Goal: Task Accomplishment & Management: Complete application form

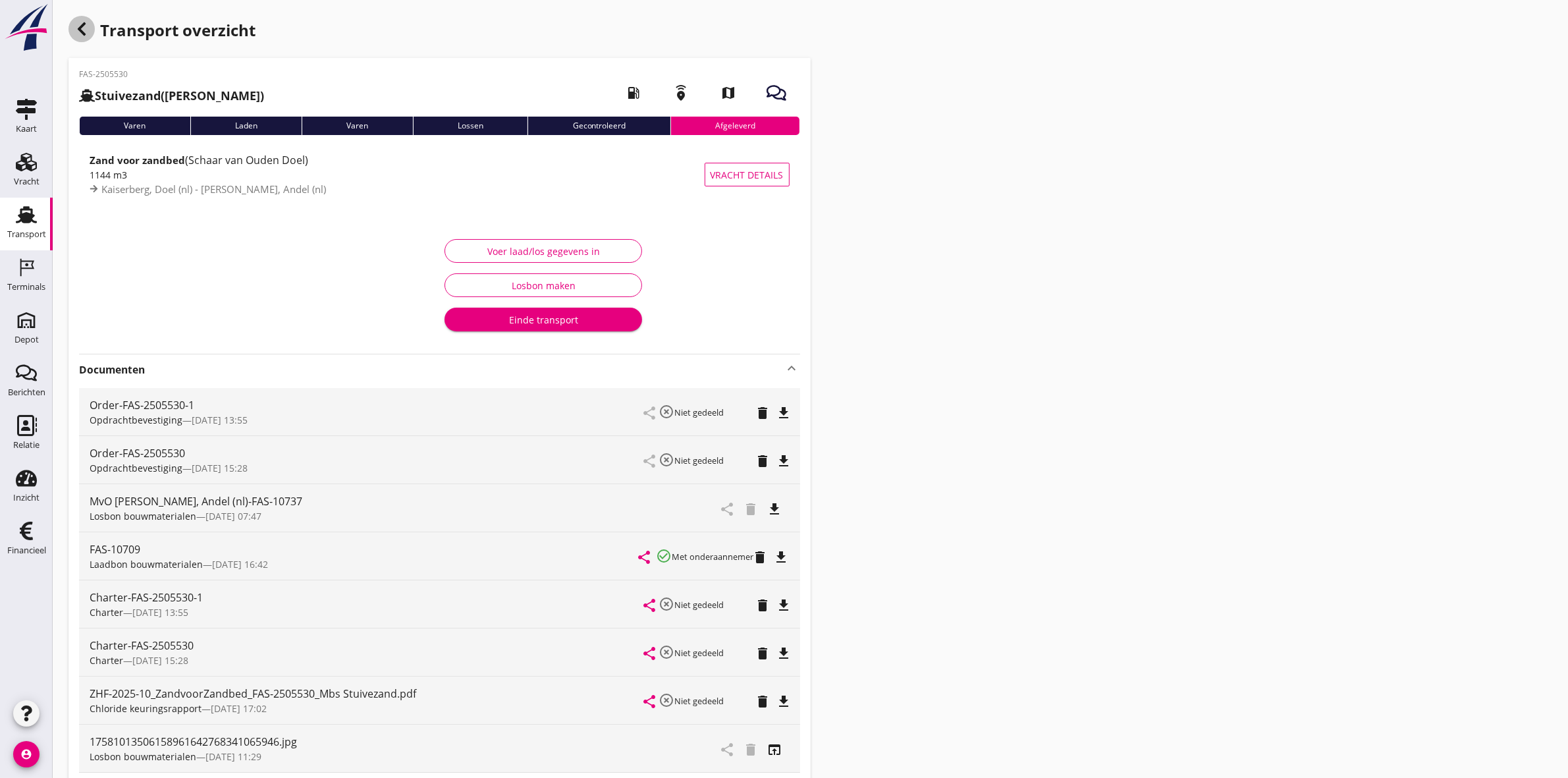
click at [78, 37] on div "button" at bounding box center [81, 29] width 26 height 26
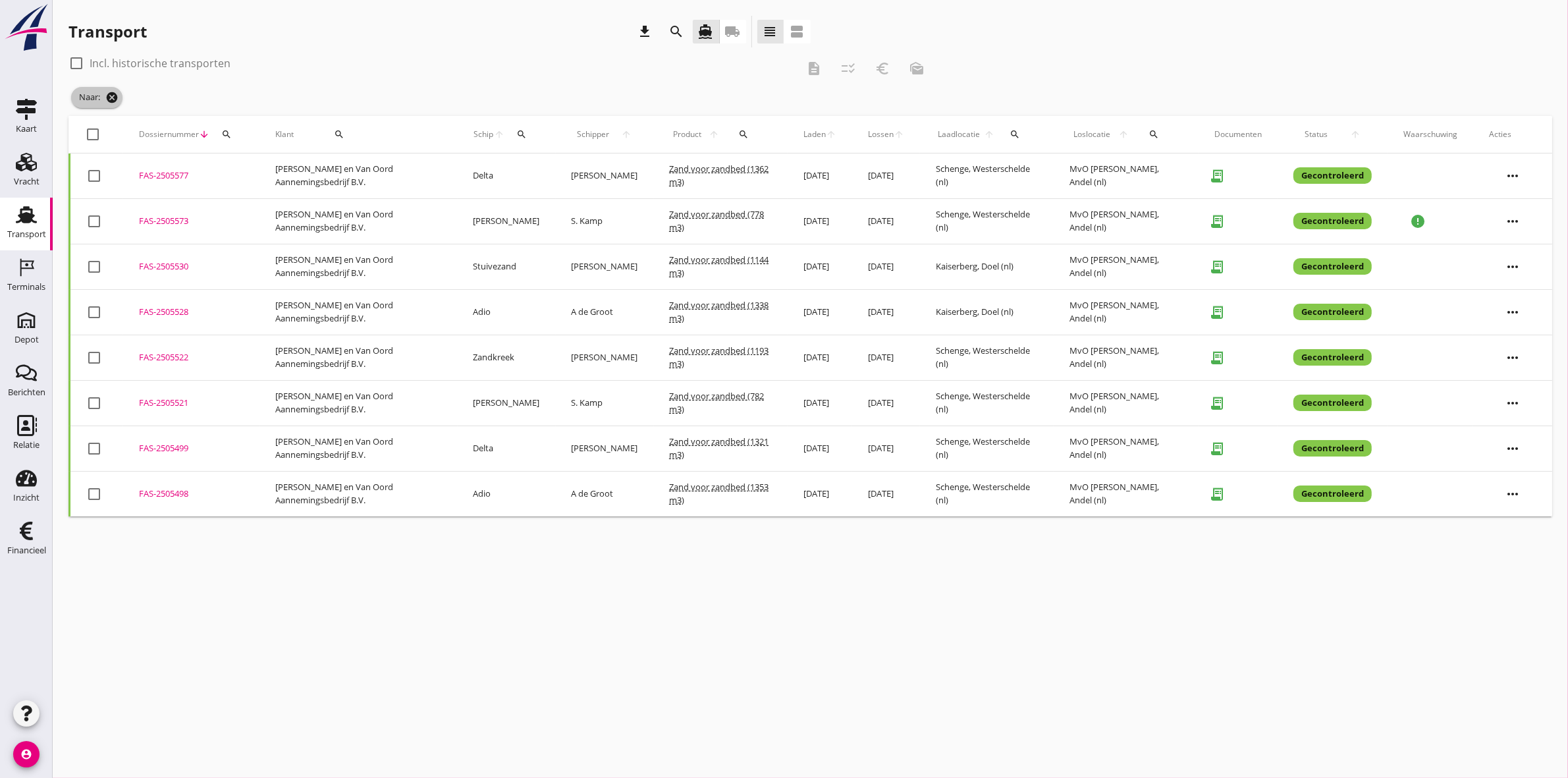
click at [112, 97] on icon "cancel" at bounding box center [112, 97] width 14 height 14
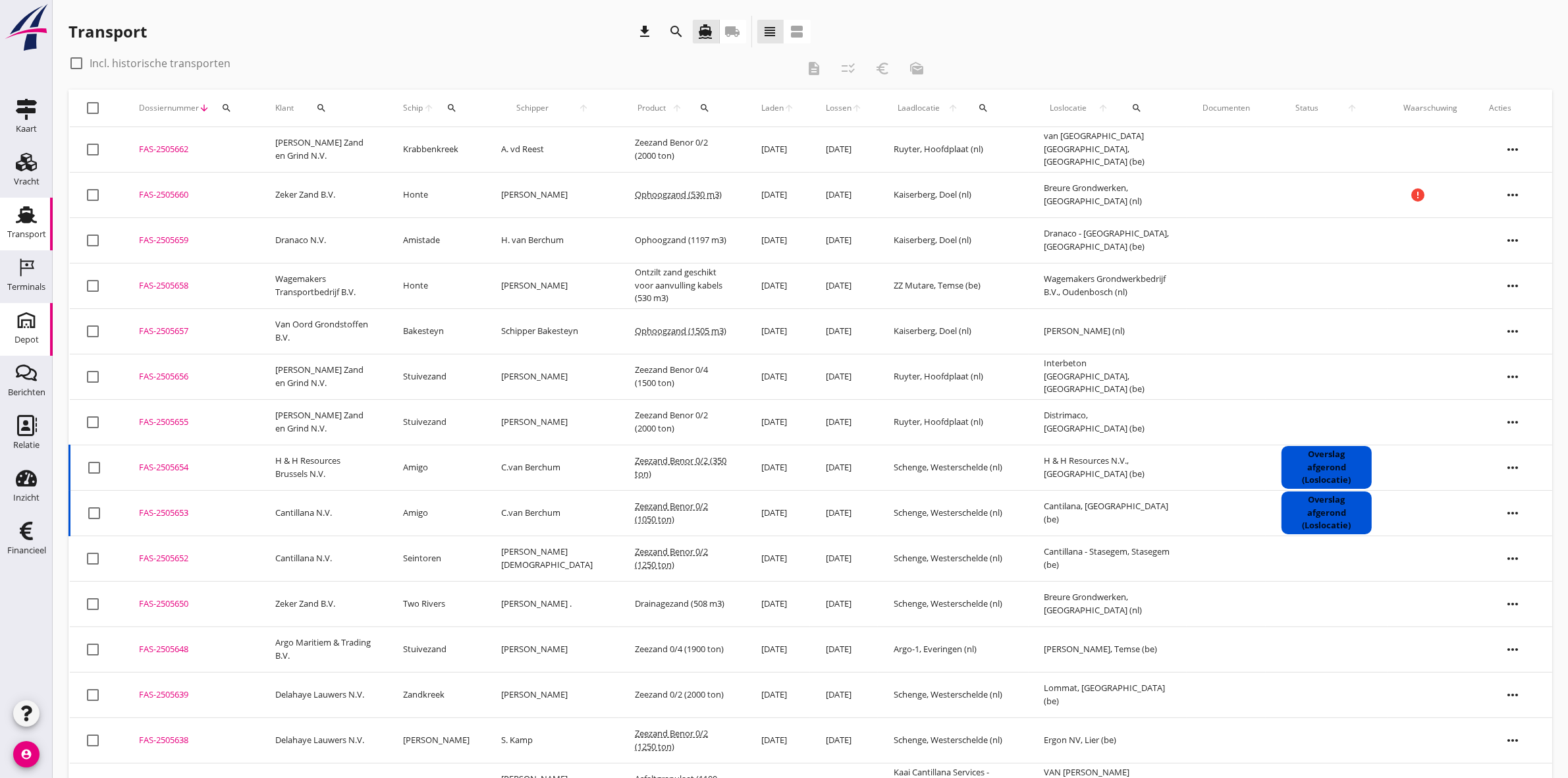
click at [28, 337] on div "Depot" at bounding box center [26, 338] width 24 height 8
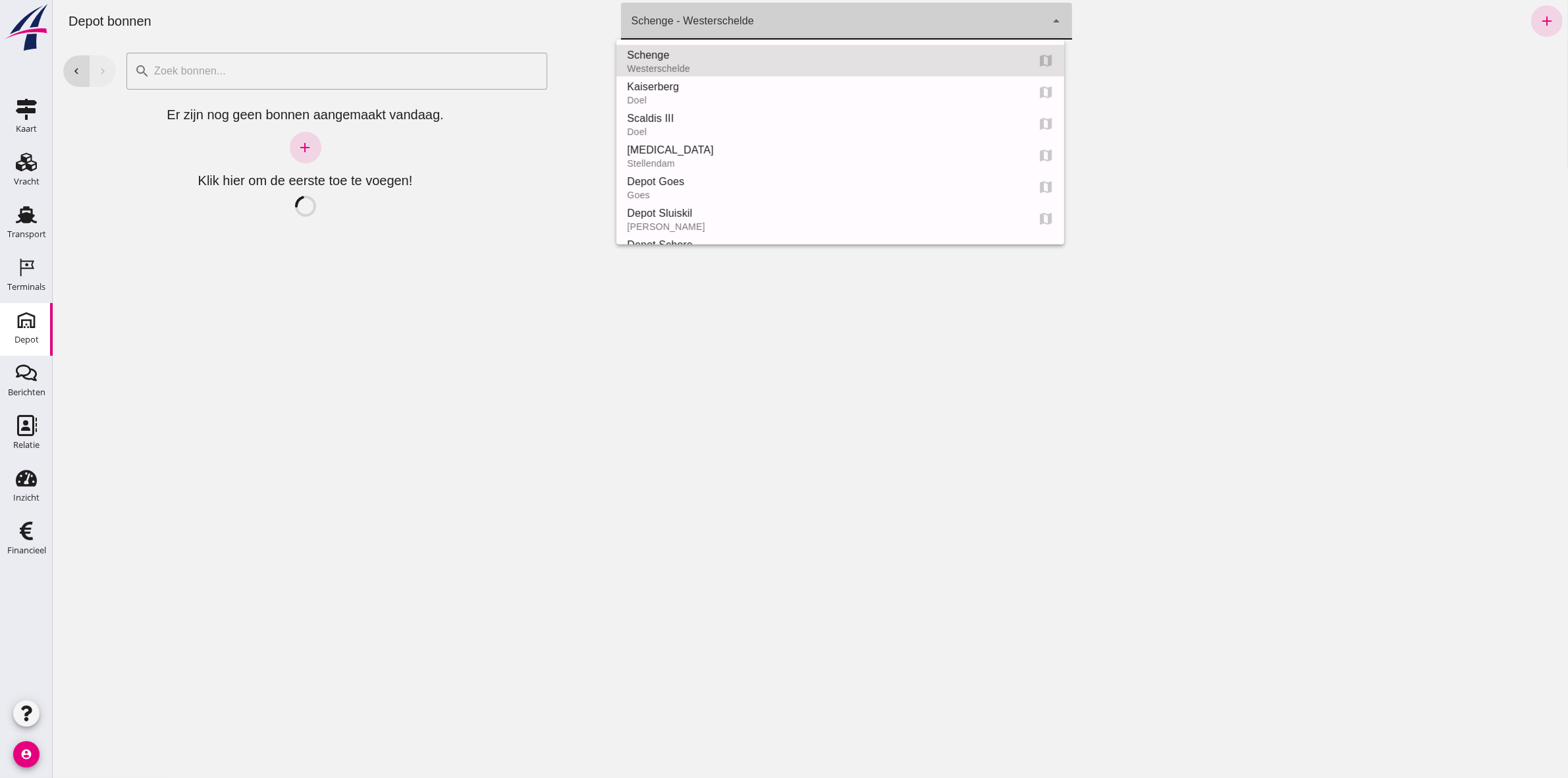
click at [721, 18] on div "Schenge - Westerschelde" at bounding box center [692, 22] width 123 height 16
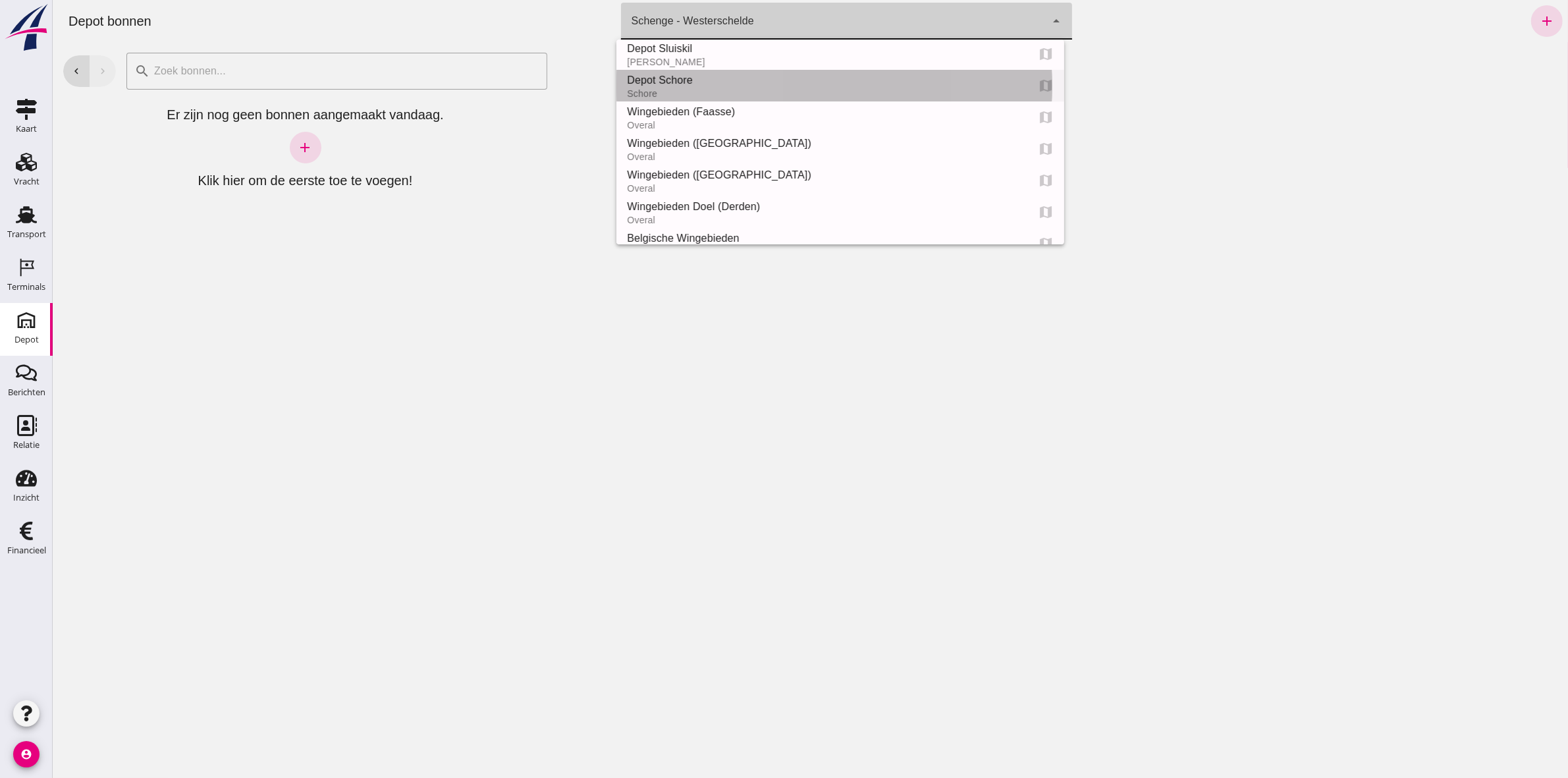
click at [710, 82] on div "Depot Schore" at bounding box center [821, 80] width 390 height 16
type input "da4e762a-ddf1-4556-b2ca-bcf6277de398"
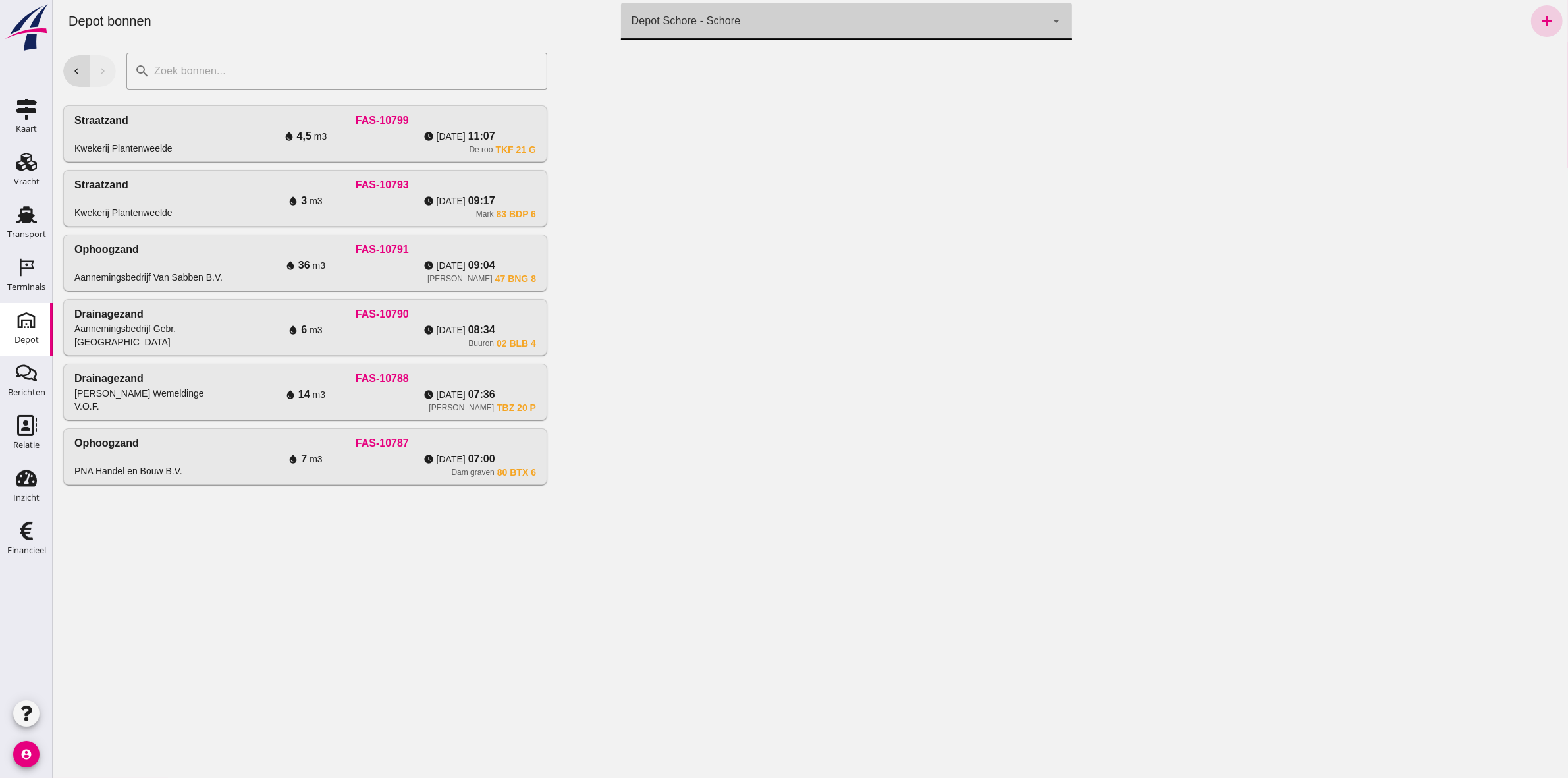
click at [1538, 20] on icon "add" at bounding box center [1546, 22] width 16 height 16
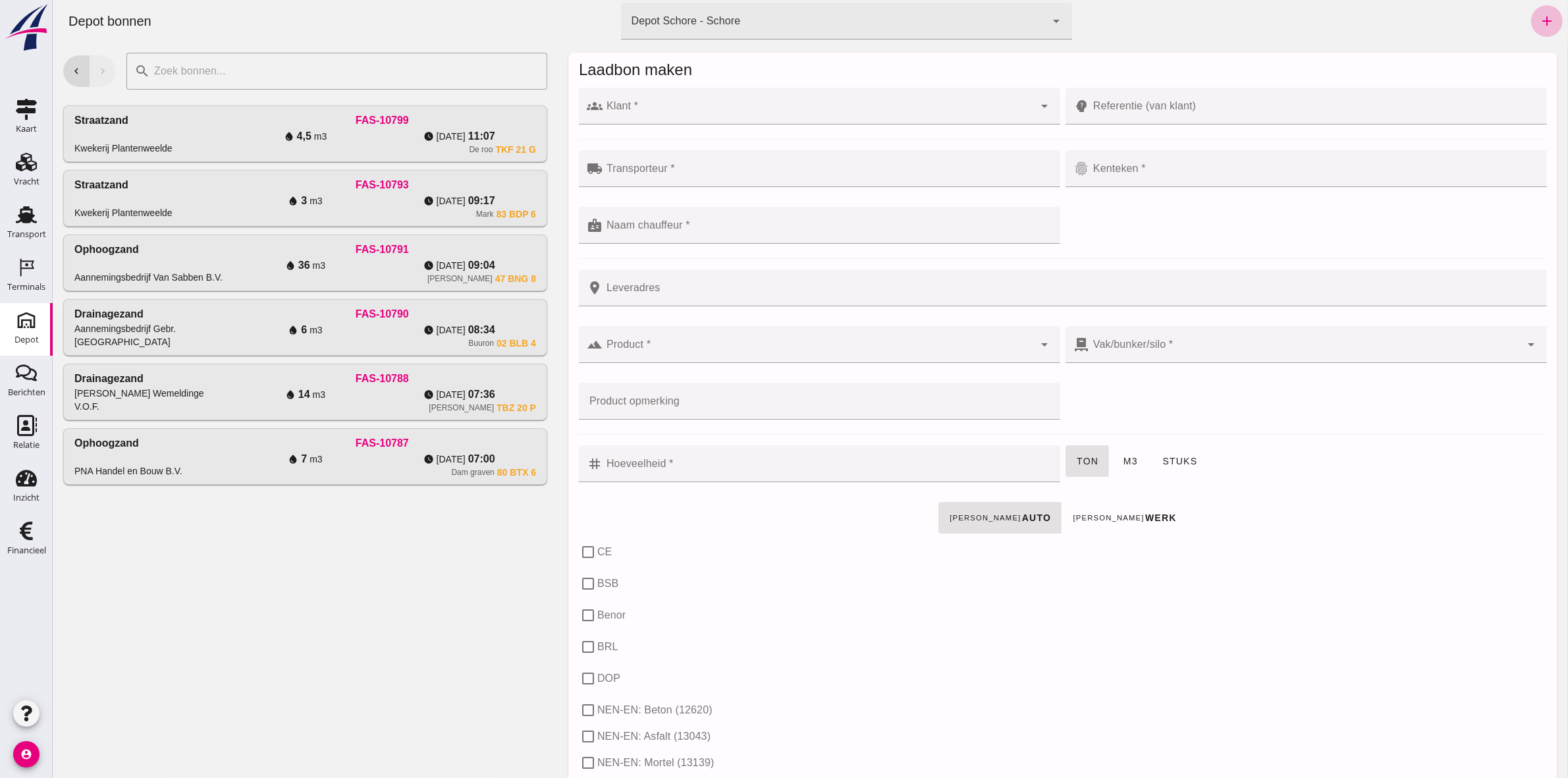
click at [609, 98] on div at bounding box center [817, 106] width 431 height 37
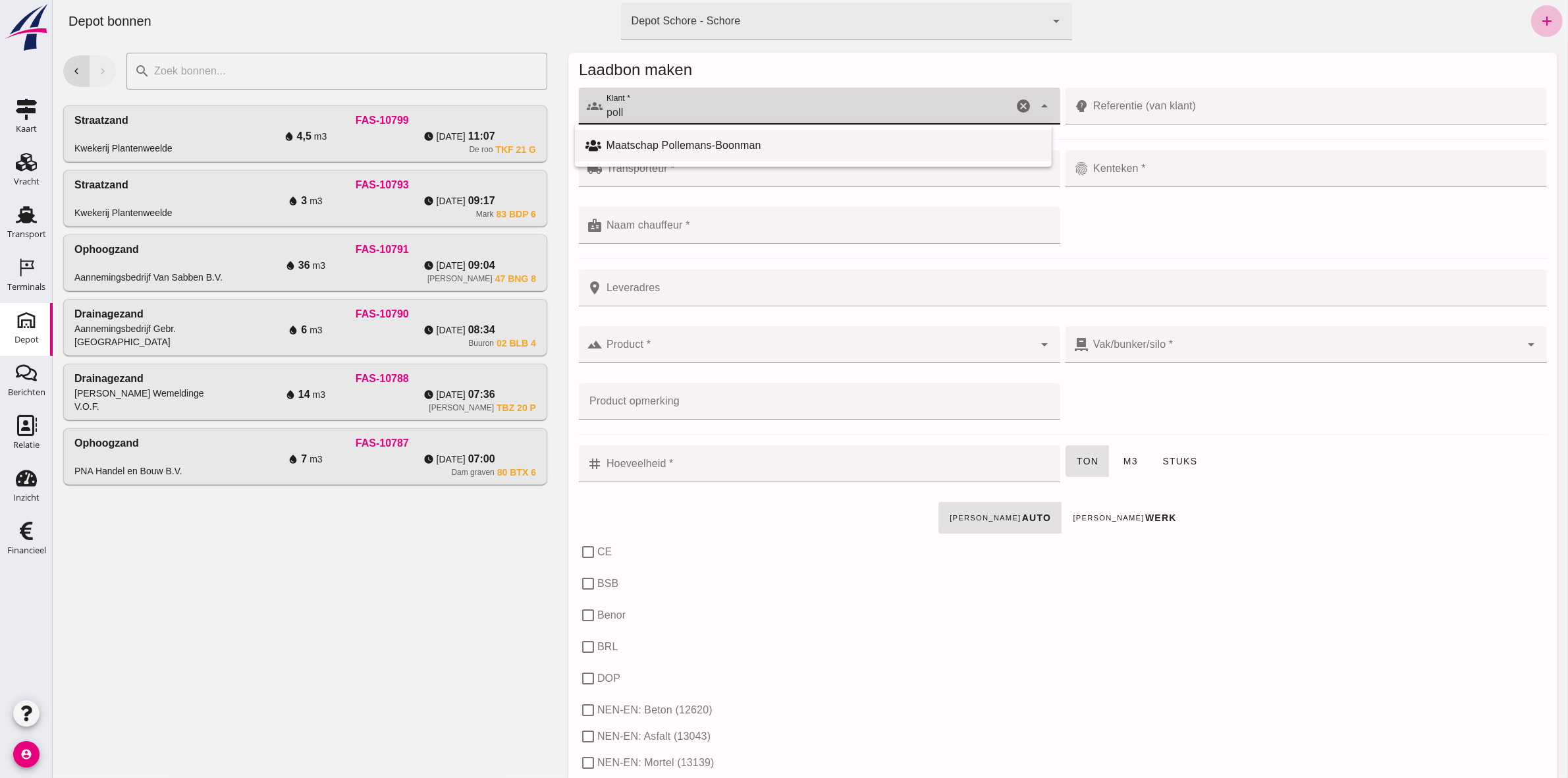
click at [691, 146] on div "Maatschap Pollemans-Boonman" at bounding box center [823, 146] width 435 height 16
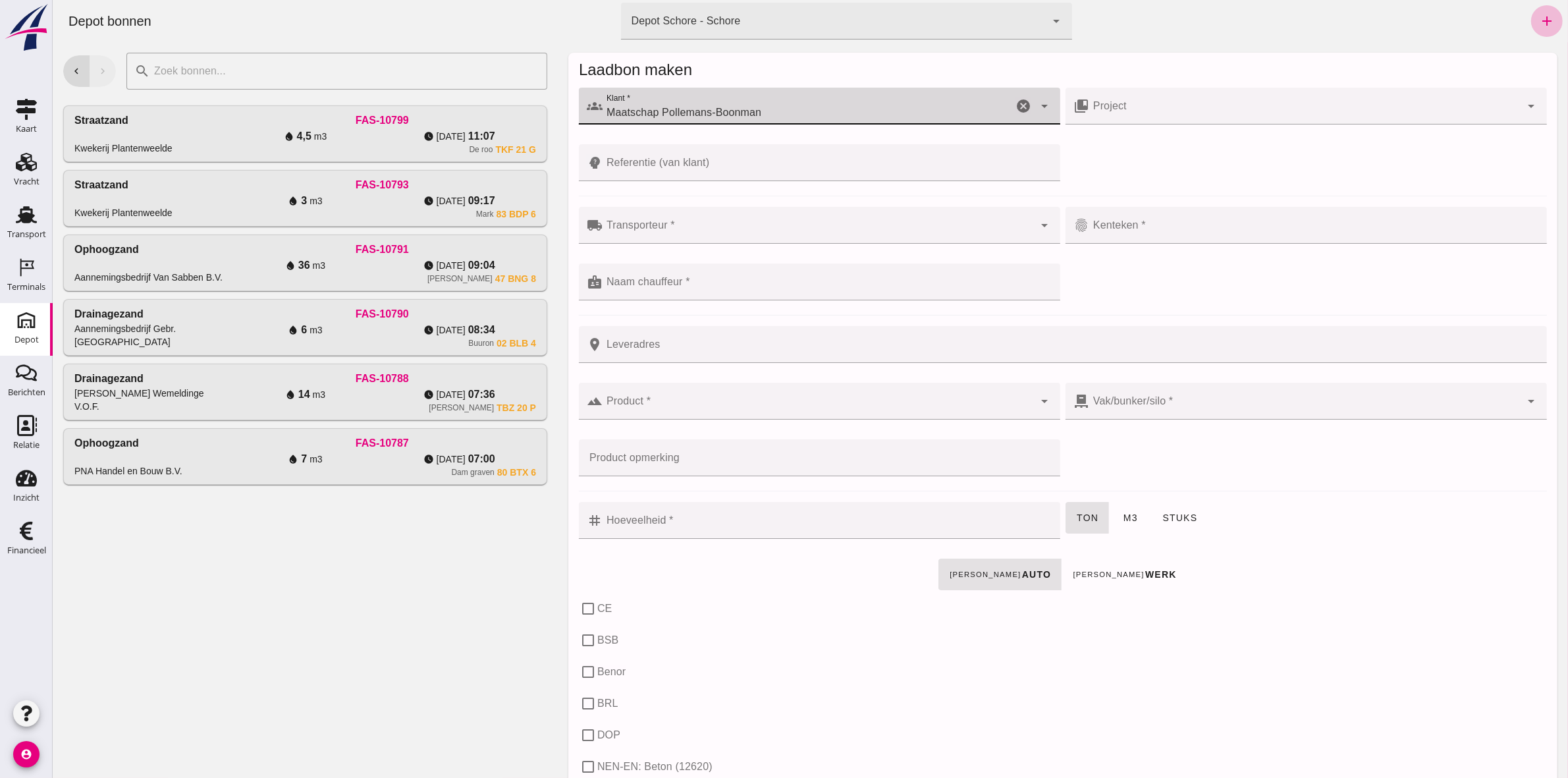
type input "Maatschap Pollemans-Boonman"
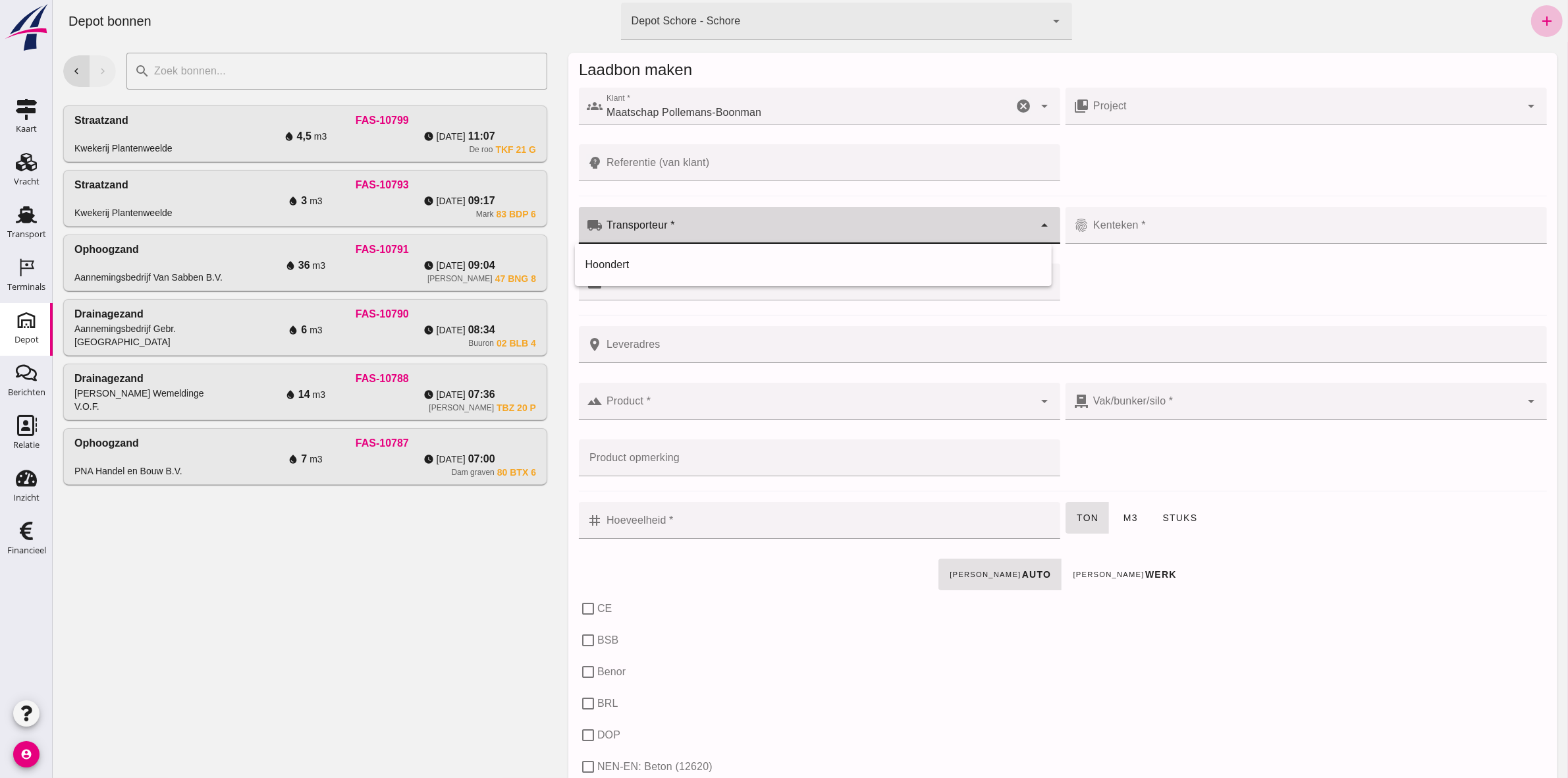
click at [727, 220] on div at bounding box center [817, 225] width 431 height 37
click at [725, 259] on div "Hoondert" at bounding box center [813, 265] width 457 height 16
type input "Hoondert"
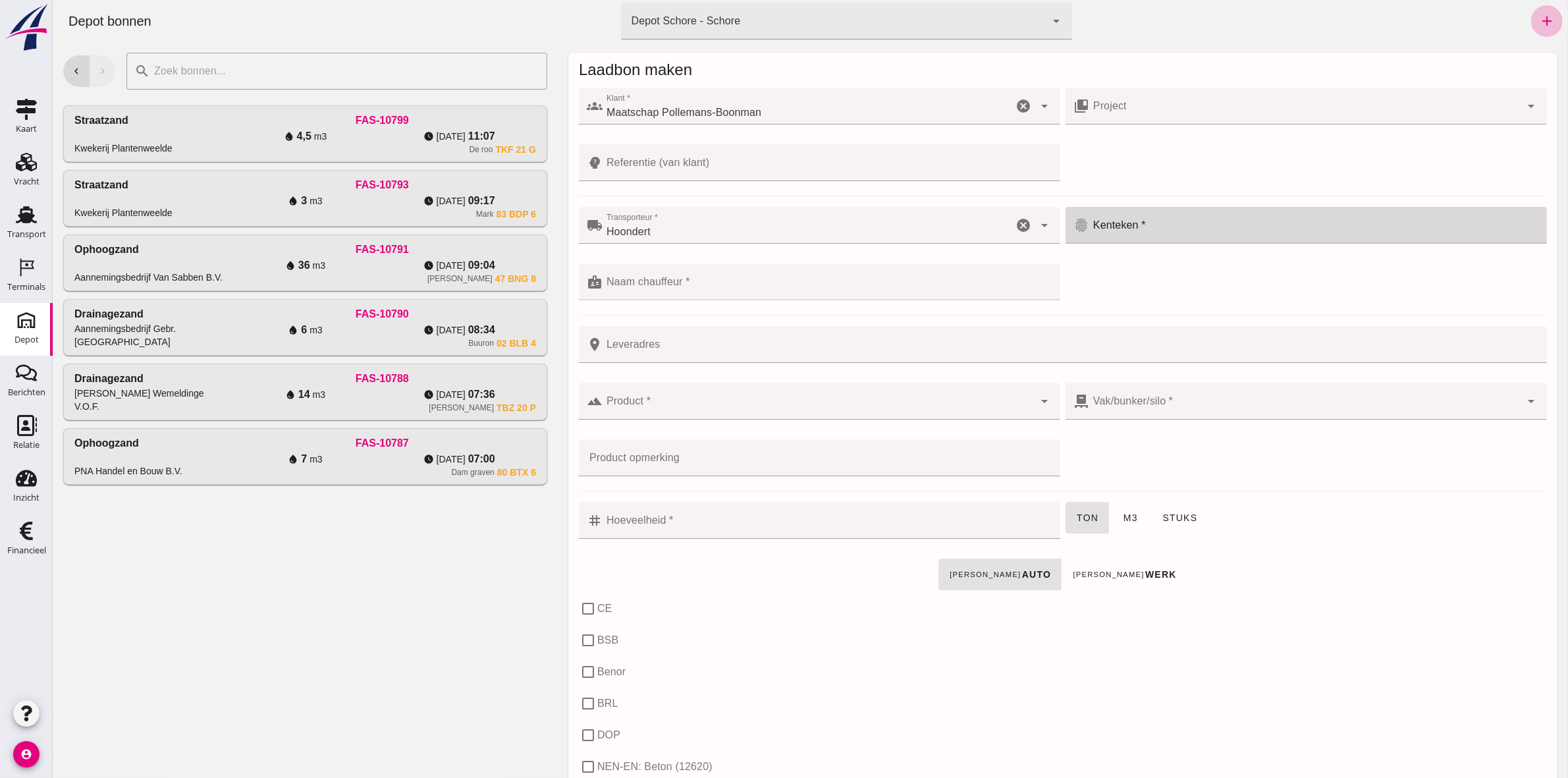
click at [1100, 226] on input "Kenteken *" at bounding box center [1313, 232] width 449 height 16
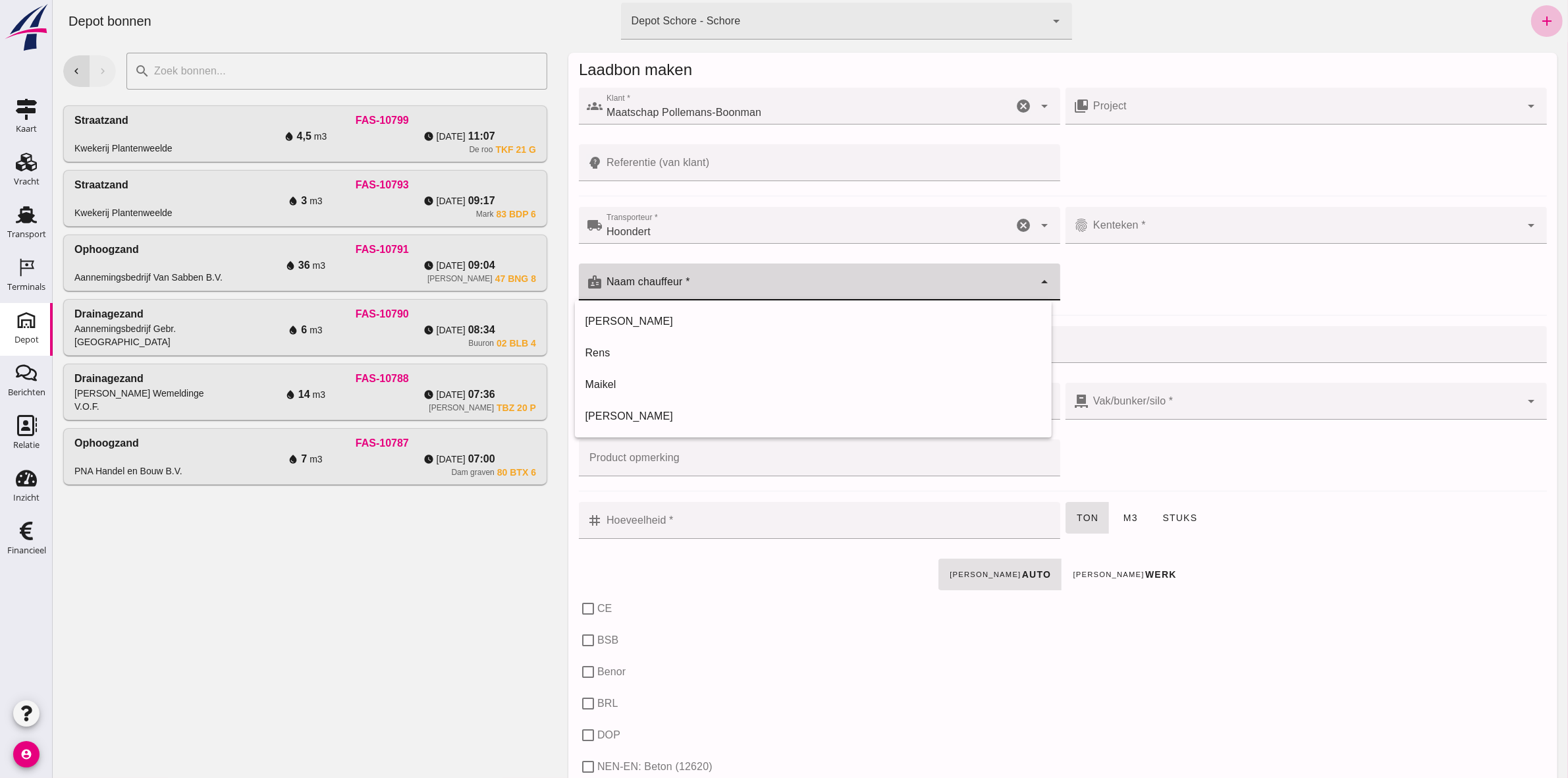
click at [743, 265] on div at bounding box center [817, 282] width 431 height 37
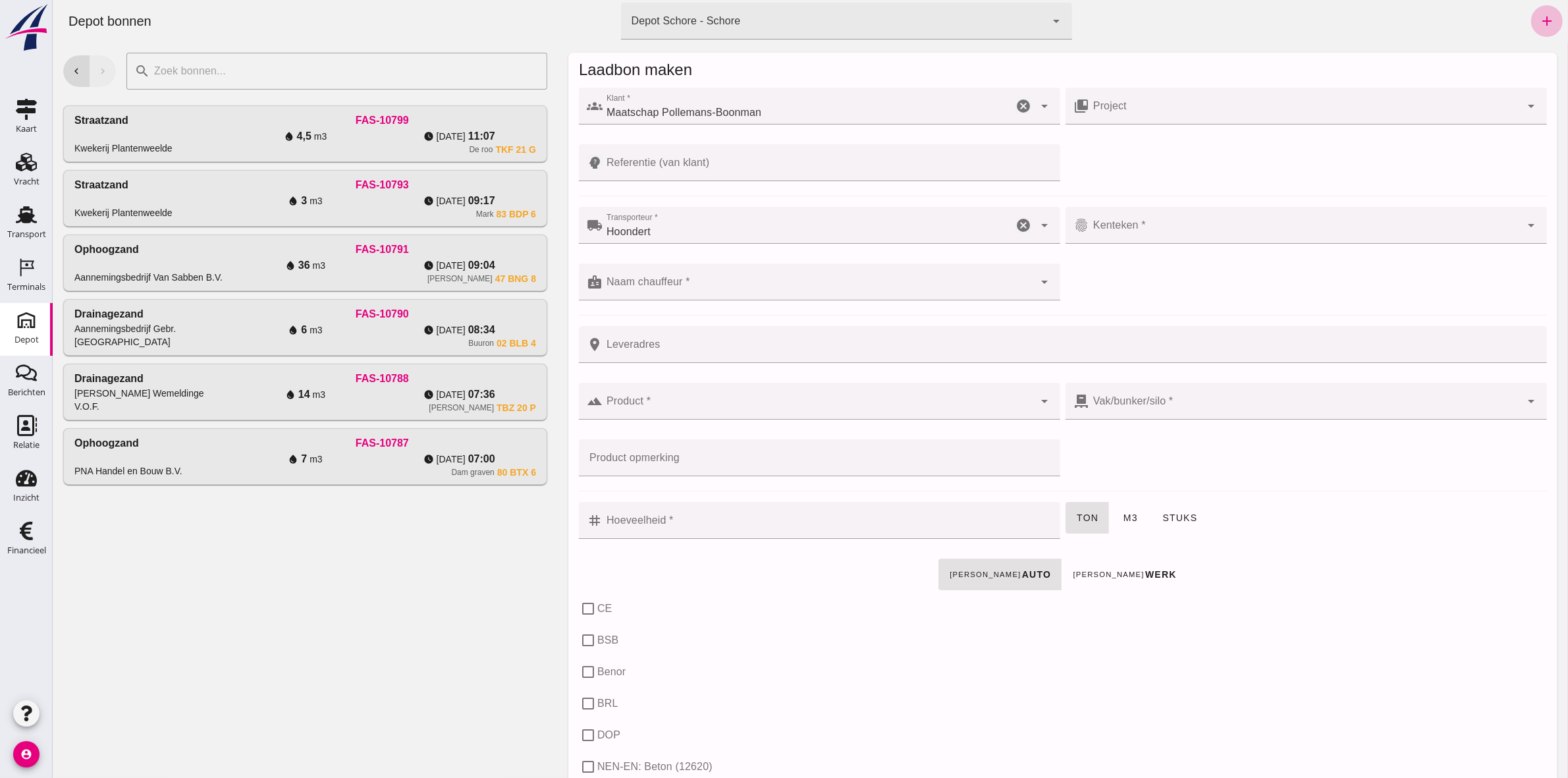
click at [794, 339] on input "Leveradres" at bounding box center [1070, 344] width 936 height 37
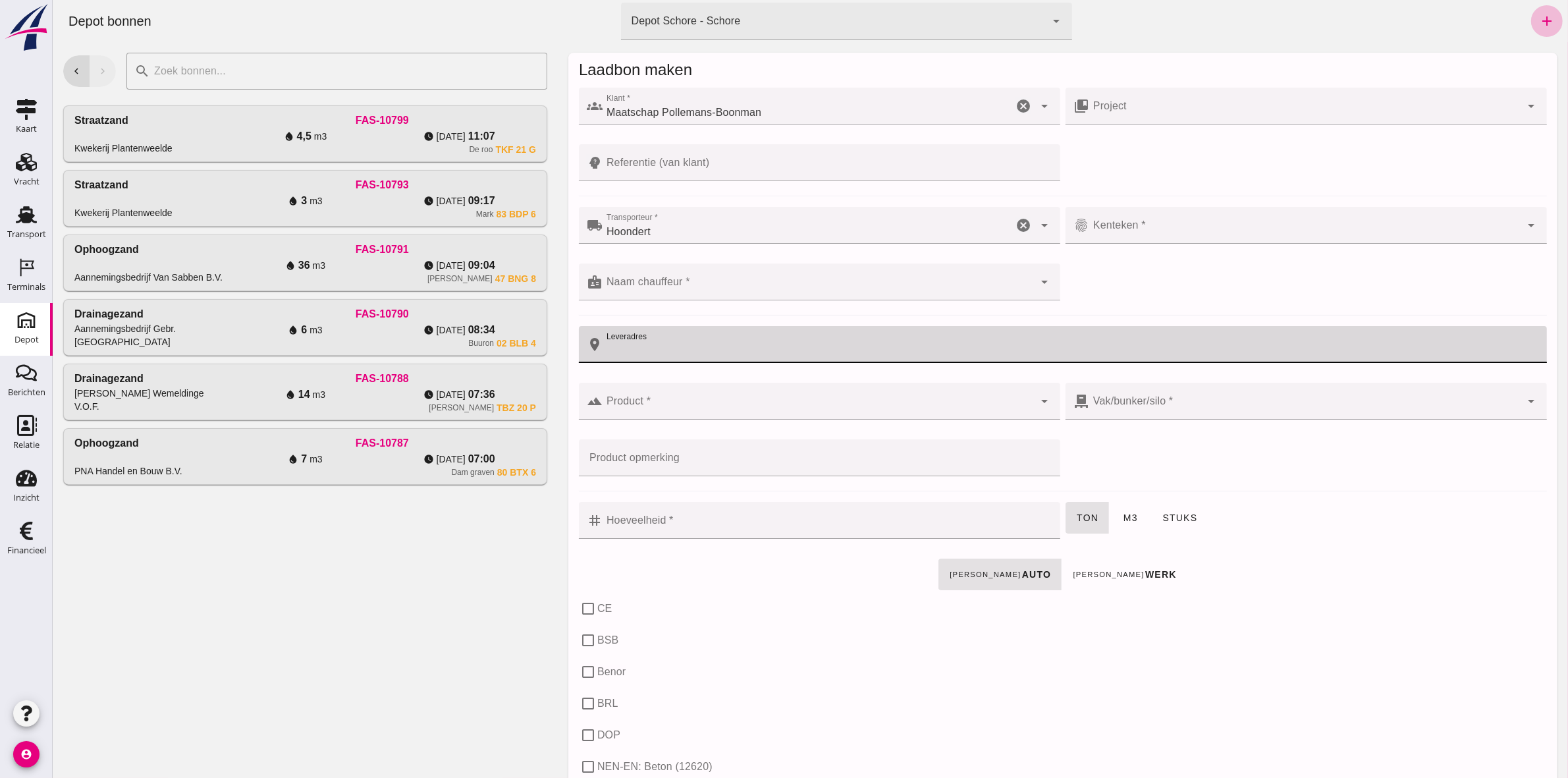
type input "E"
click at [668, 341] on input "Leveradres" at bounding box center [1070, 344] width 936 height 37
type input "[STREET_ADDRESS]"
click at [724, 386] on div at bounding box center [817, 401] width 431 height 37
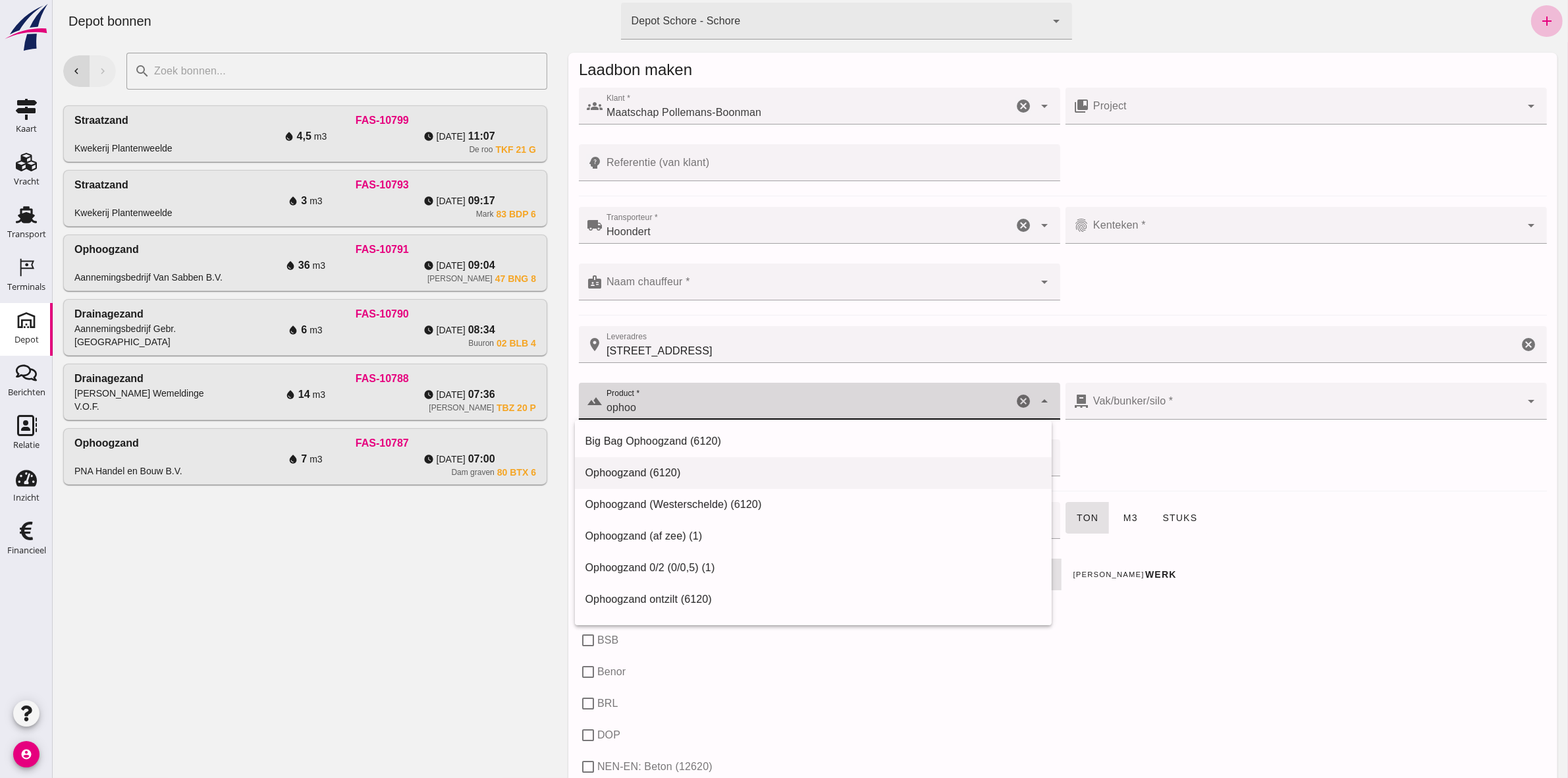
click at [708, 469] on div "Ophoogzand (6120)" at bounding box center [813, 473] width 457 height 16
type input "Ophoogzand (6120)"
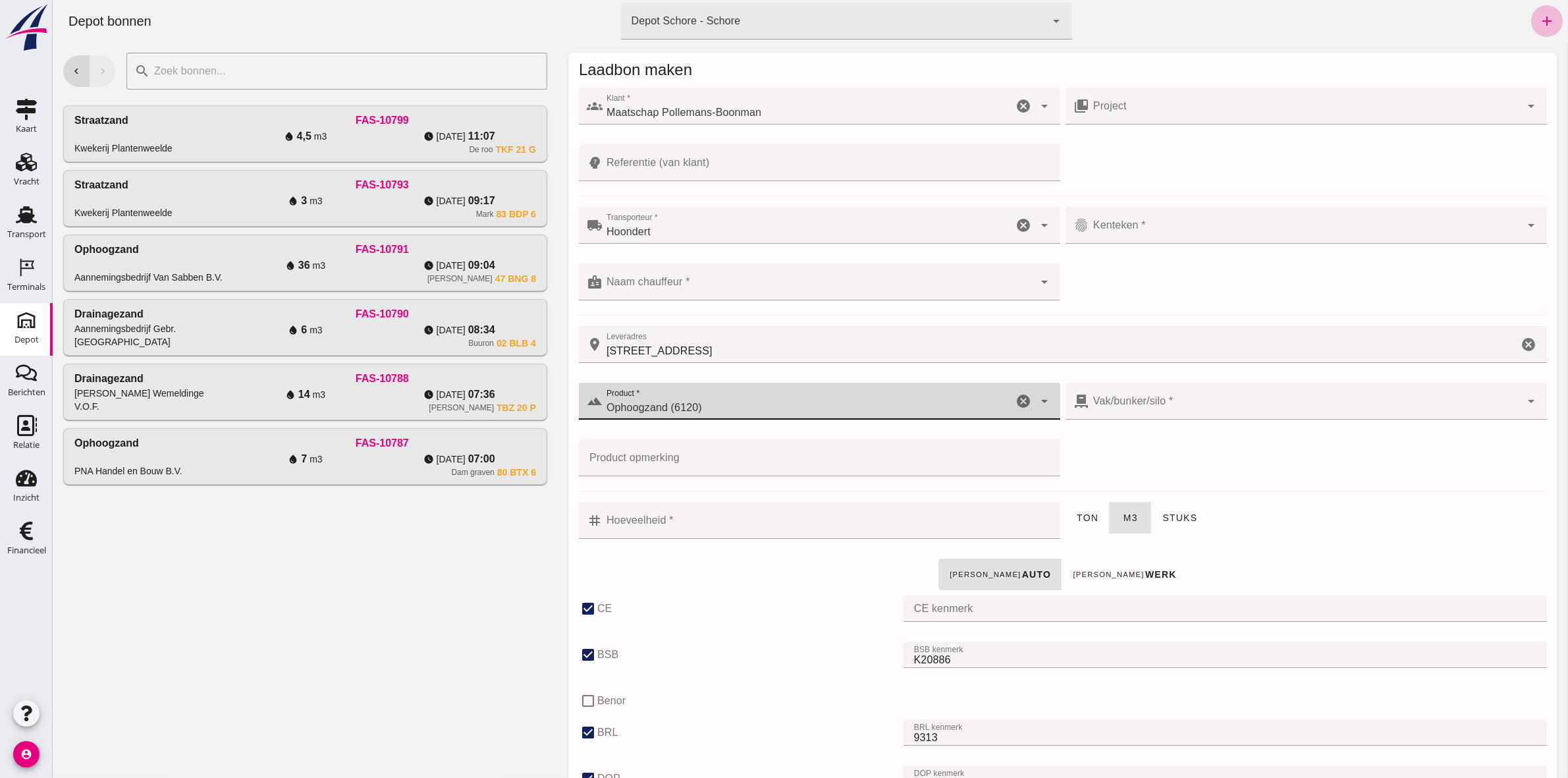
checkbox input "true"
type input "40"
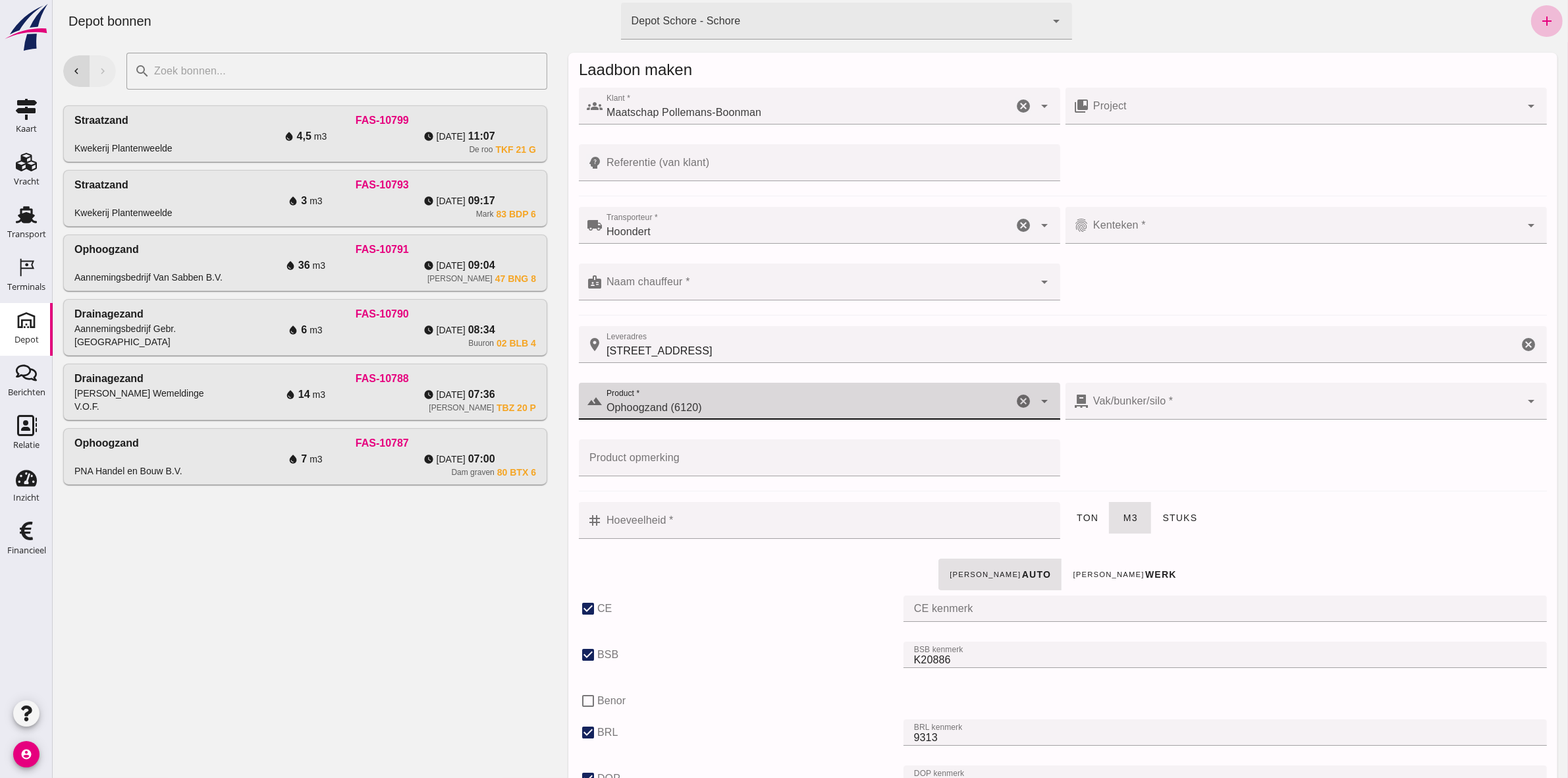
checkbox input "true"
type input "39"
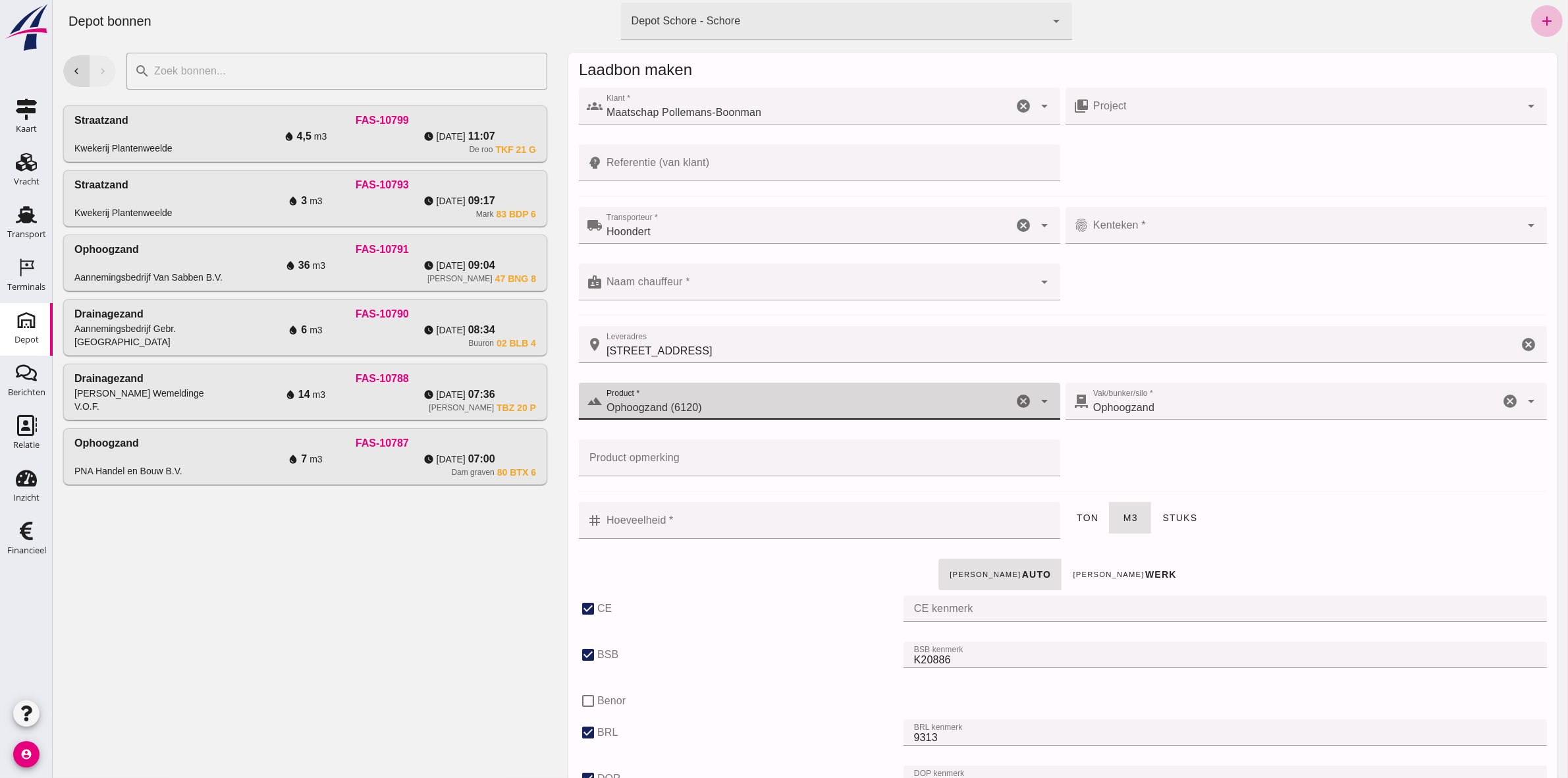
type input "Ophoogzand (6120)"
click at [681, 531] on input "Hoeveelheid *" at bounding box center [826, 520] width 449 height 37
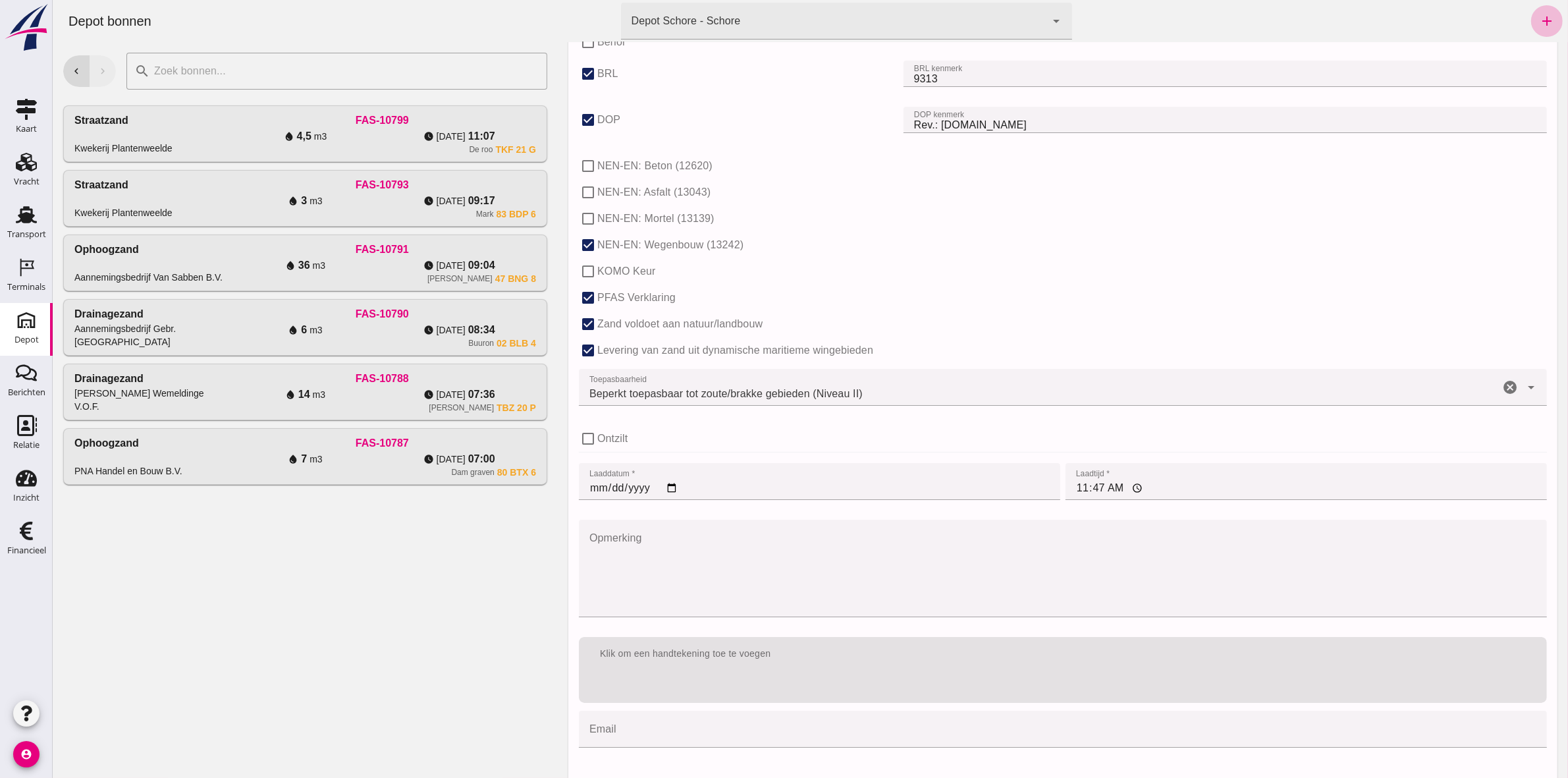
scroll to position [699, 0]
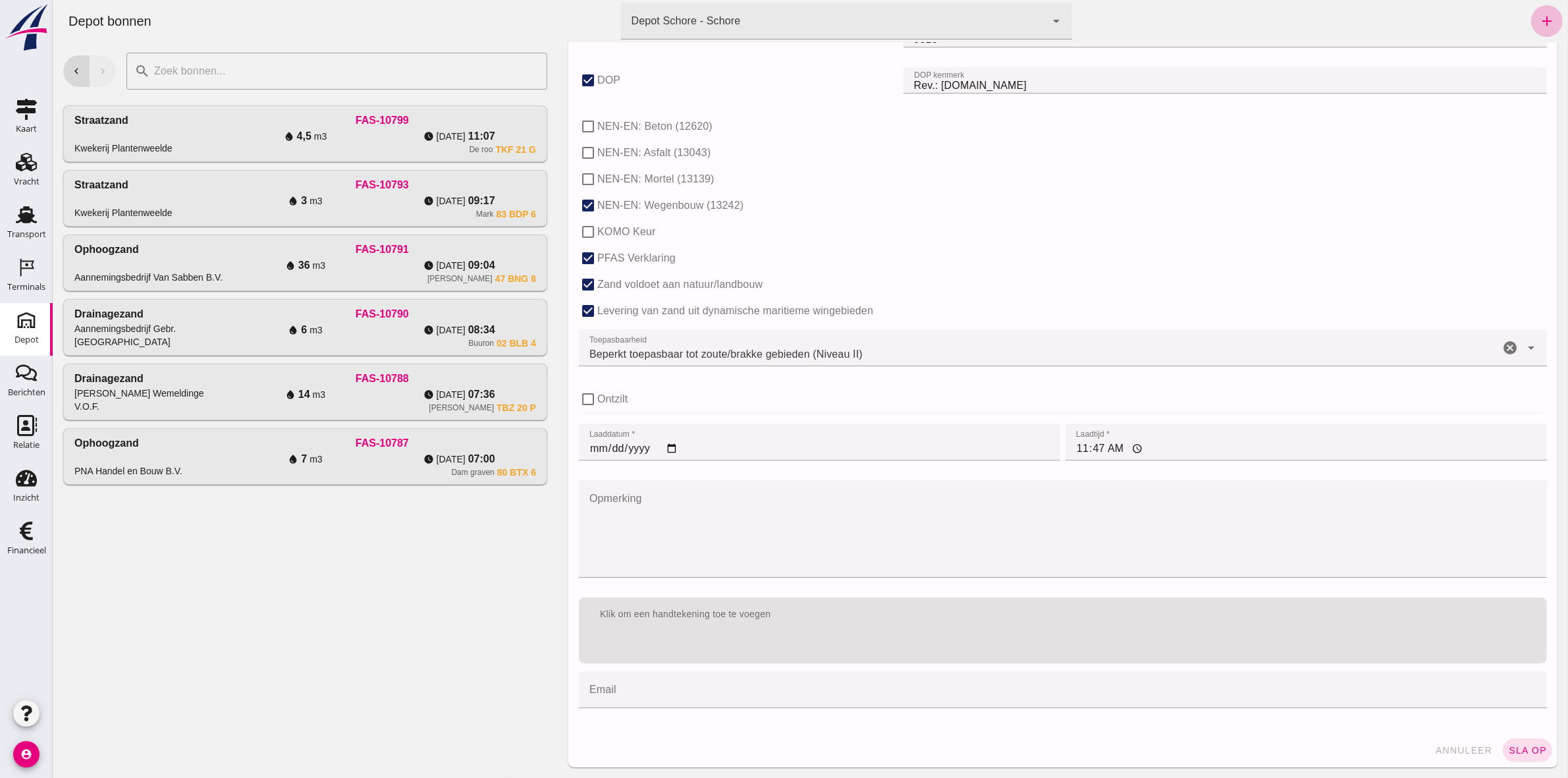
type input "20"
click at [590, 441] on input "[DATE]" at bounding box center [818, 441] width 481 height 37
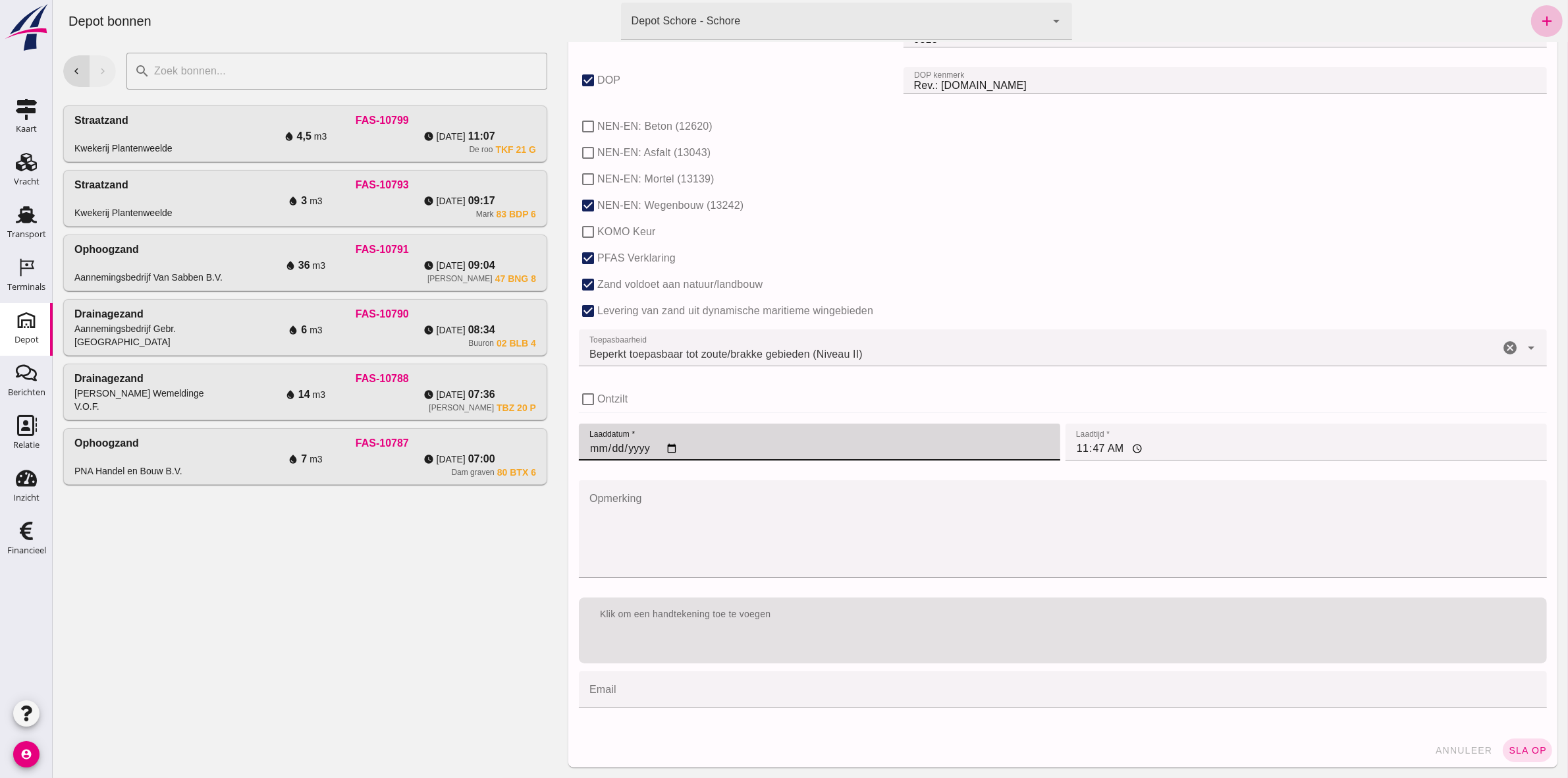
type input "[DATE]"
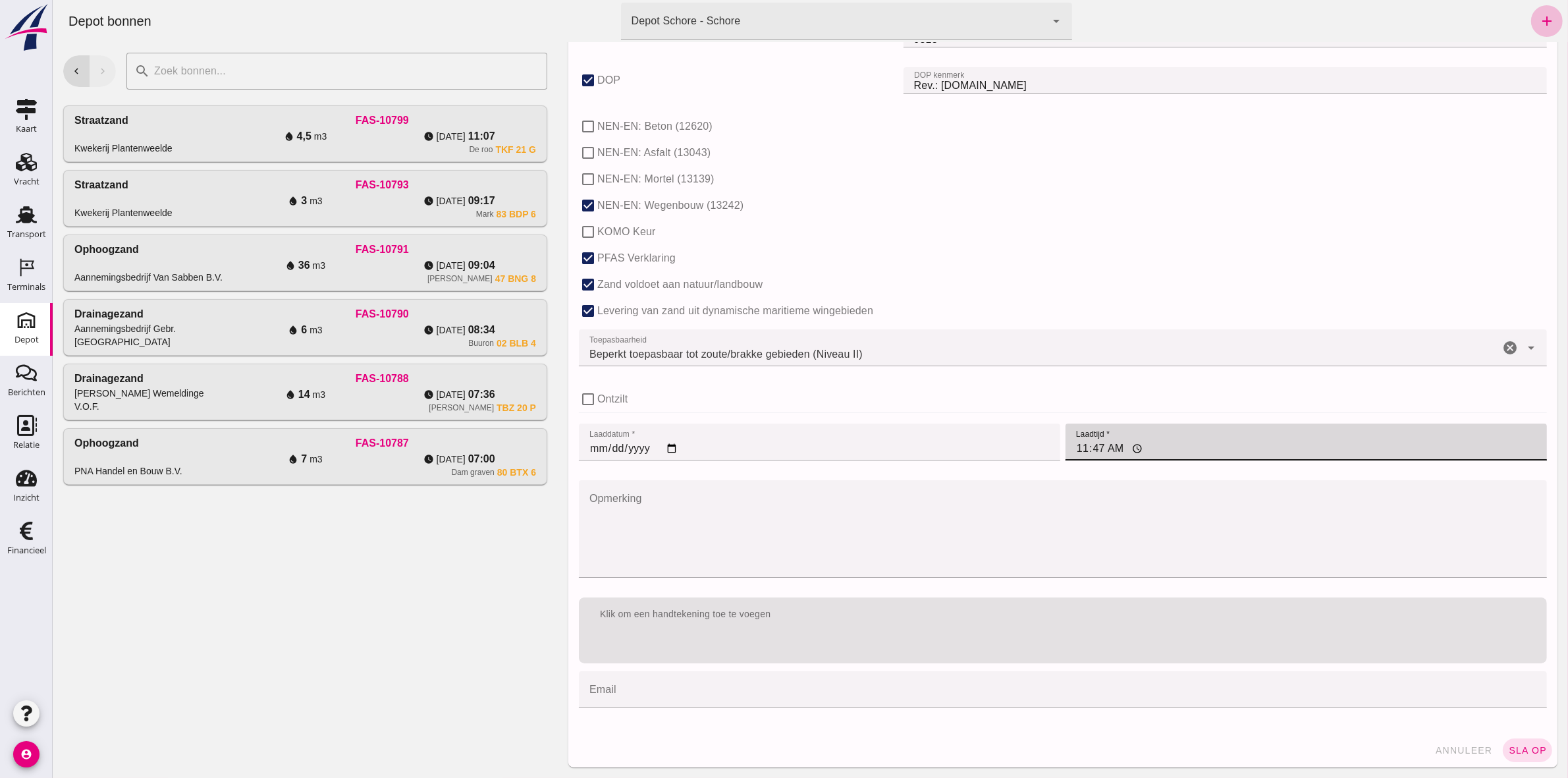
click at [1071, 449] on input "11:47" at bounding box center [1305, 441] width 481 height 37
type input "14:30"
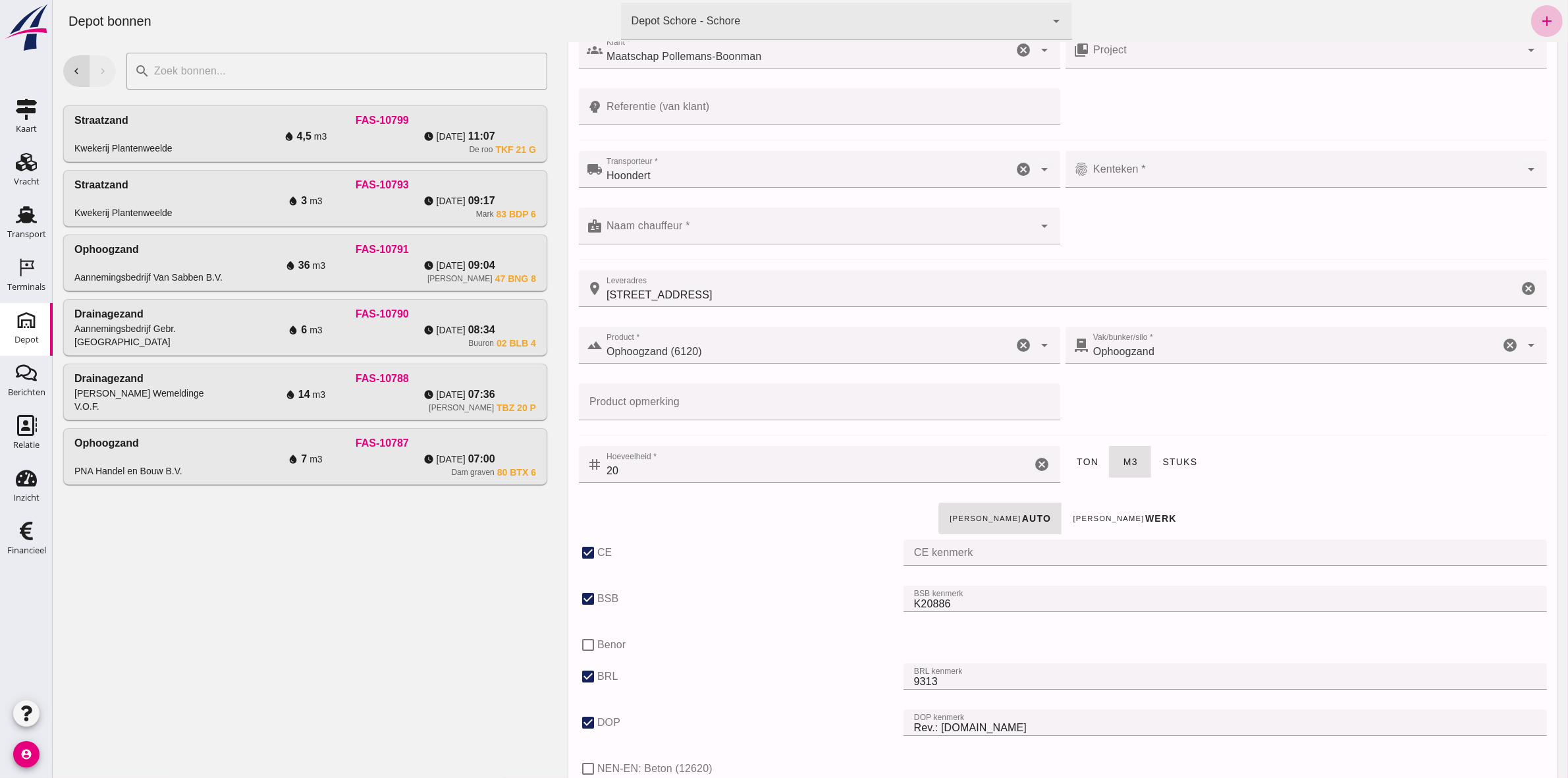
scroll to position [40, 0]
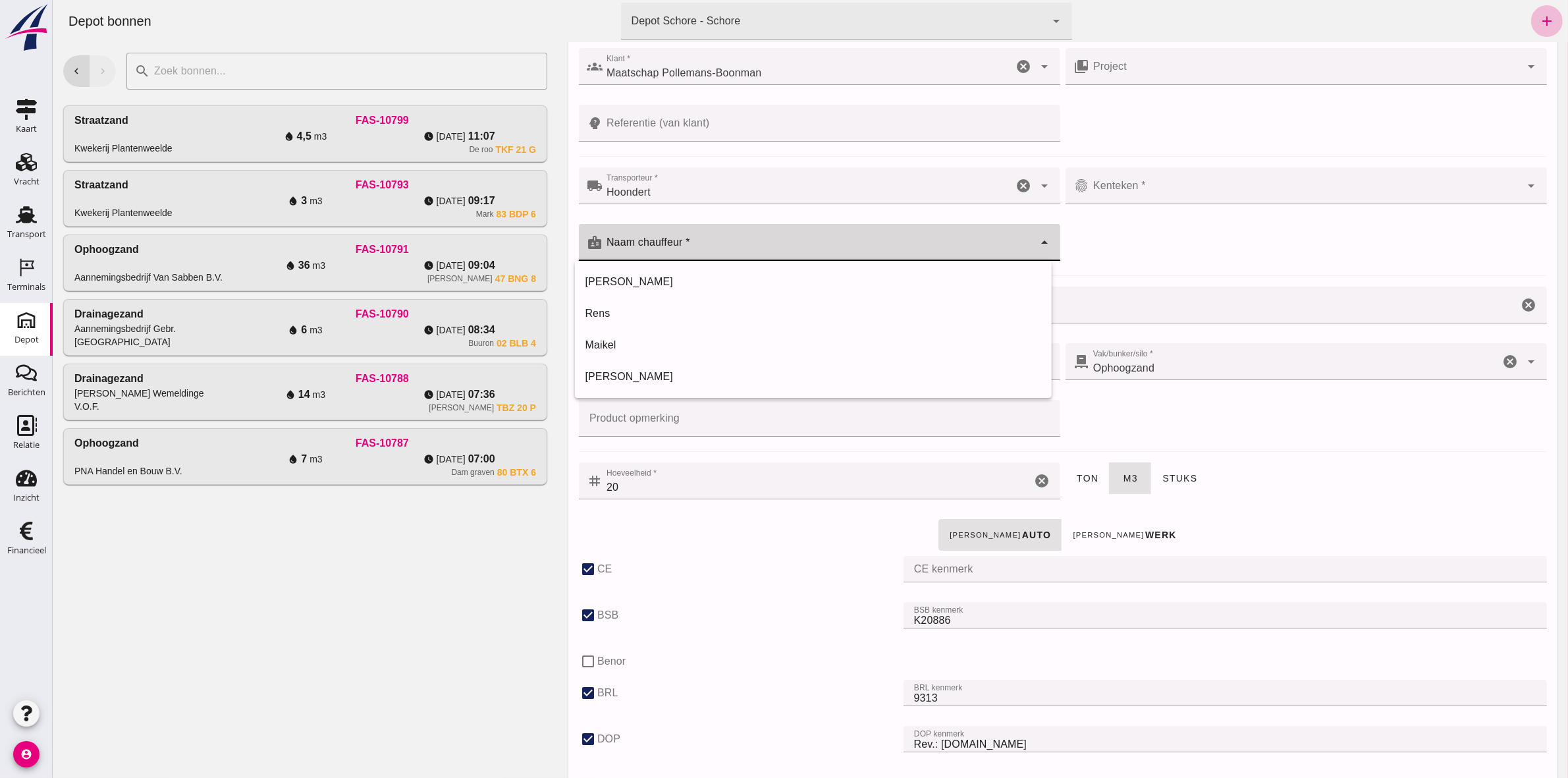
click at [793, 243] on input "Naam chauffeur *" at bounding box center [817, 249] width 431 height 16
click at [1167, 237] on div "local_shipping Transporteur * Transporteur * Hoondert Hoondert cancel arrow_dro…" at bounding box center [1062, 221] width 973 height 114
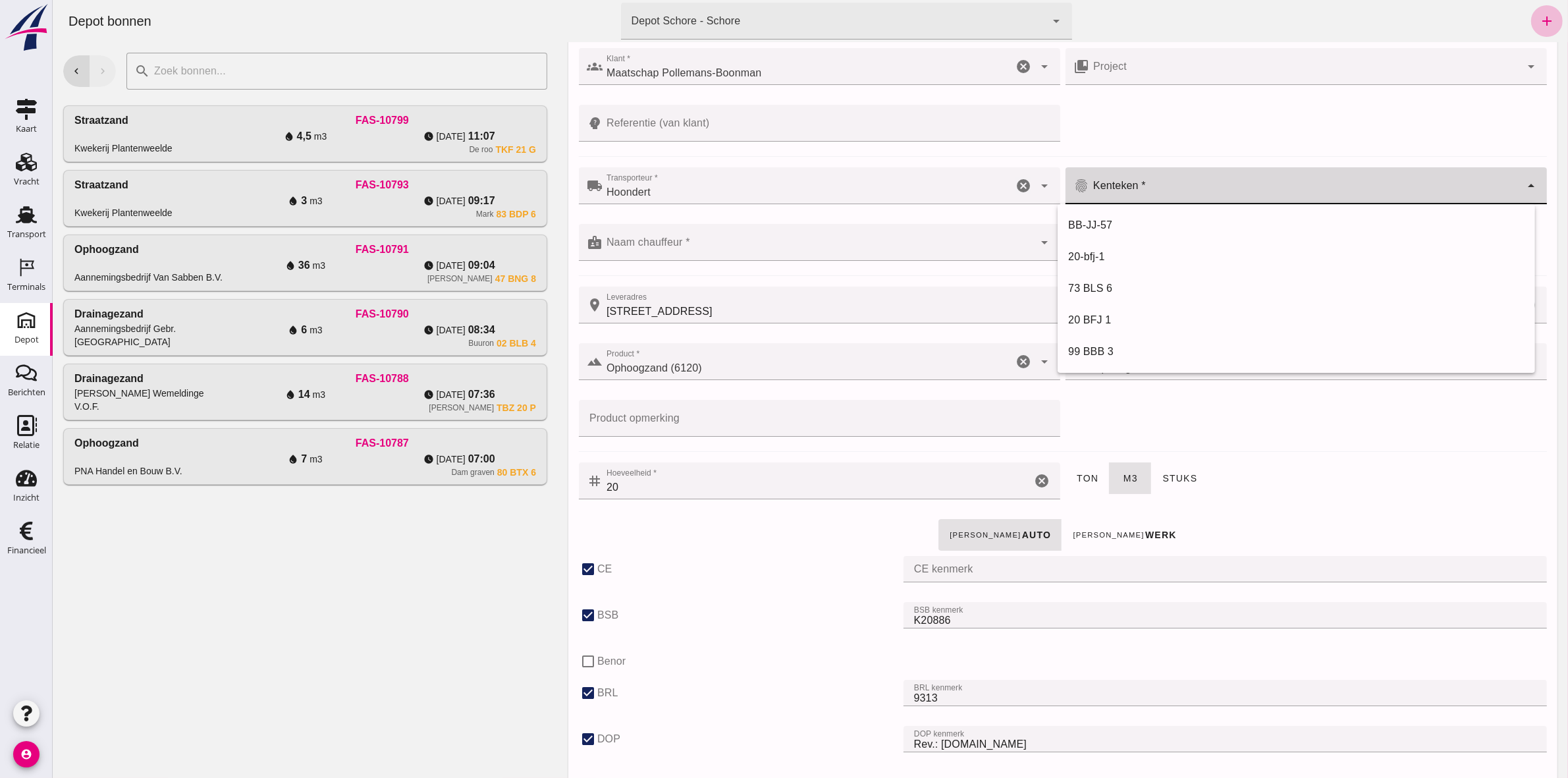
click at [1142, 192] on input "Kenteken *" at bounding box center [1304, 192] width 431 height 16
click at [1211, 191] on input "Kenteken *" at bounding box center [1304, 192] width 431 height 16
click at [1109, 189] on input "Kenteken *" at bounding box center [1304, 192] width 431 height 16
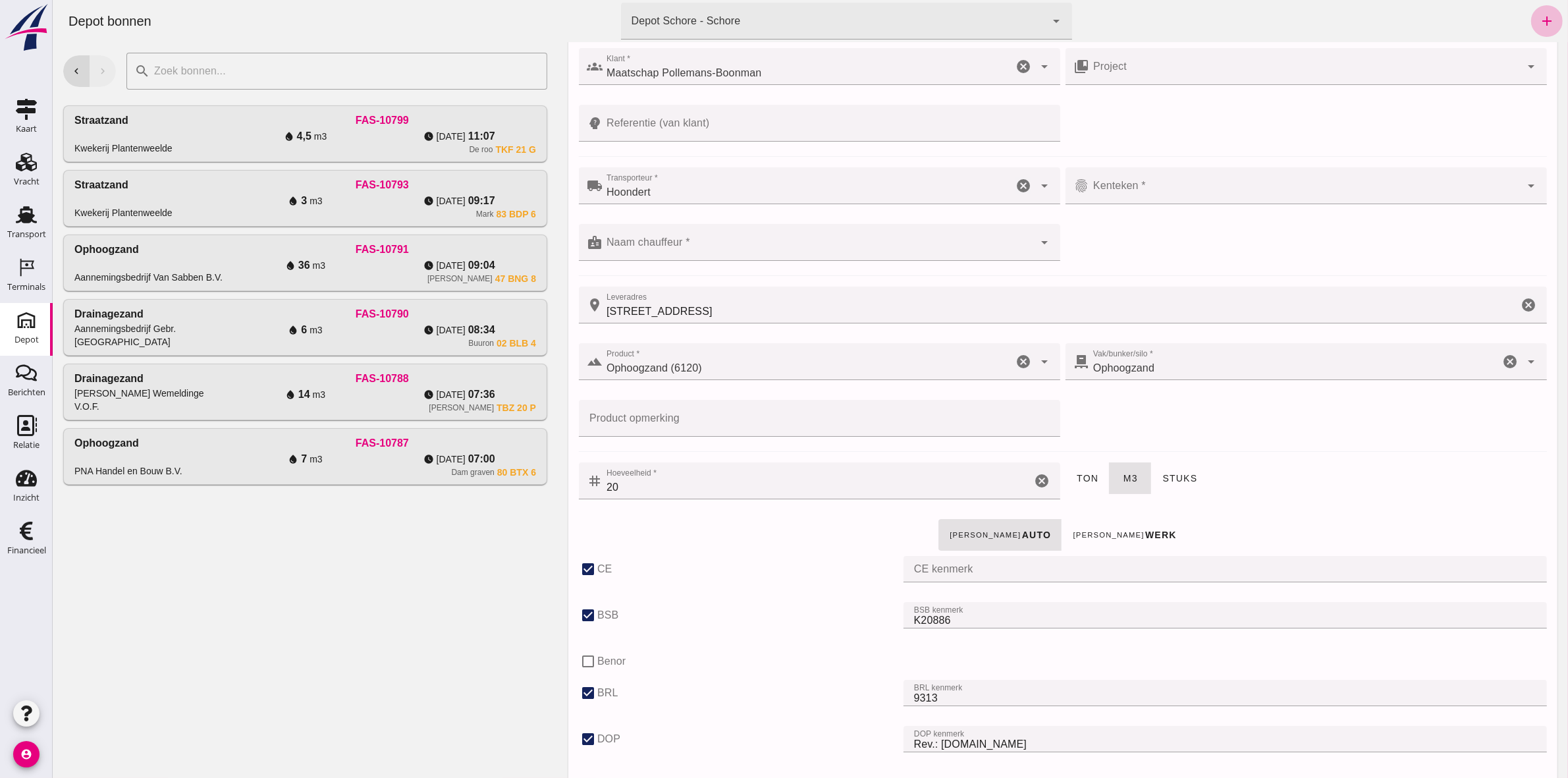
click at [1129, 186] on input "Kenteken *" at bounding box center [1304, 192] width 431 height 16
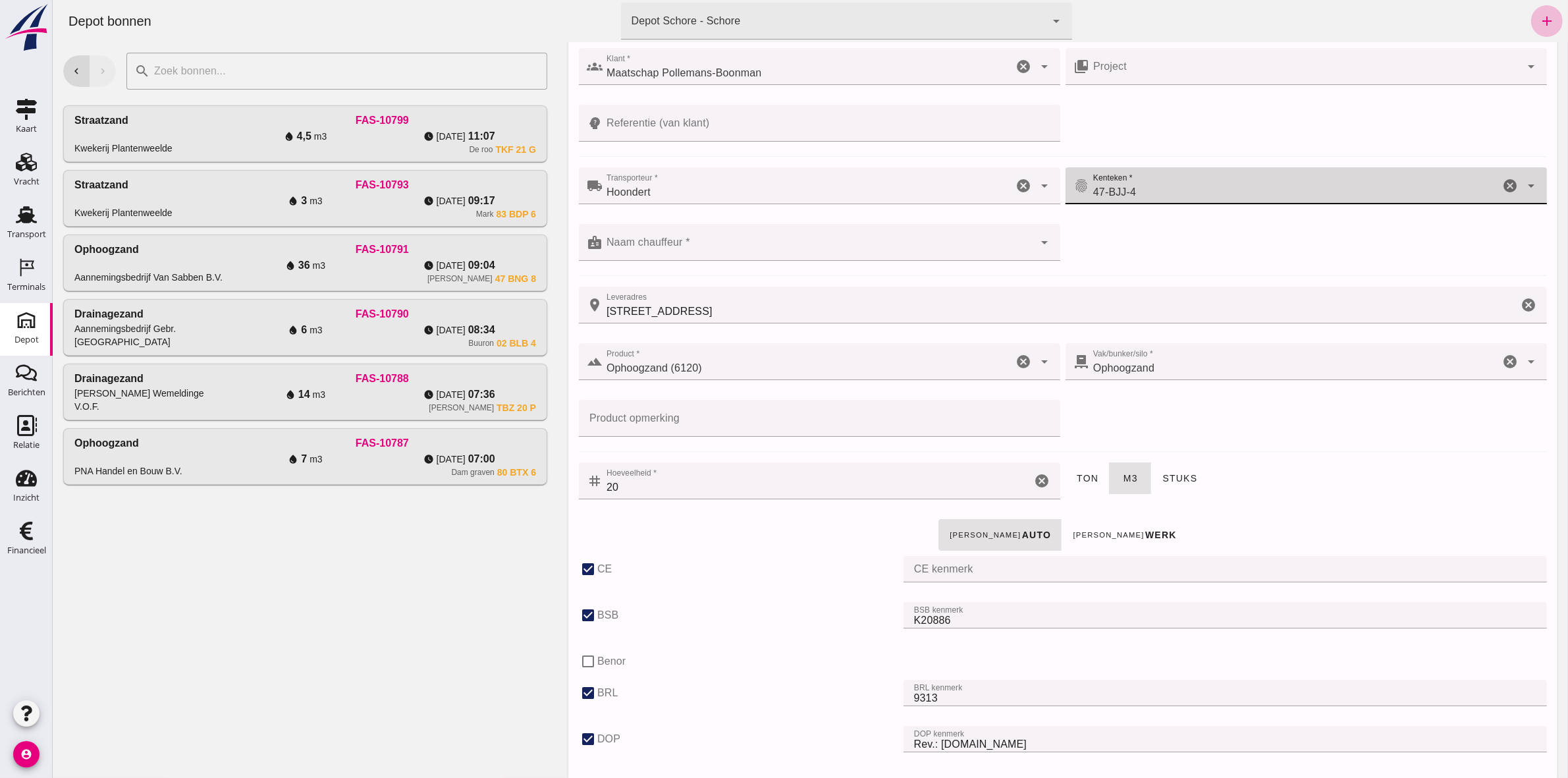
type input "47-BJJ-4"
click at [981, 239] on div at bounding box center [817, 242] width 431 height 37
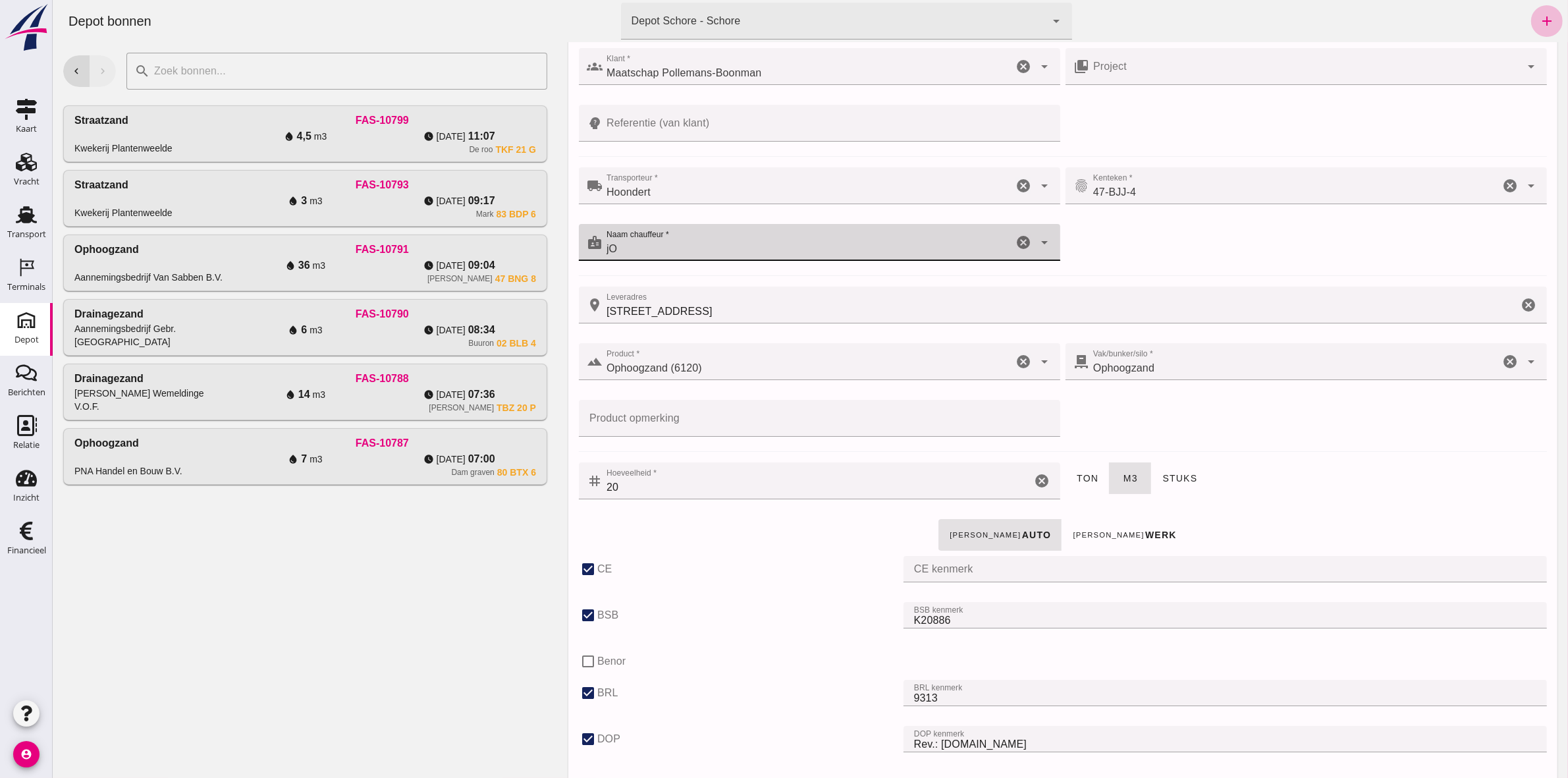
type input "j"
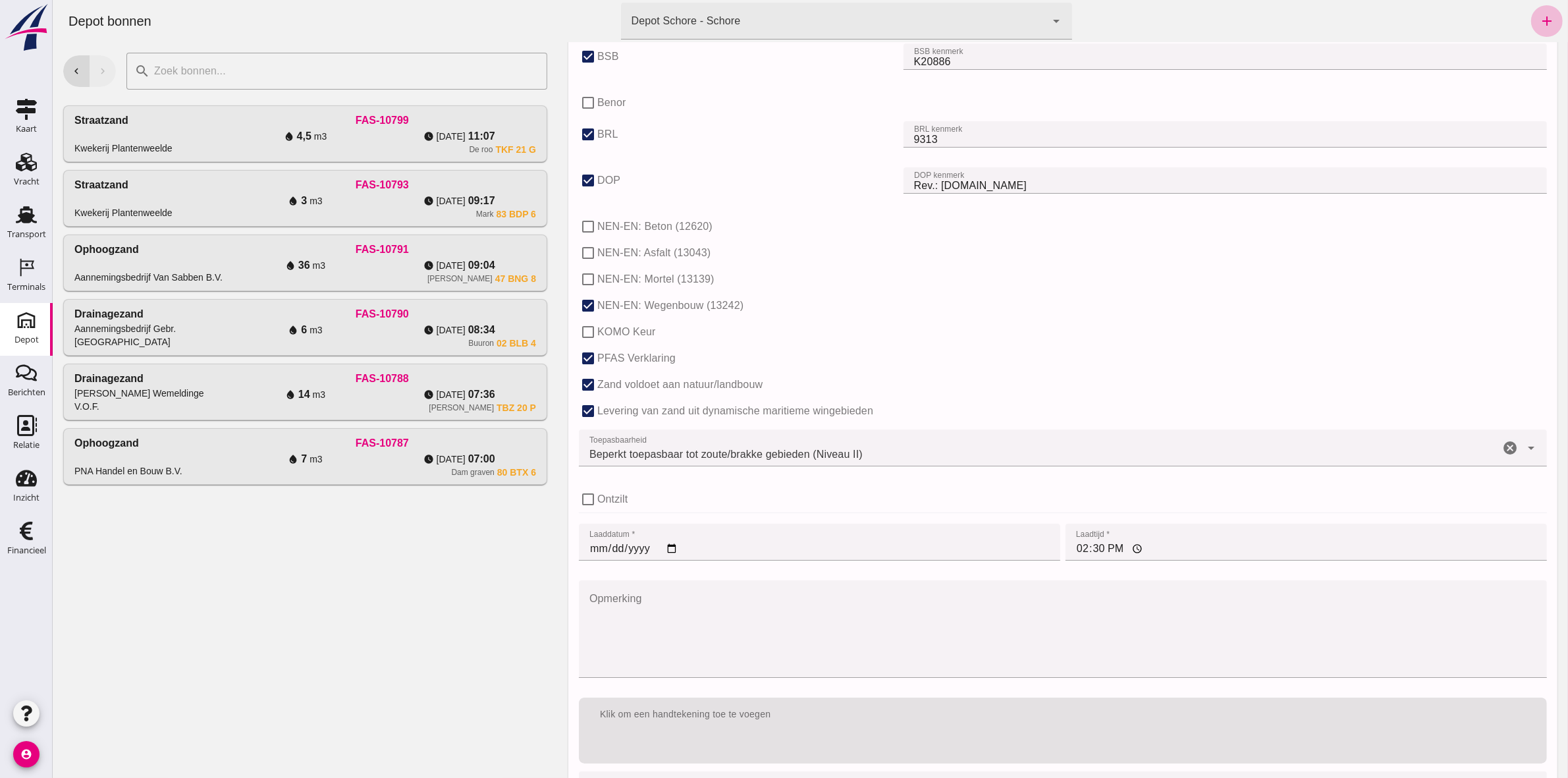
scroll to position [699, 0]
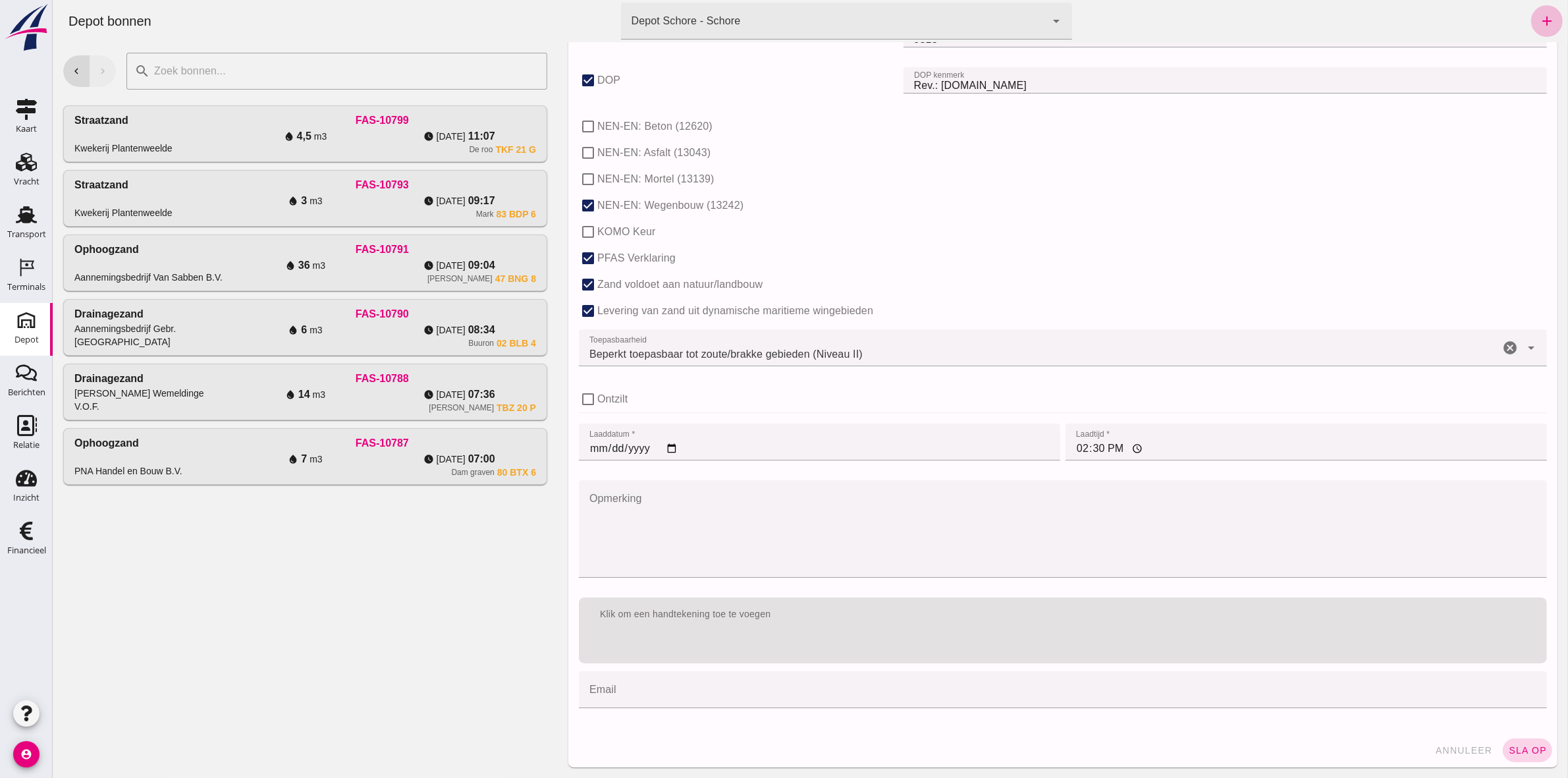
type input "Joran"
click at [1522, 739] on button "sla op" at bounding box center [1526, 750] width 50 height 23
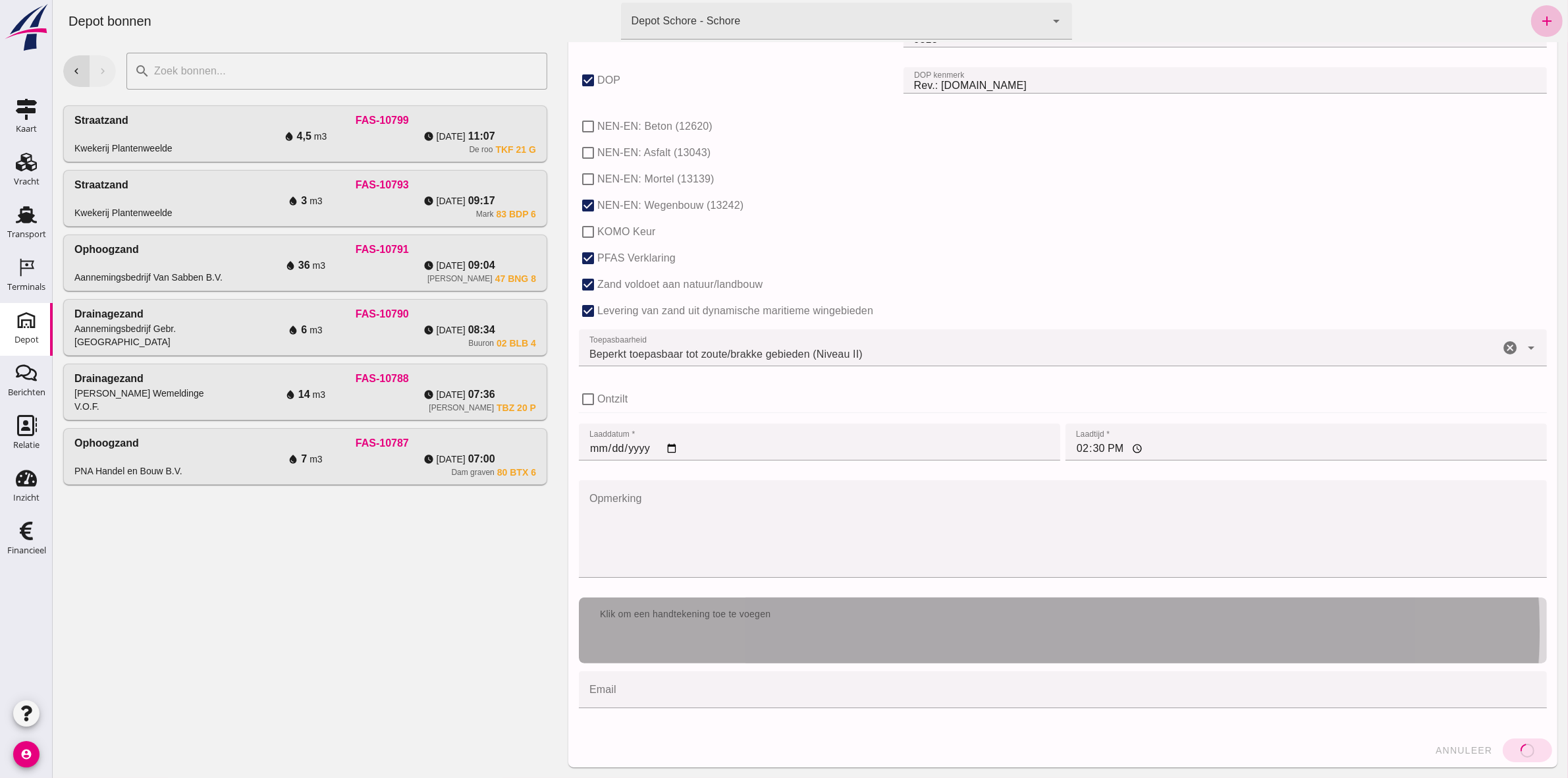
click at [880, 633] on div "Klik om een handtekening toe te voegen" at bounding box center [1062, 630] width 968 height 66
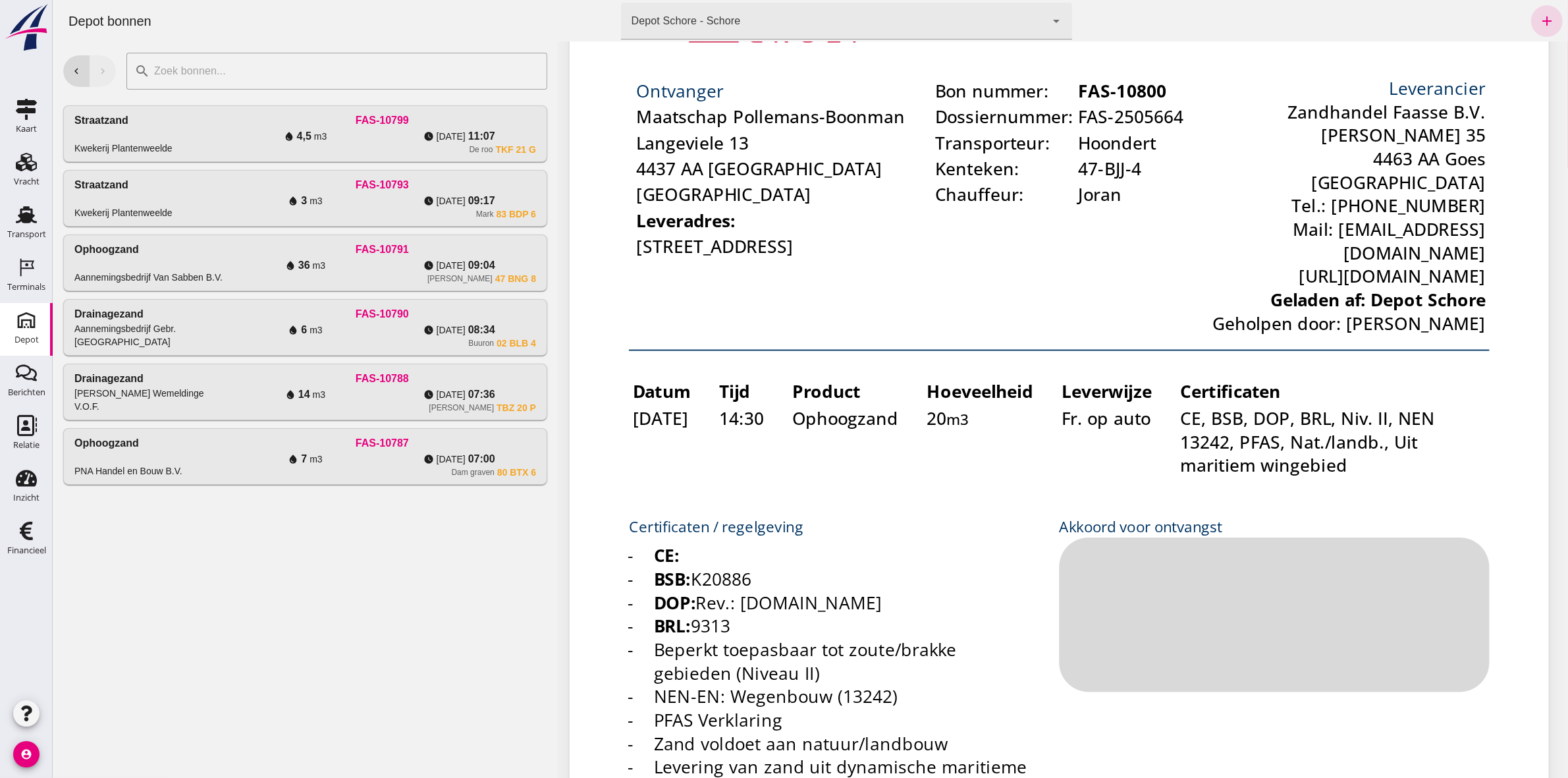
scroll to position [164, 0]
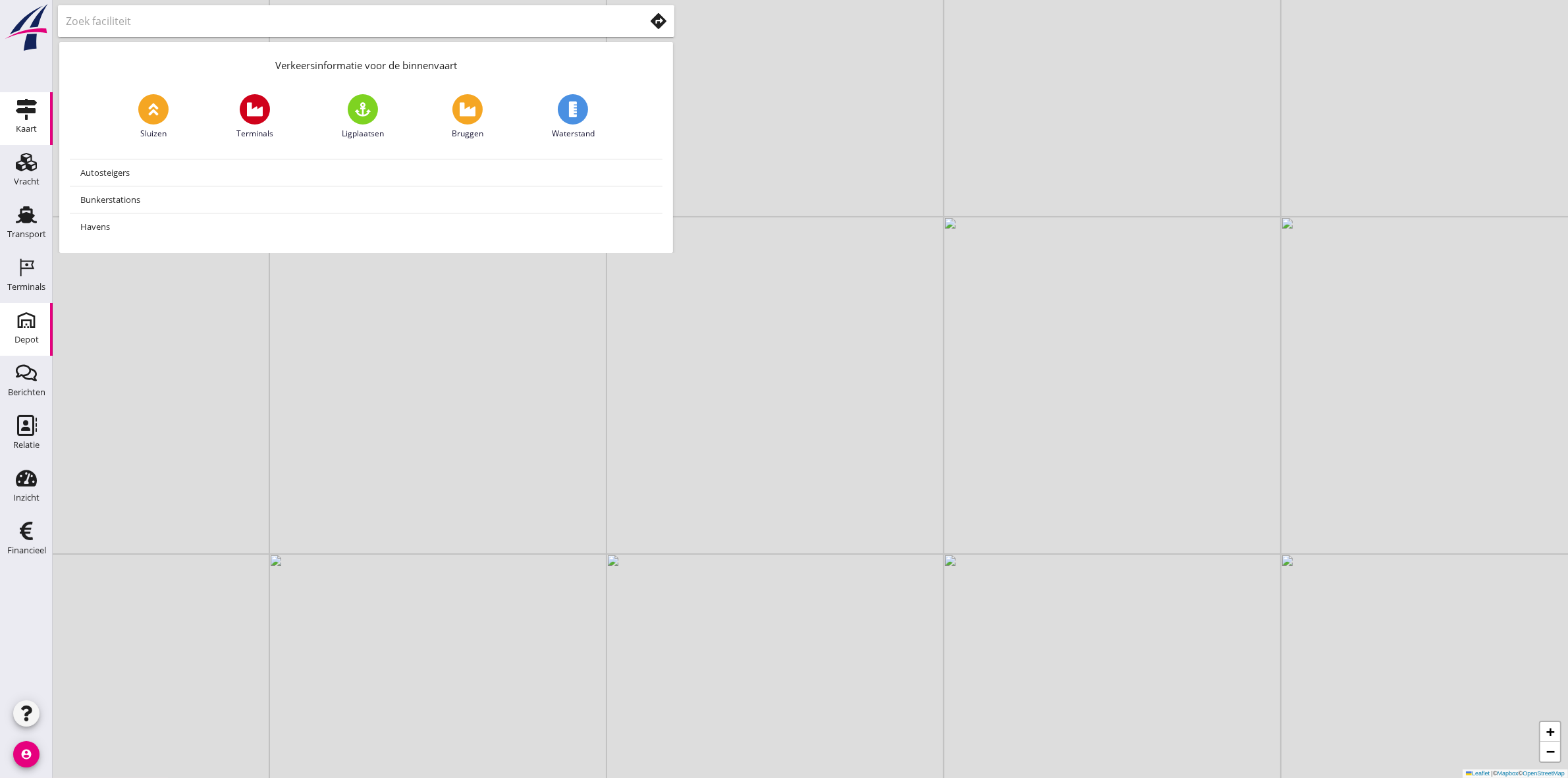
click at [42, 336] on link "[GEOGRAPHIC_DATA]" at bounding box center [26, 329] width 52 height 52
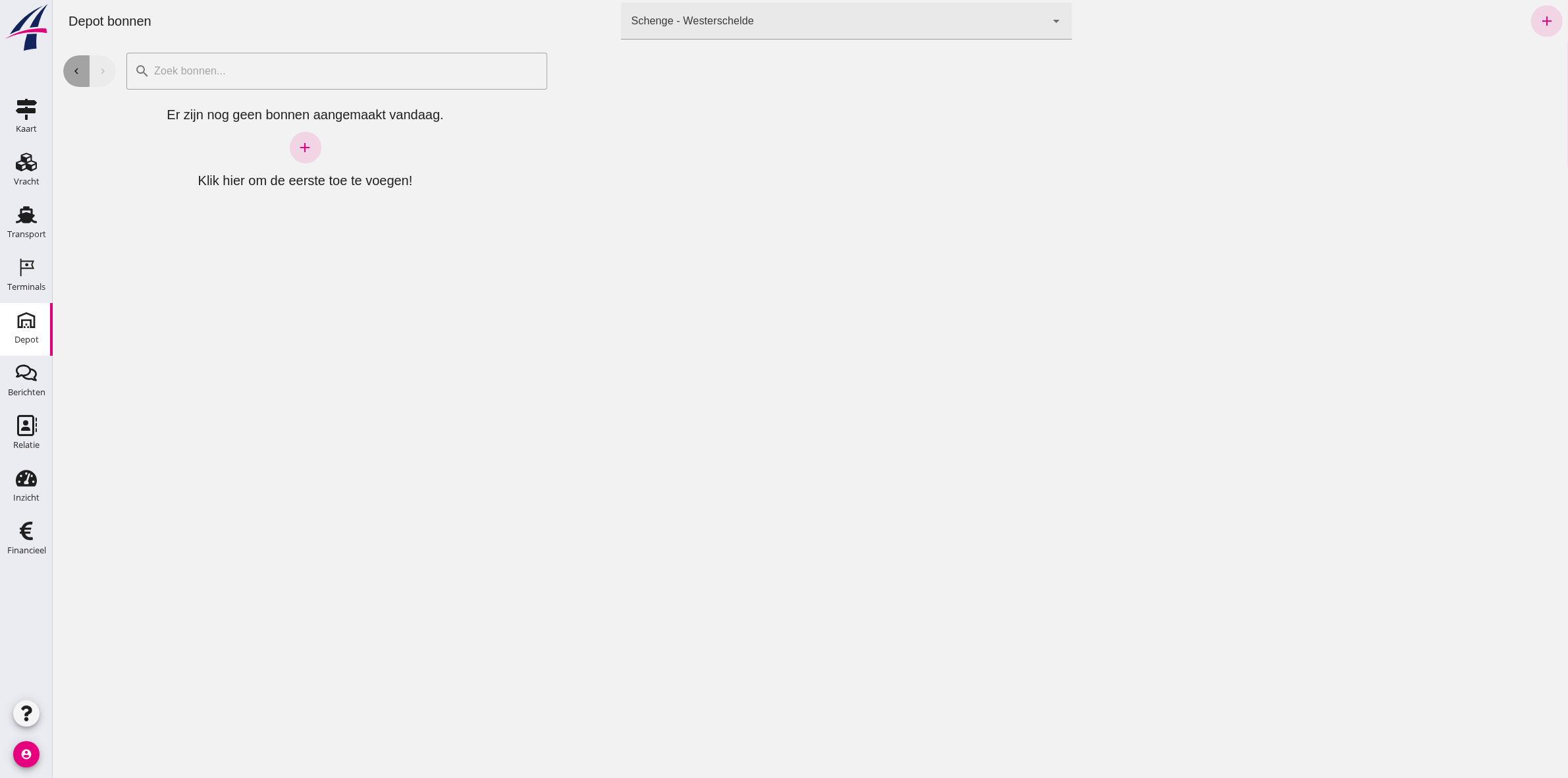
click at [80, 67] on icon "chevron_left" at bounding box center [75, 70] width 12 height 12
click at [761, 17] on div "Schenge - Westerschelde 9c876888-926f-4f5f-969d-c779b766b815" at bounding box center [832, 21] width 425 height 37
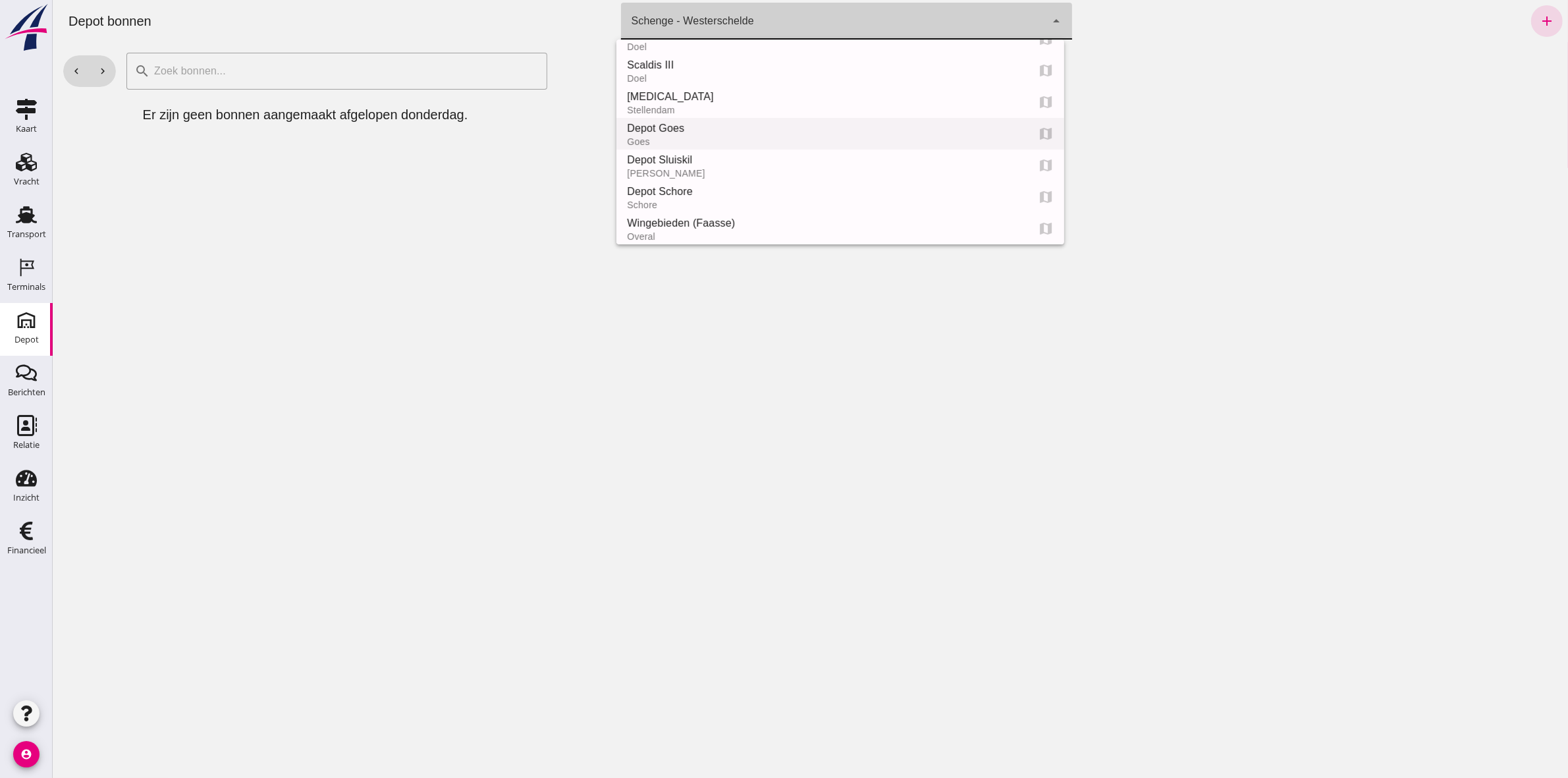
scroll to position [82, 0]
click at [744, 165] on div "Depot Schore" at bounding box center [821, 162] width 390 height 16
type input "da4e762a-ddf1-4556-b2ca-bcf6277de398"
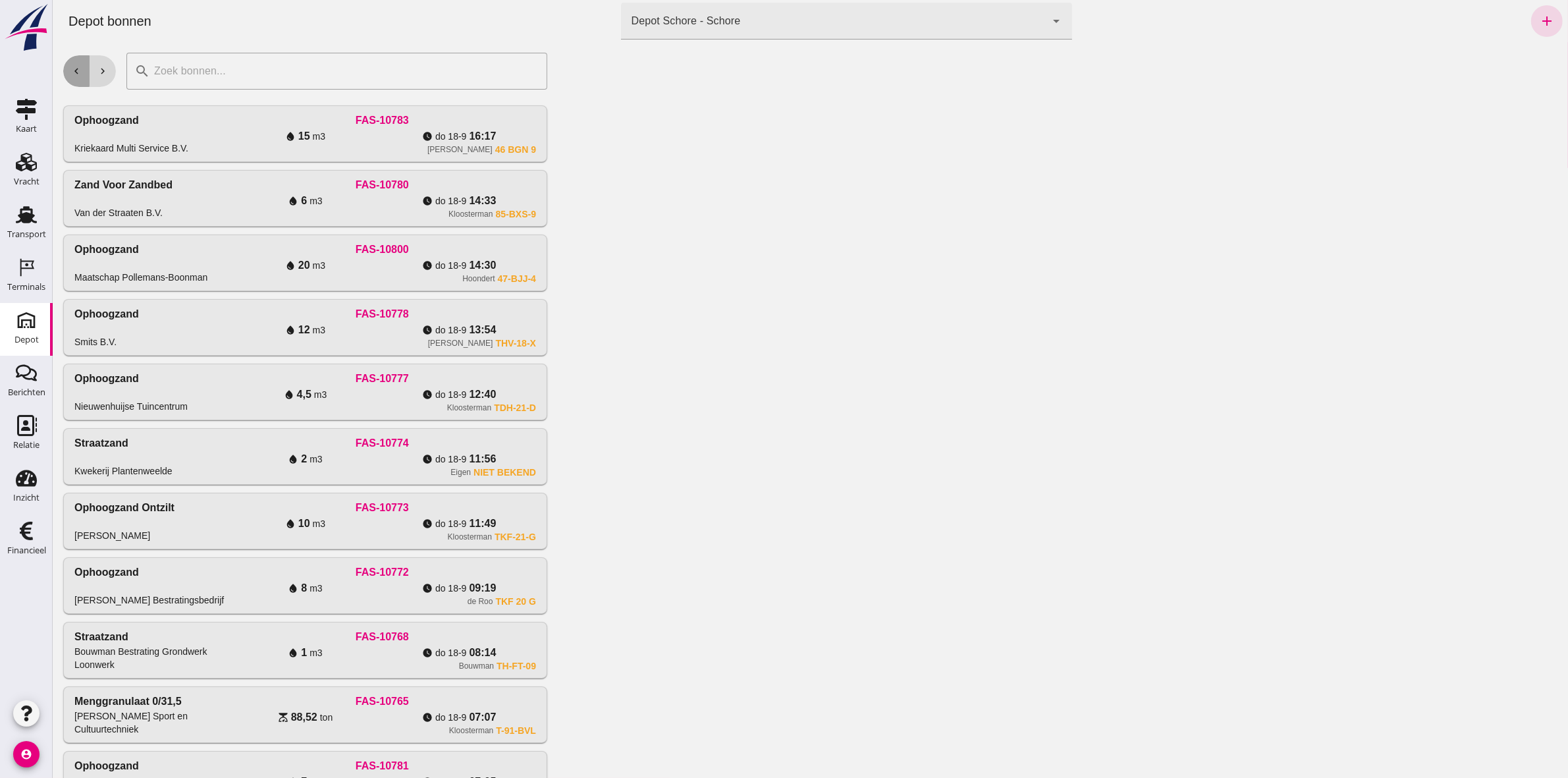
click at [80, 77] on button "chevron_left" at bounding box center [75, 70] width 26 height 32
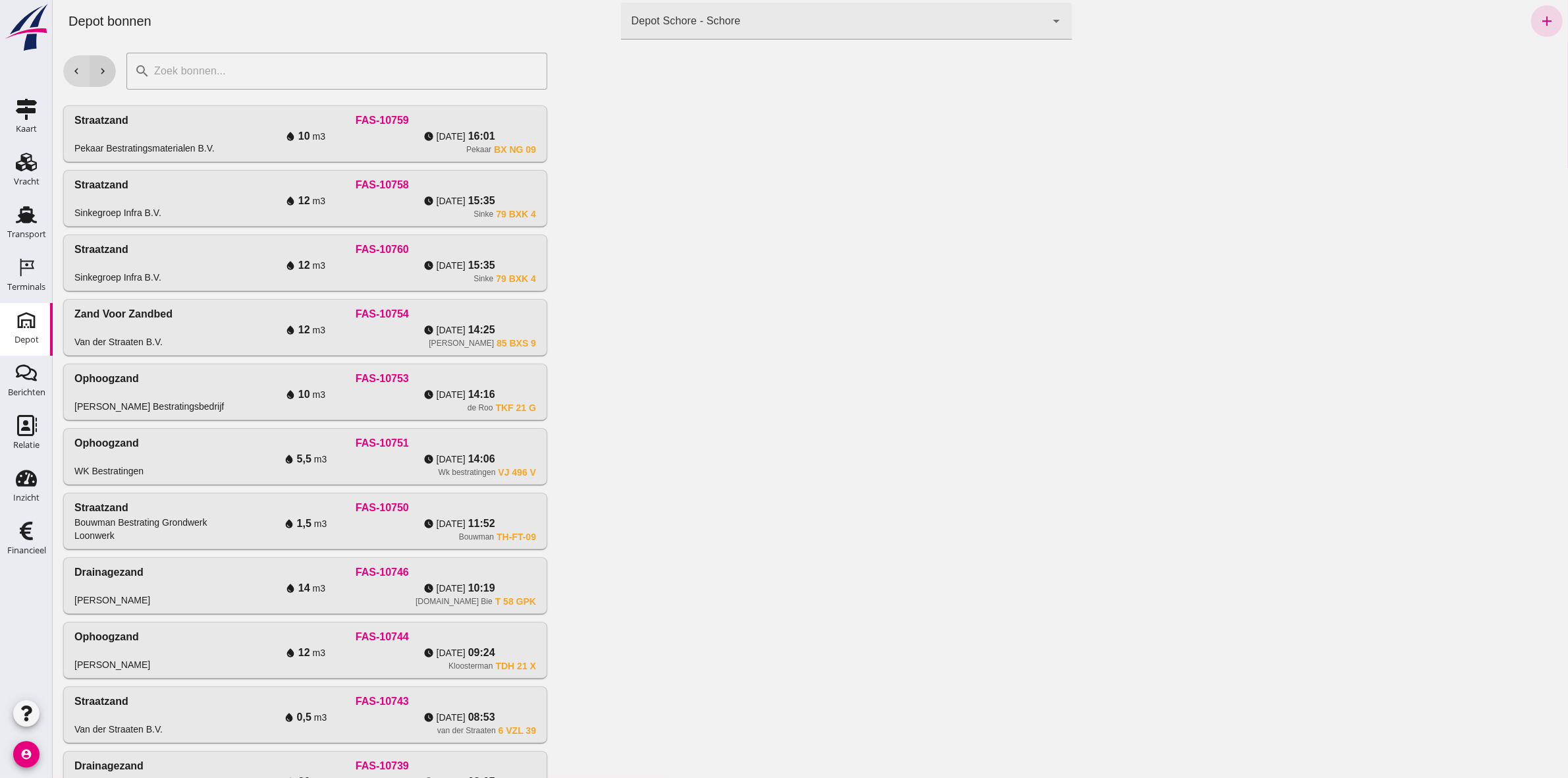
click at [110, 68] on button "chevron_right" at bounding box center [102, 70] width 26 height 32
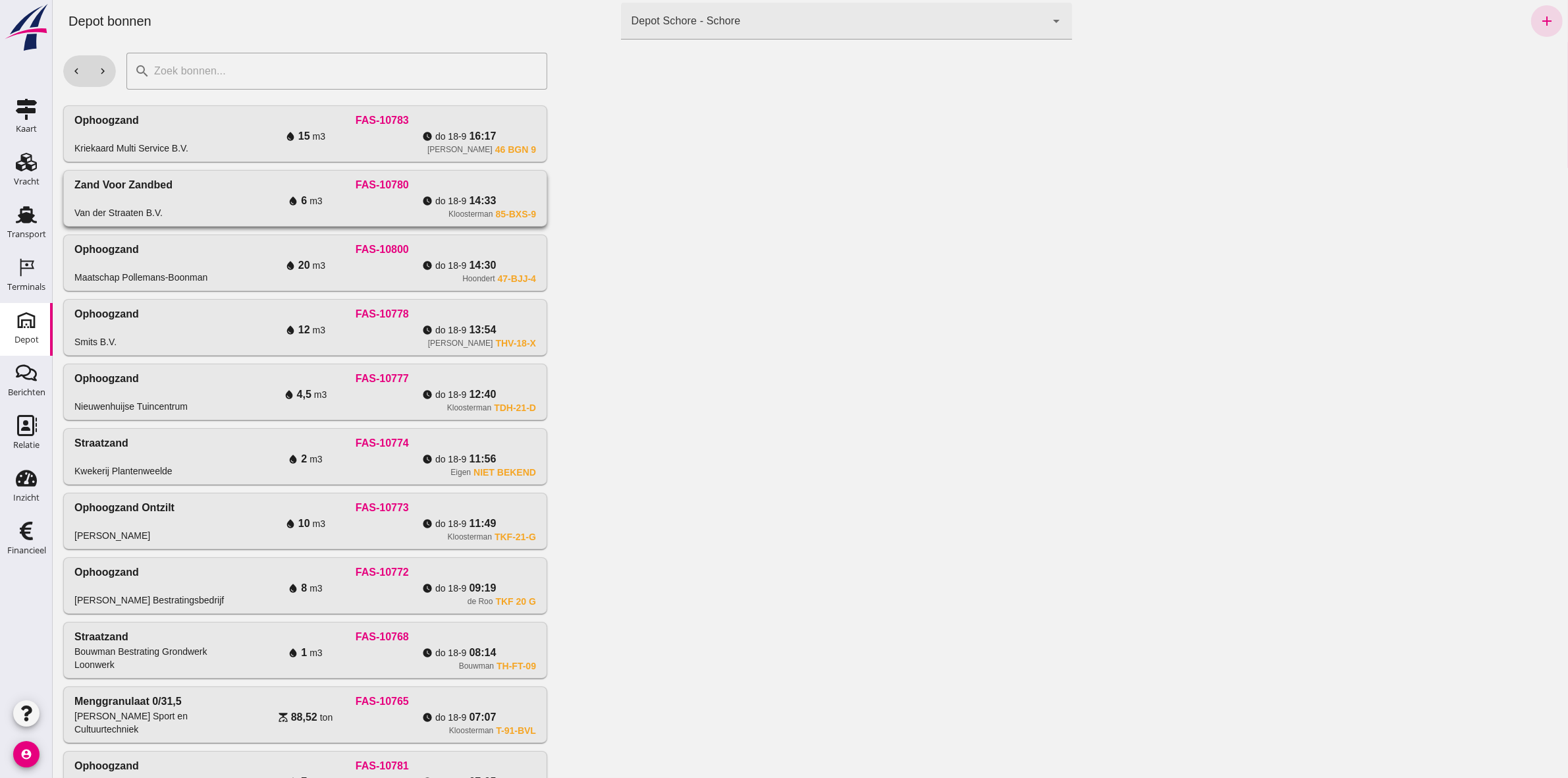
scroll to position [69, 0]
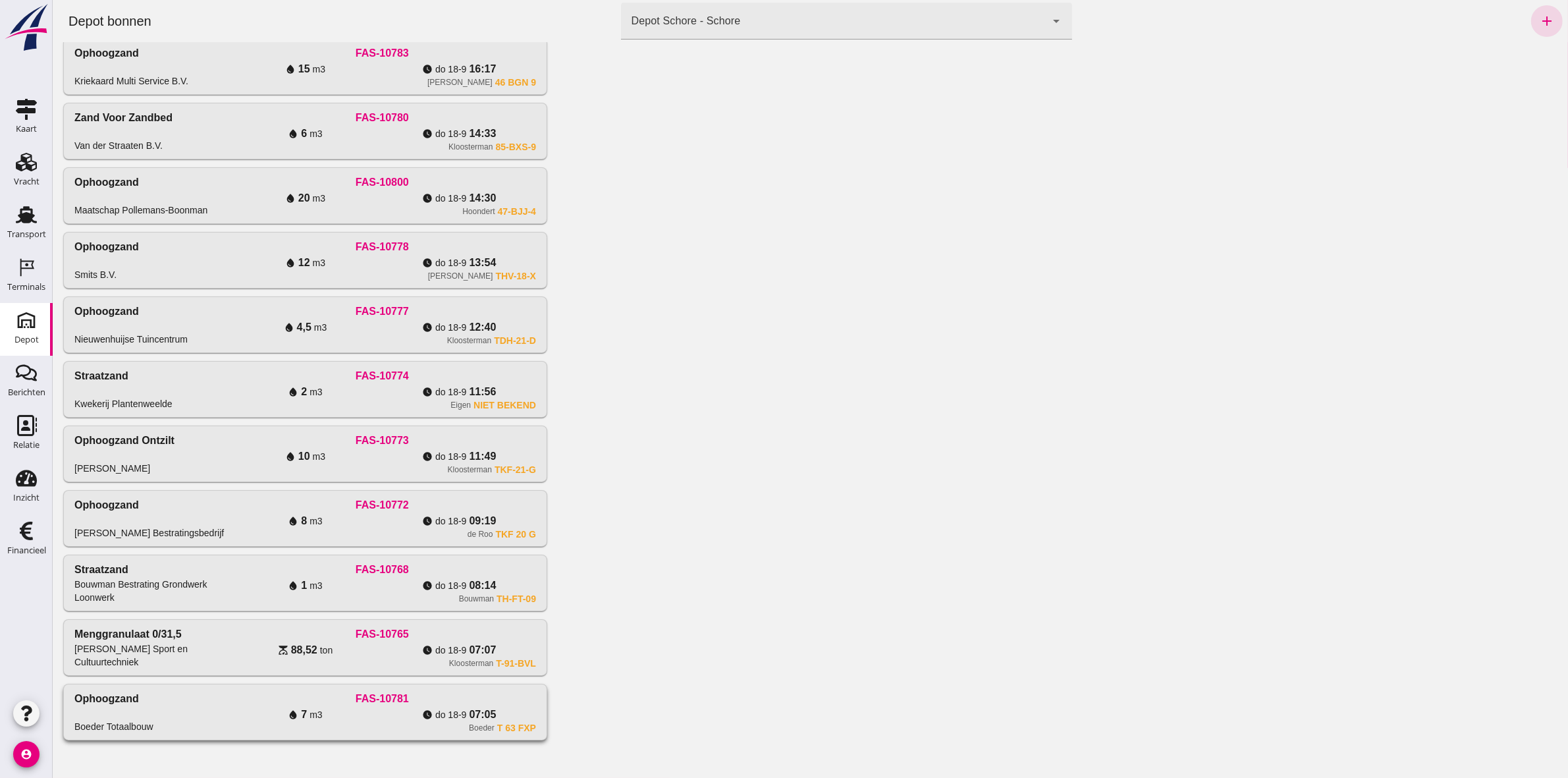
click at [512, 699] on div "FAS-10781" at bounding box center [381, 699] width 308 height 16
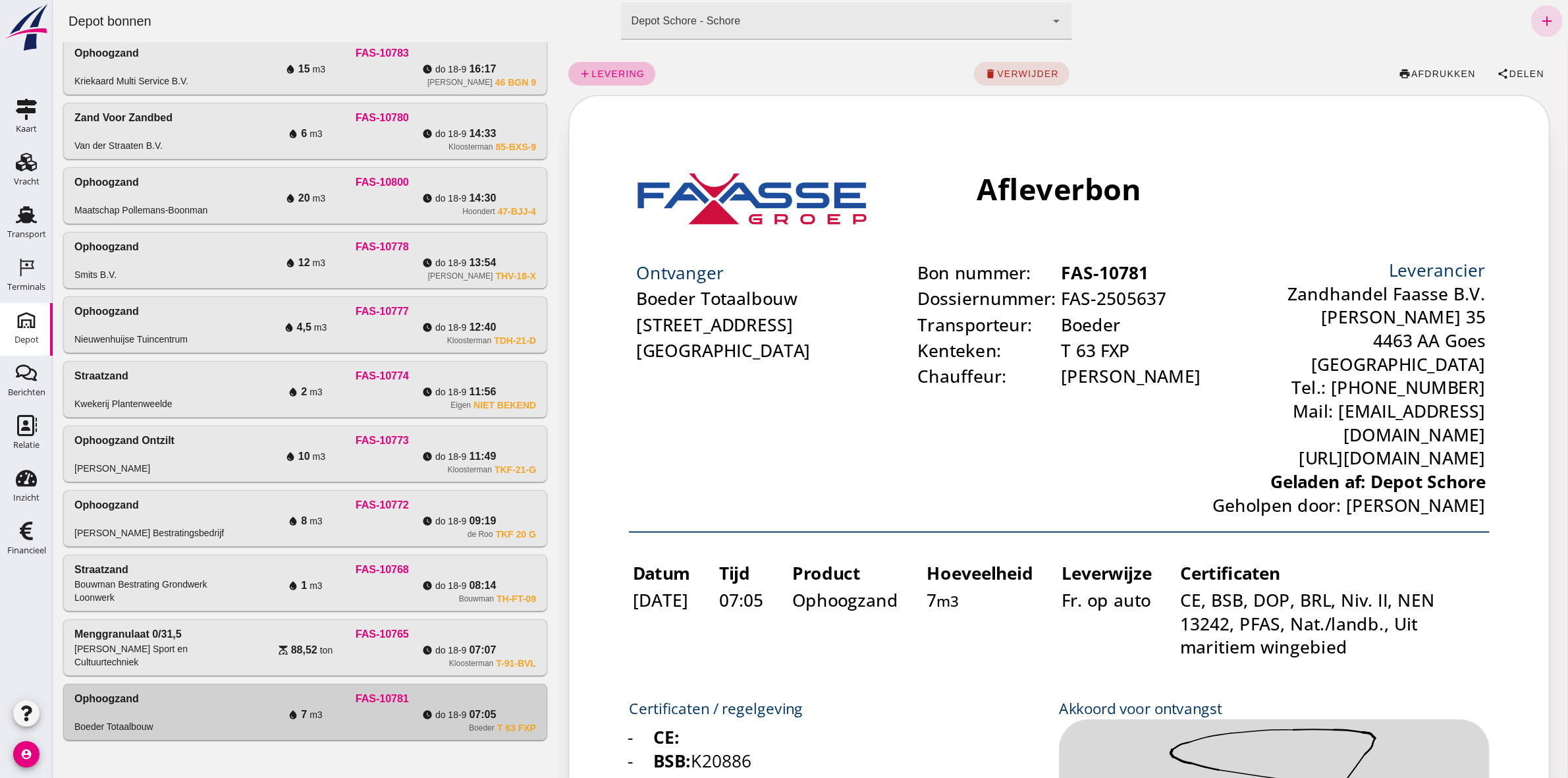
scroll to position [0, 0]
click at [1515, 71] on span "Delen" at bounding box center [1525, 74] width 35 height 11
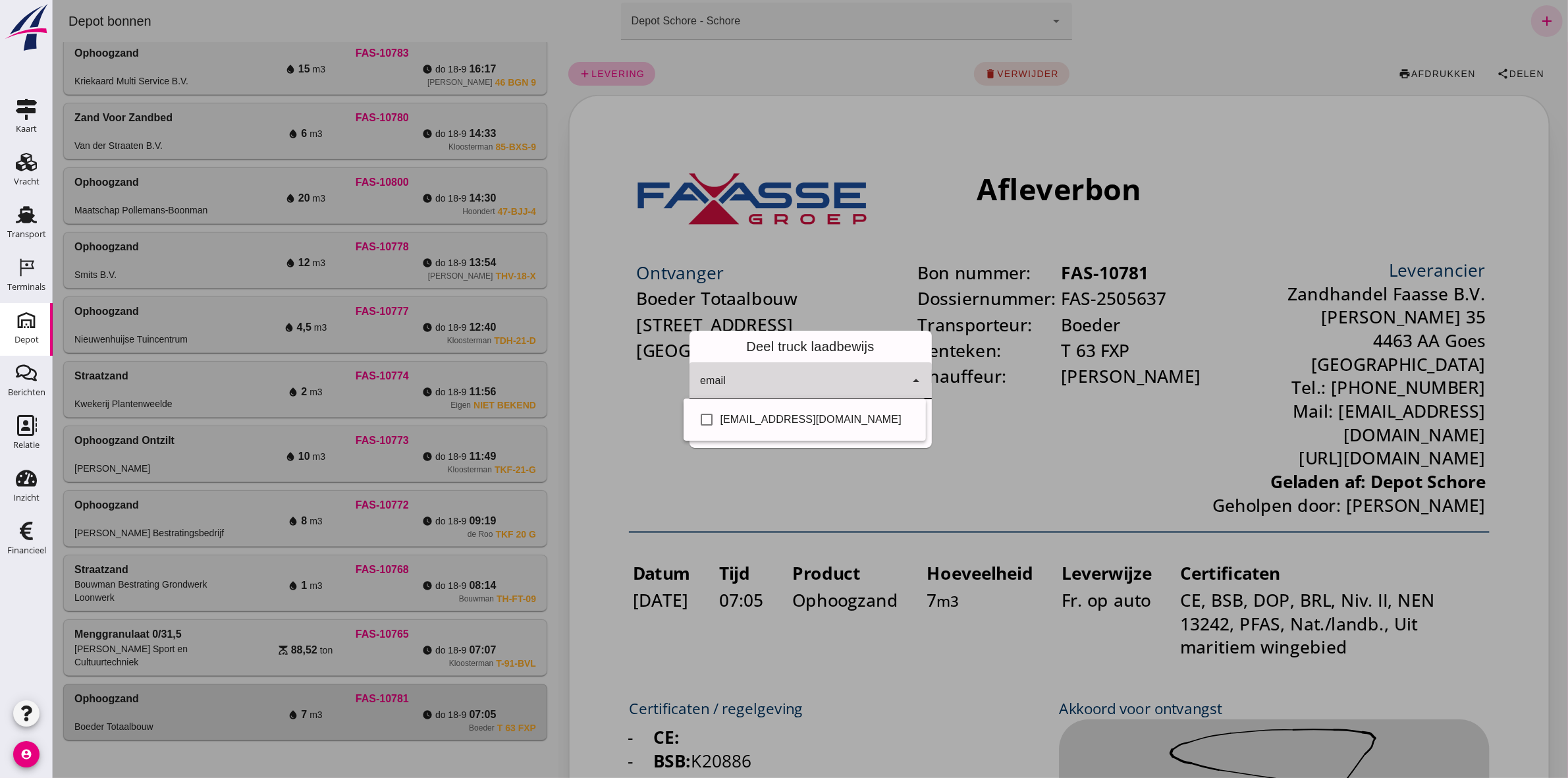
click at [908, 383] on icon "arrow_drop_down" at bounding box center [916, 381] width 16 height 16
click at [706, 421] on input "checkbox" at bounding box center [706, 419] width 26 height 26
checkbox input "true"
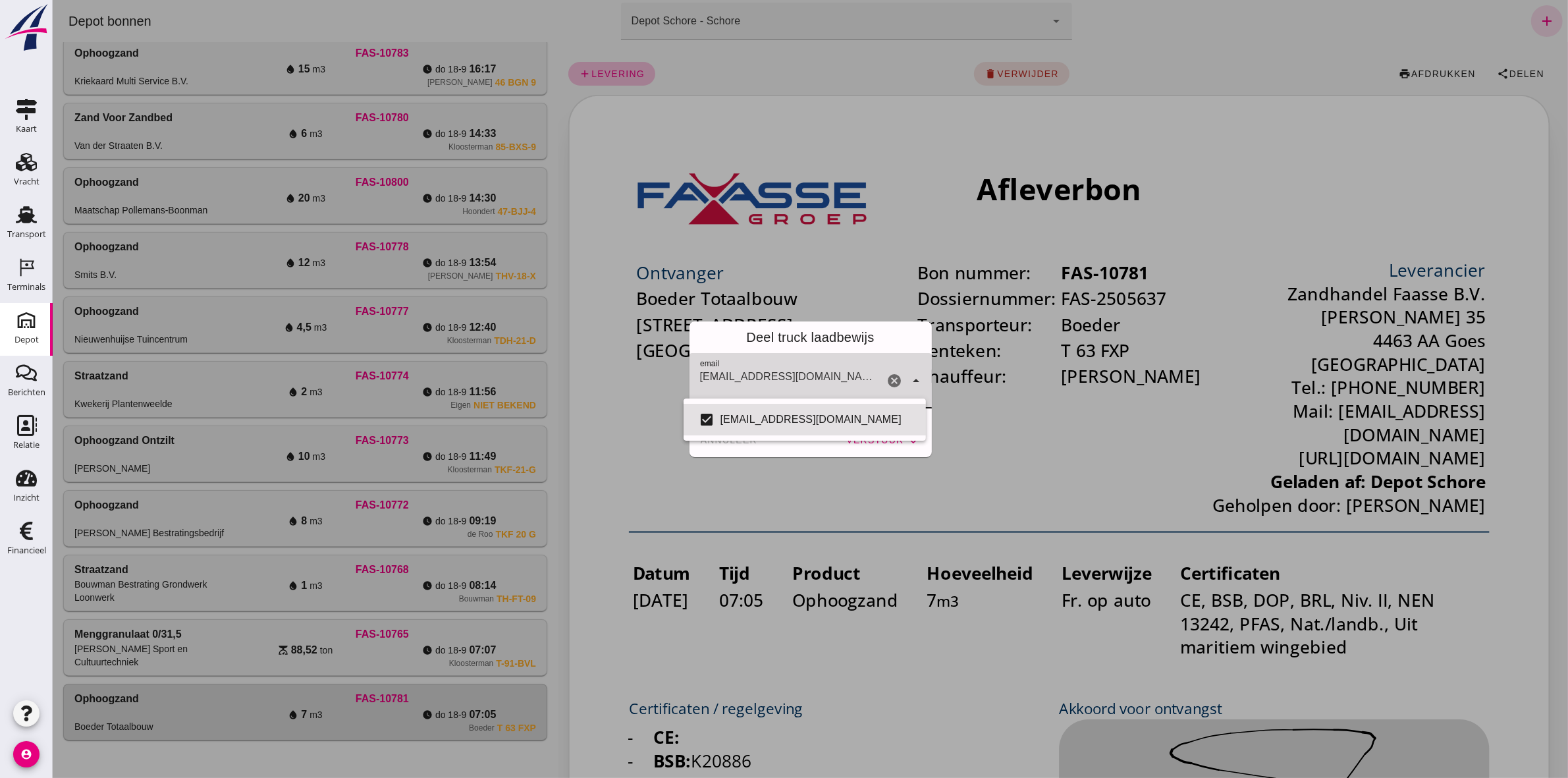
click at [881, 345] on div "Deel truck laadbewijs" at bounding box center [809, 337] width 243 height 32
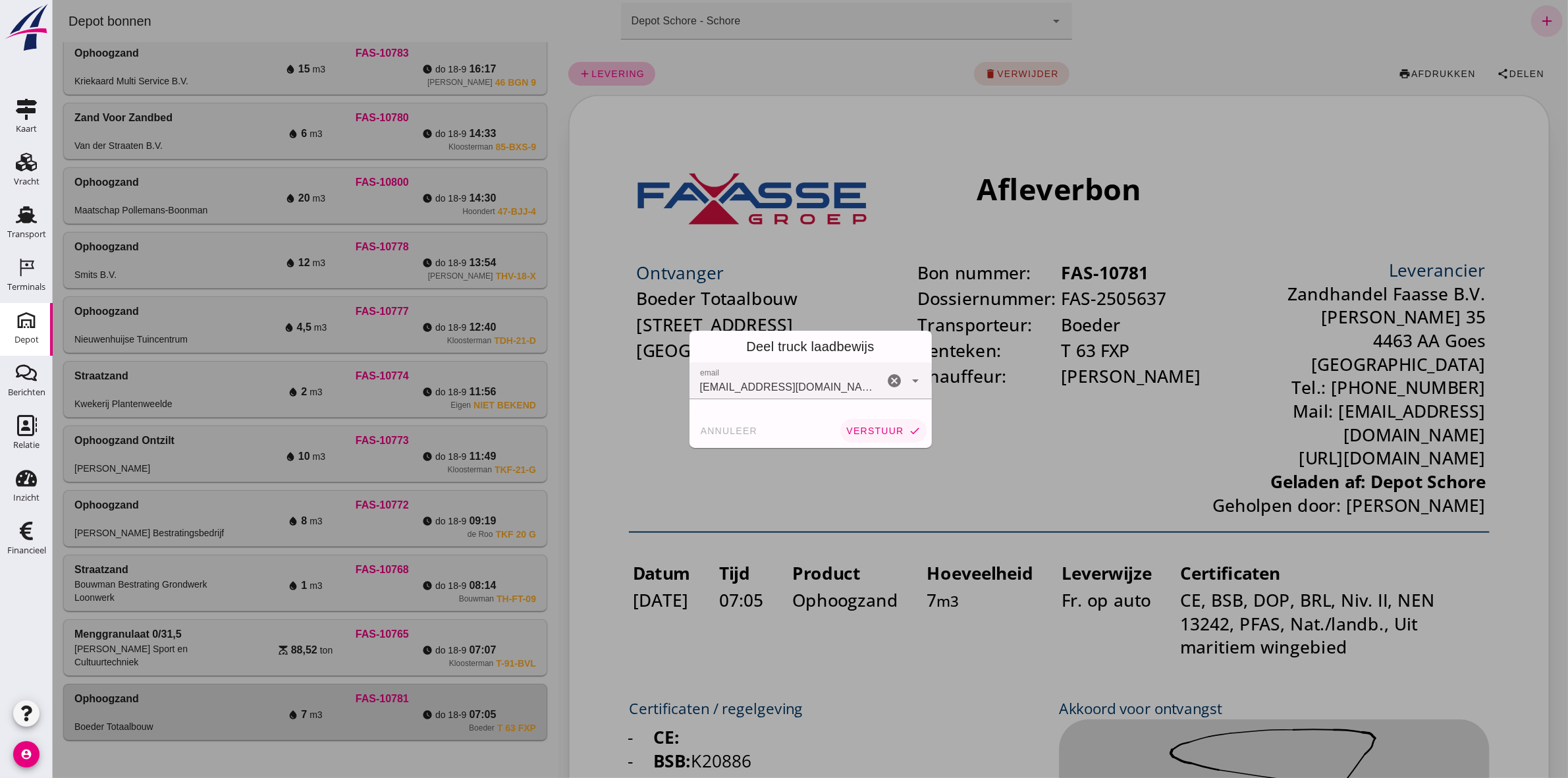
click at [909, 430] on icon "check" at bounding box center [914, 431] width 12 height 12
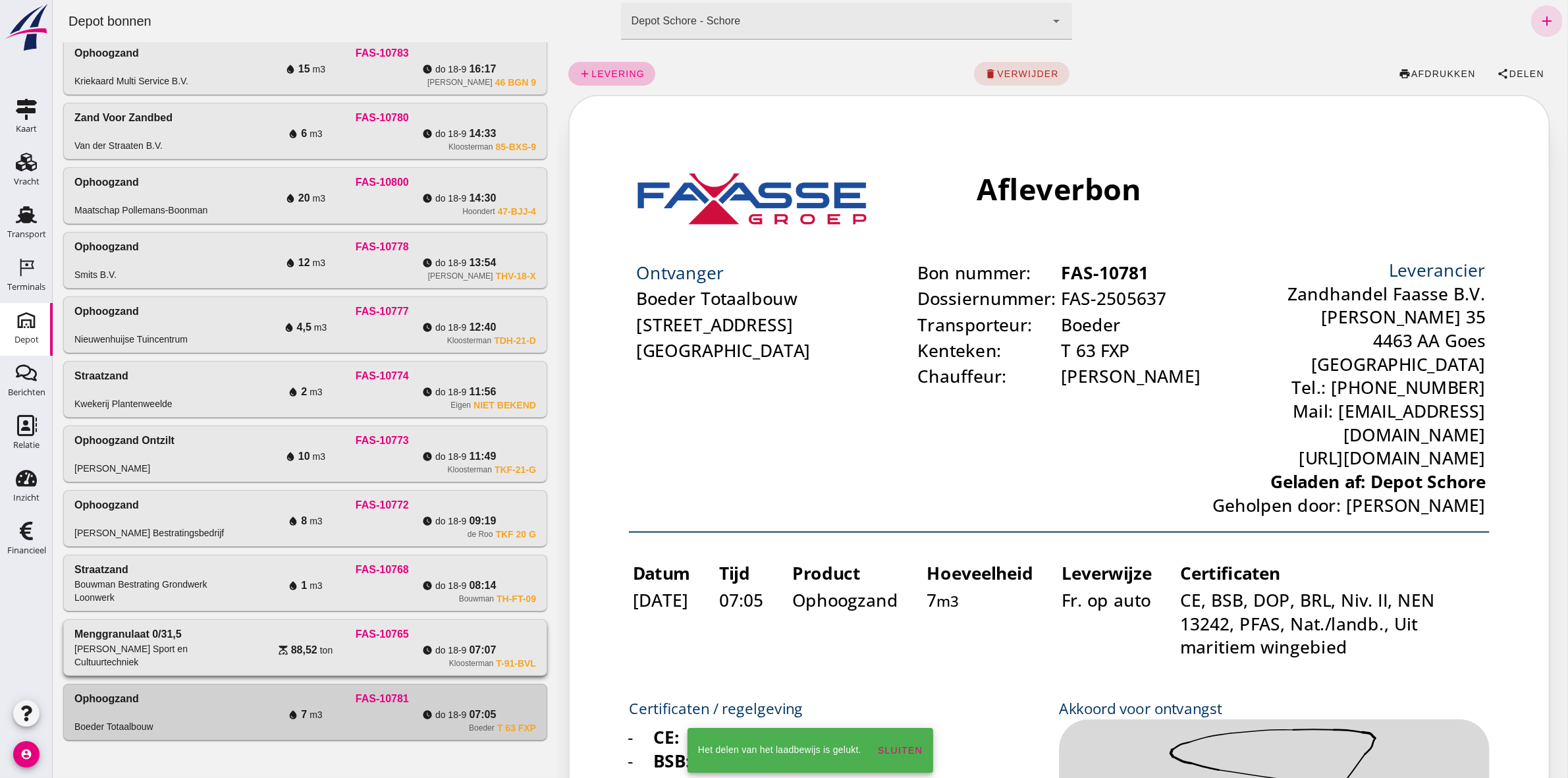
click at [461, 633] on div "FAS-10765" at bounding box center [381, 634] width 308 height 16
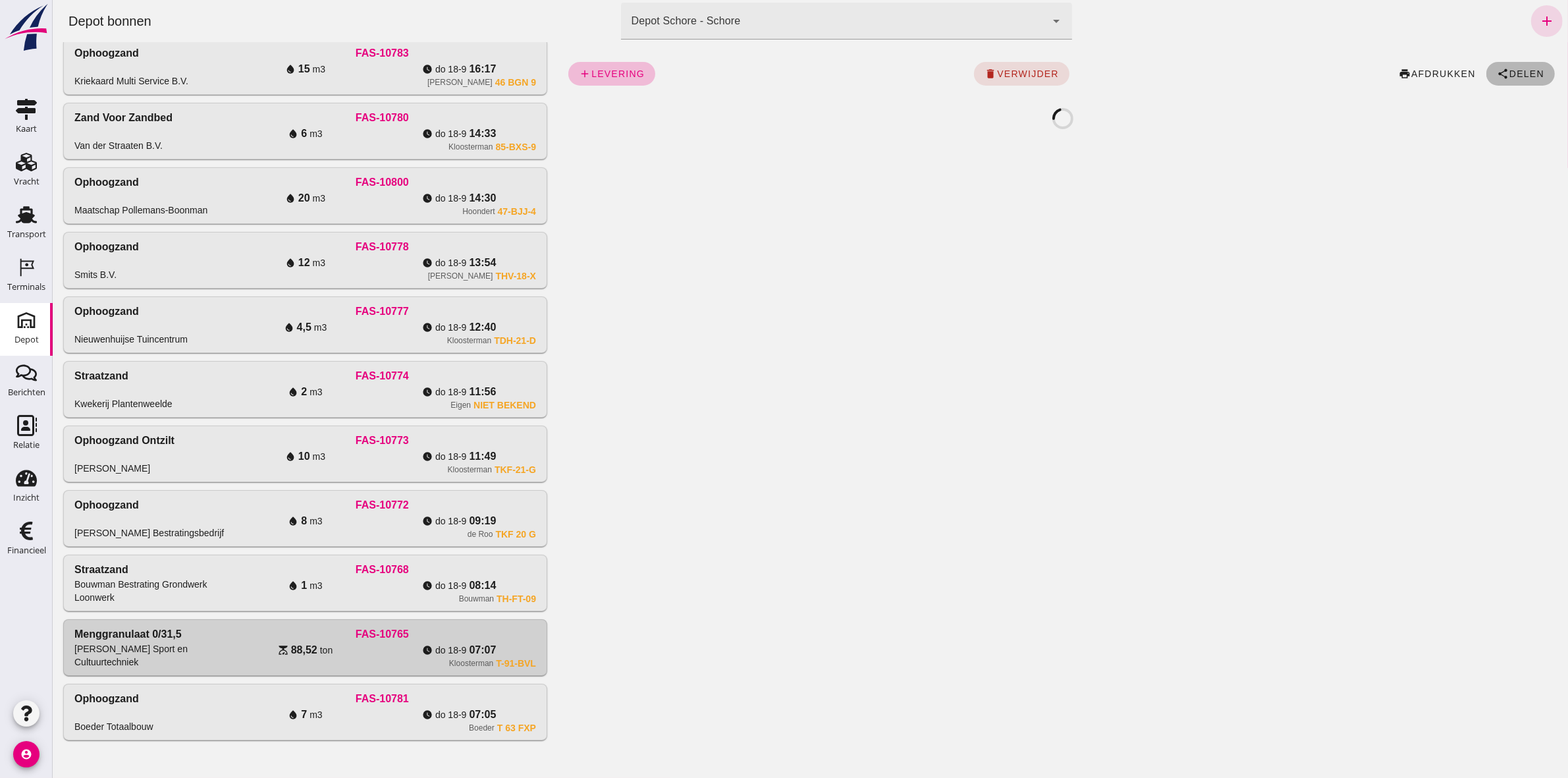
click at [1510, 71] on span "Delen" at bounding box center [1525, 74] width 35 height 11
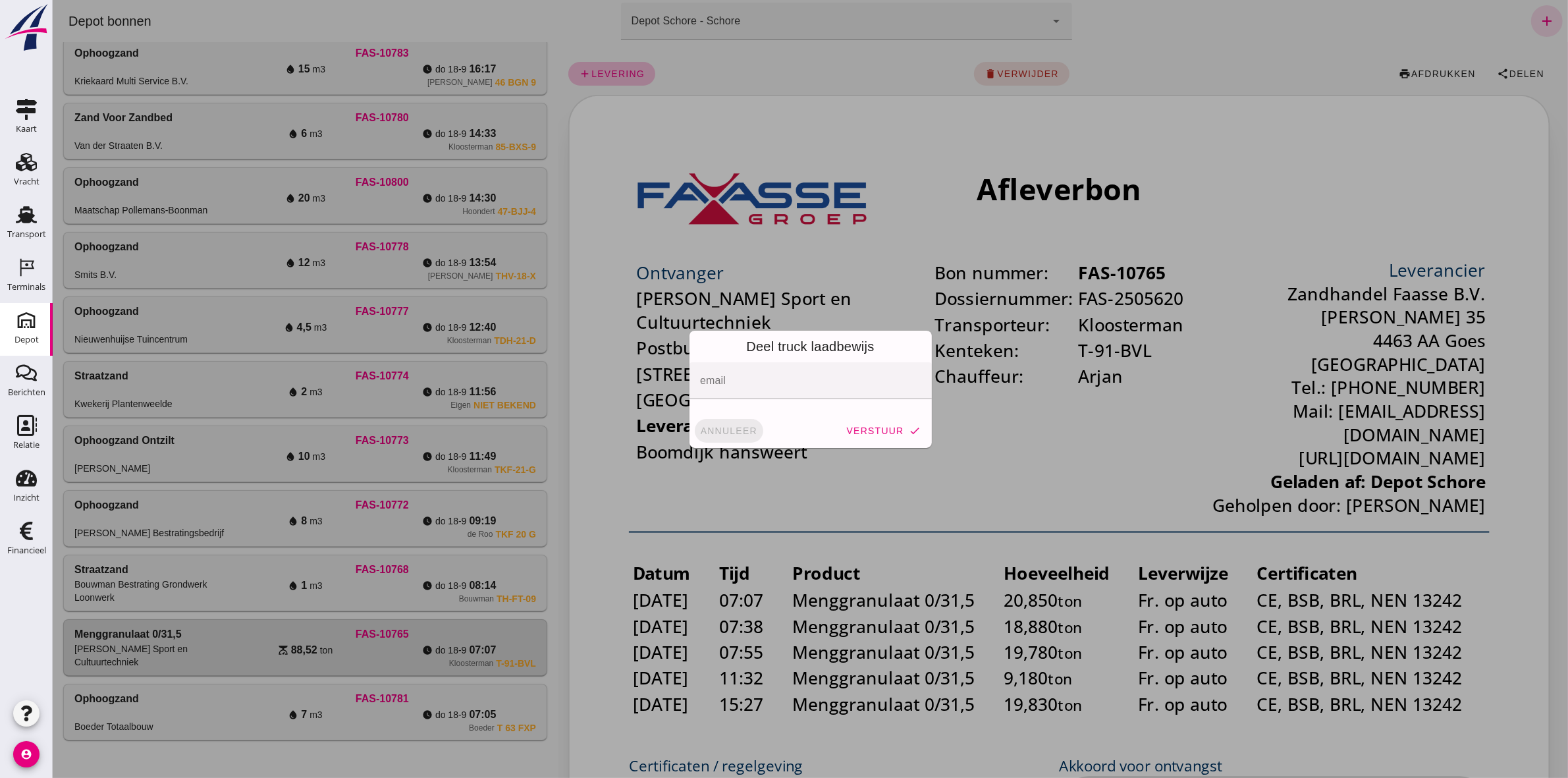
click at [723, 435] on span "annuleer" at bounding box center [728, 431] width 58 height 11
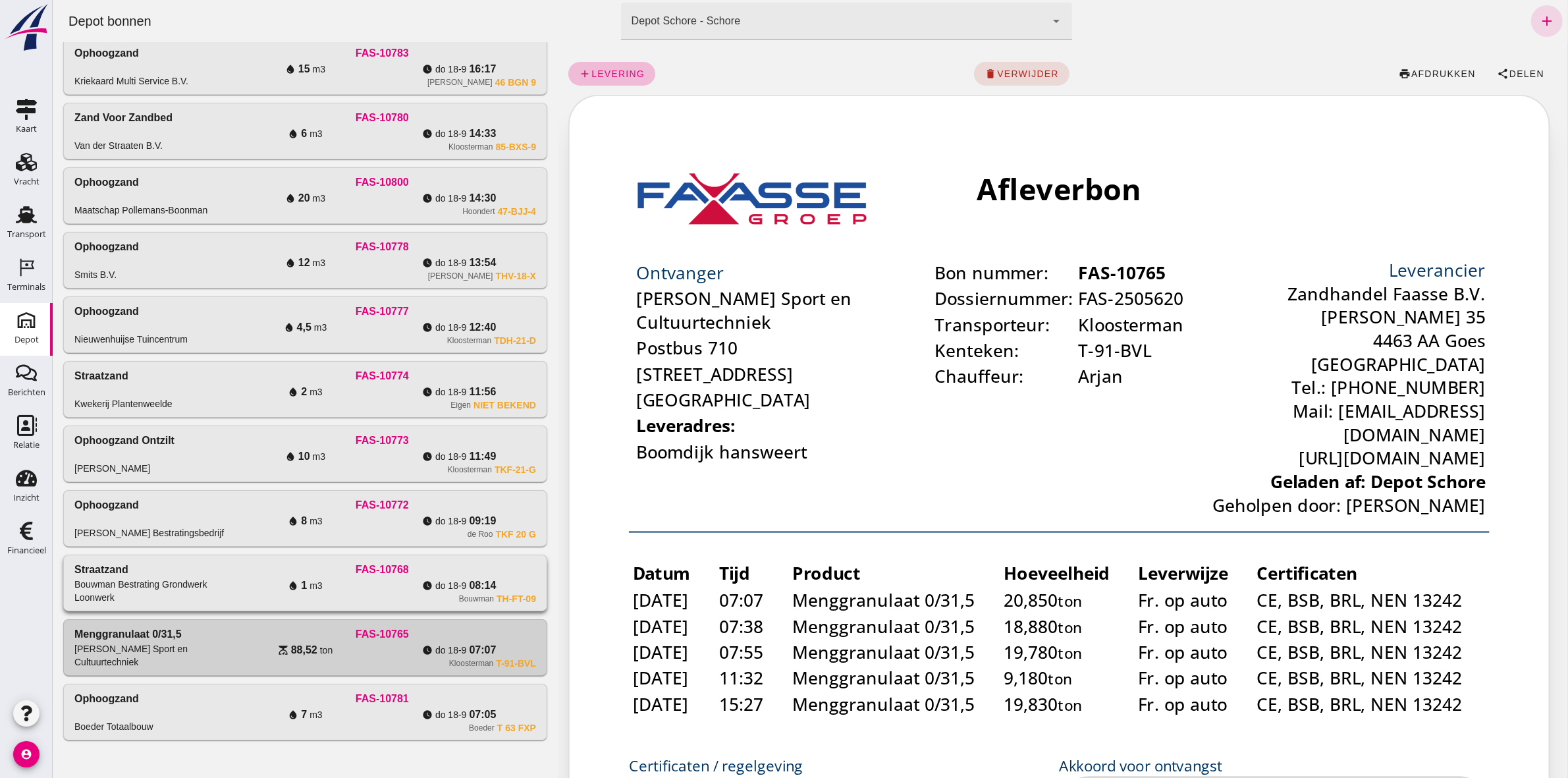
click at [273, 595] on div "Bouwman TH-FT-09" at bounding box center [381, 598] width 308 height 11
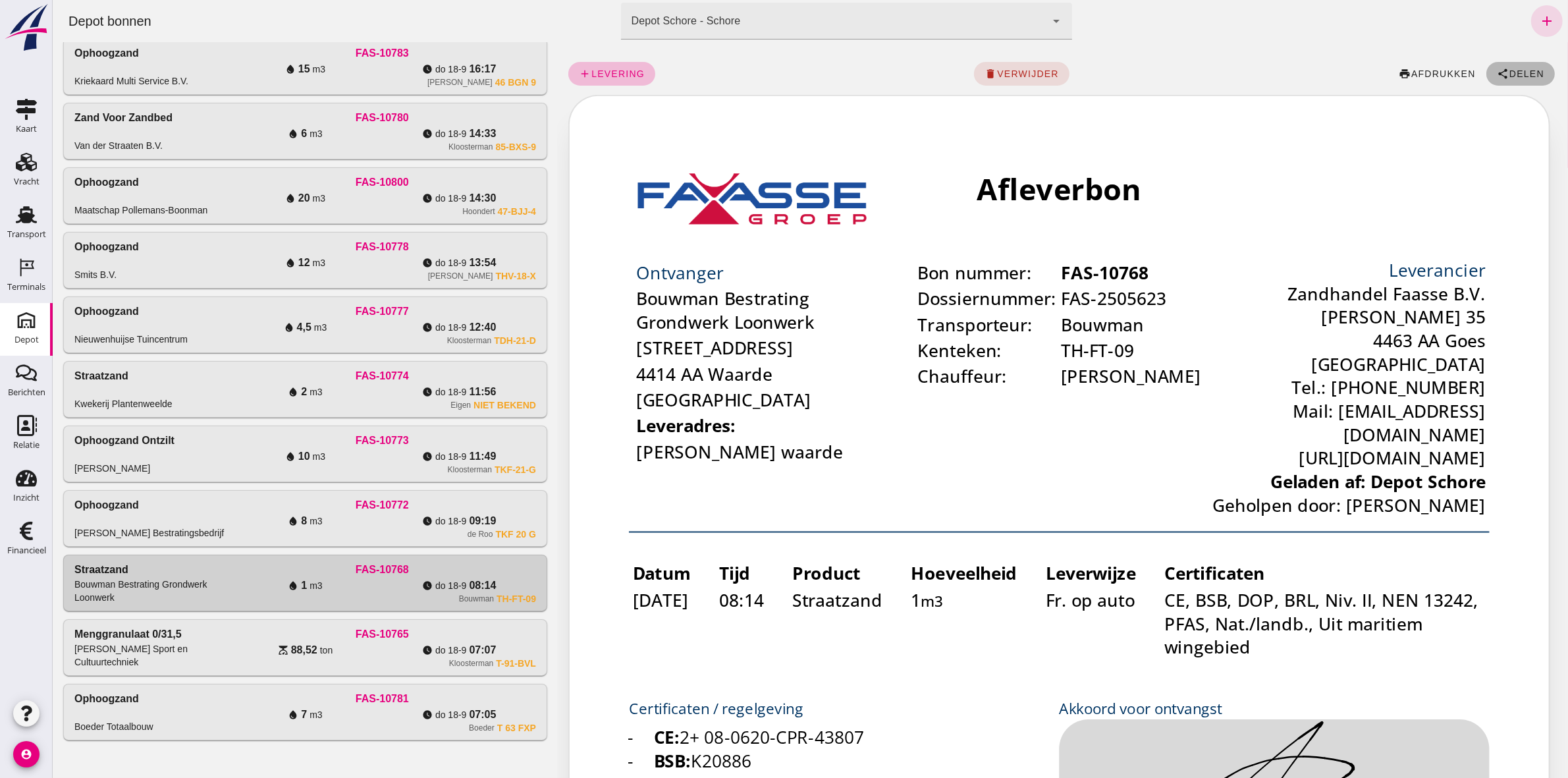
click at [1509, 74] on span "Delen" at bounding box center [1525, 74] width 35 height 11
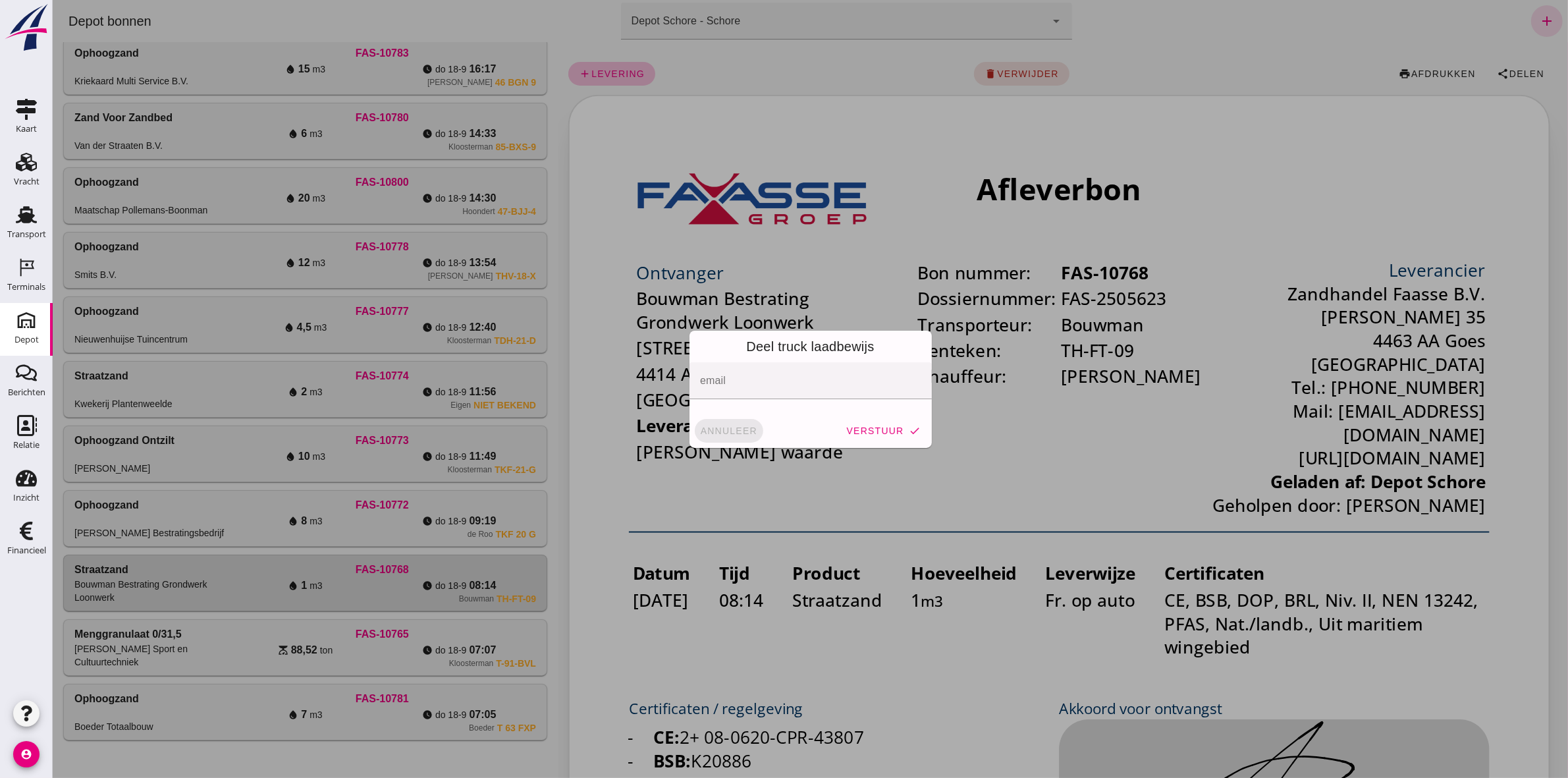
click at [738, 425] on span "annuleer" at bounding box center [728, 431] width 58 height 11
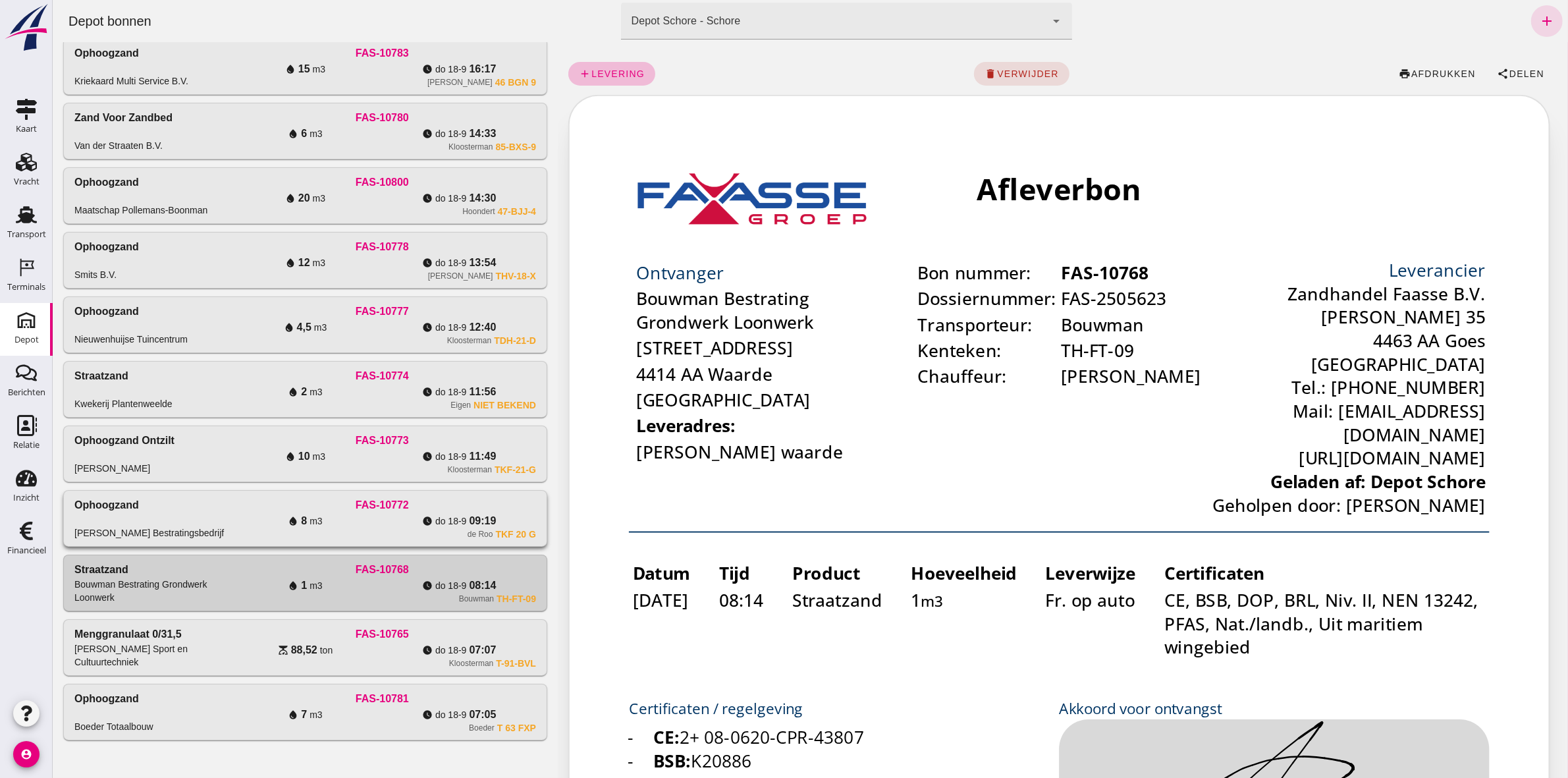
click at [418, 499] on div "FAS-10772" at bounding box center [381, 505] width 308 height 16
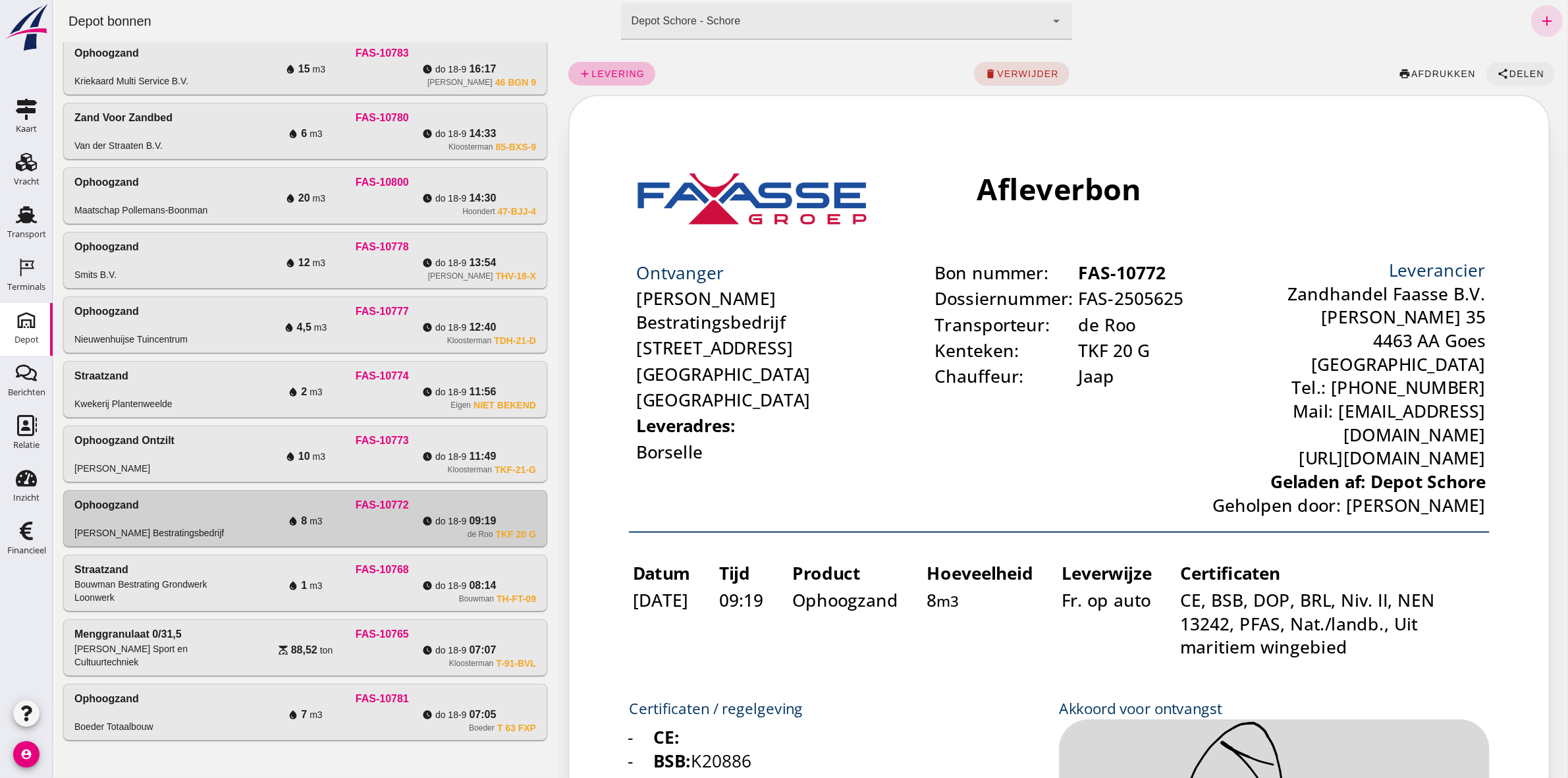
click at [1519, 71] on span "Delen" at bounding box center [1525, 74] width 35 height 11
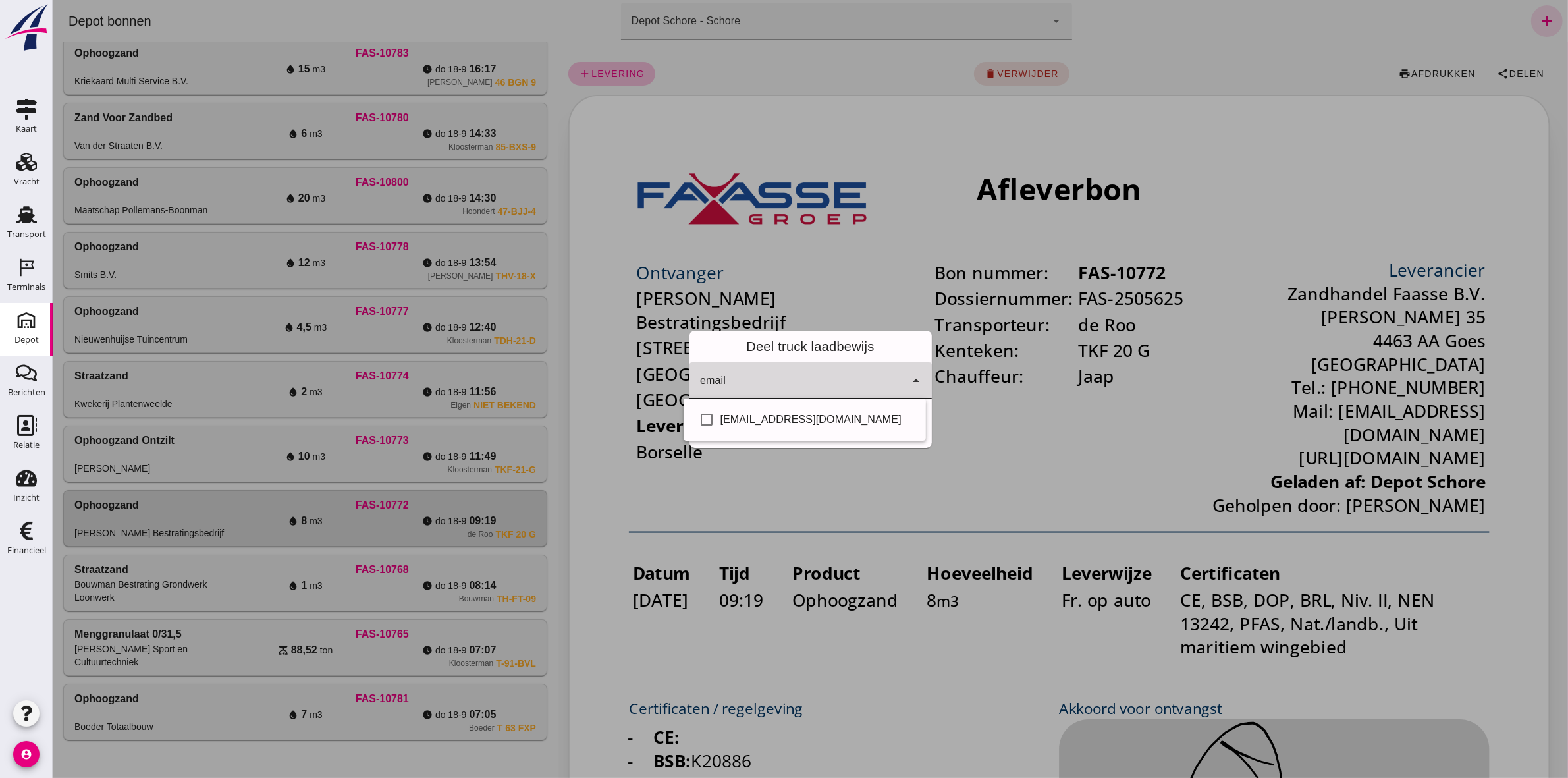
click at [911, 381] on icon "arrow_drop_down" at bounding box center [916, 381] width 16 height 16
click at [766, 413] on div "Mmol@kliksafe.nl" at bounding box center [817, 420] width 195 height 16
checkbox input "true"
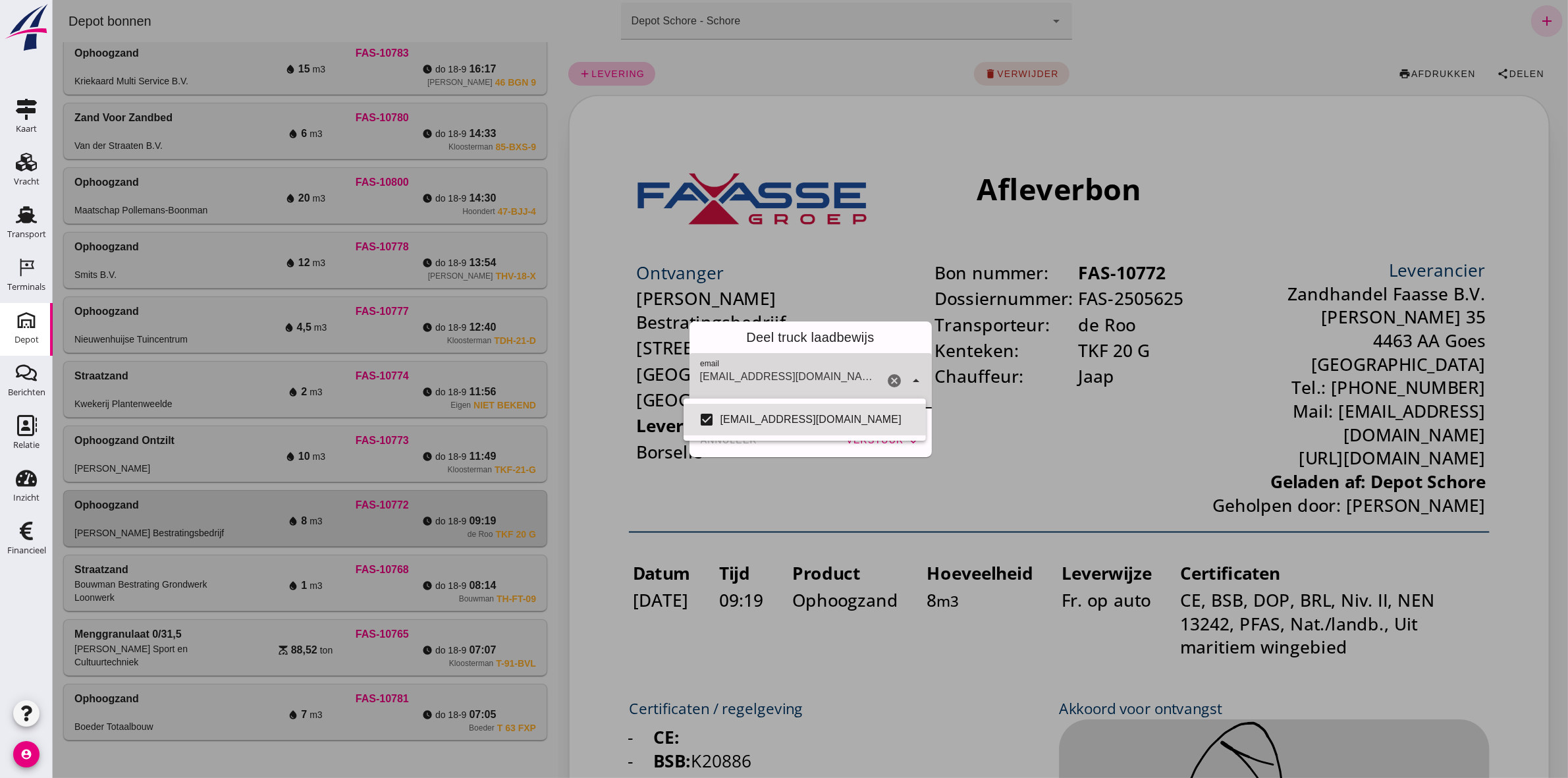
click at [810, 362] on div "Mmol@kliksafe.nl" at bounding box center [786, 380] width 195 height 55
click at [804, 339] on div "Deel truck laadbewijs" at bounding box center [809, 337] width 243 height 32
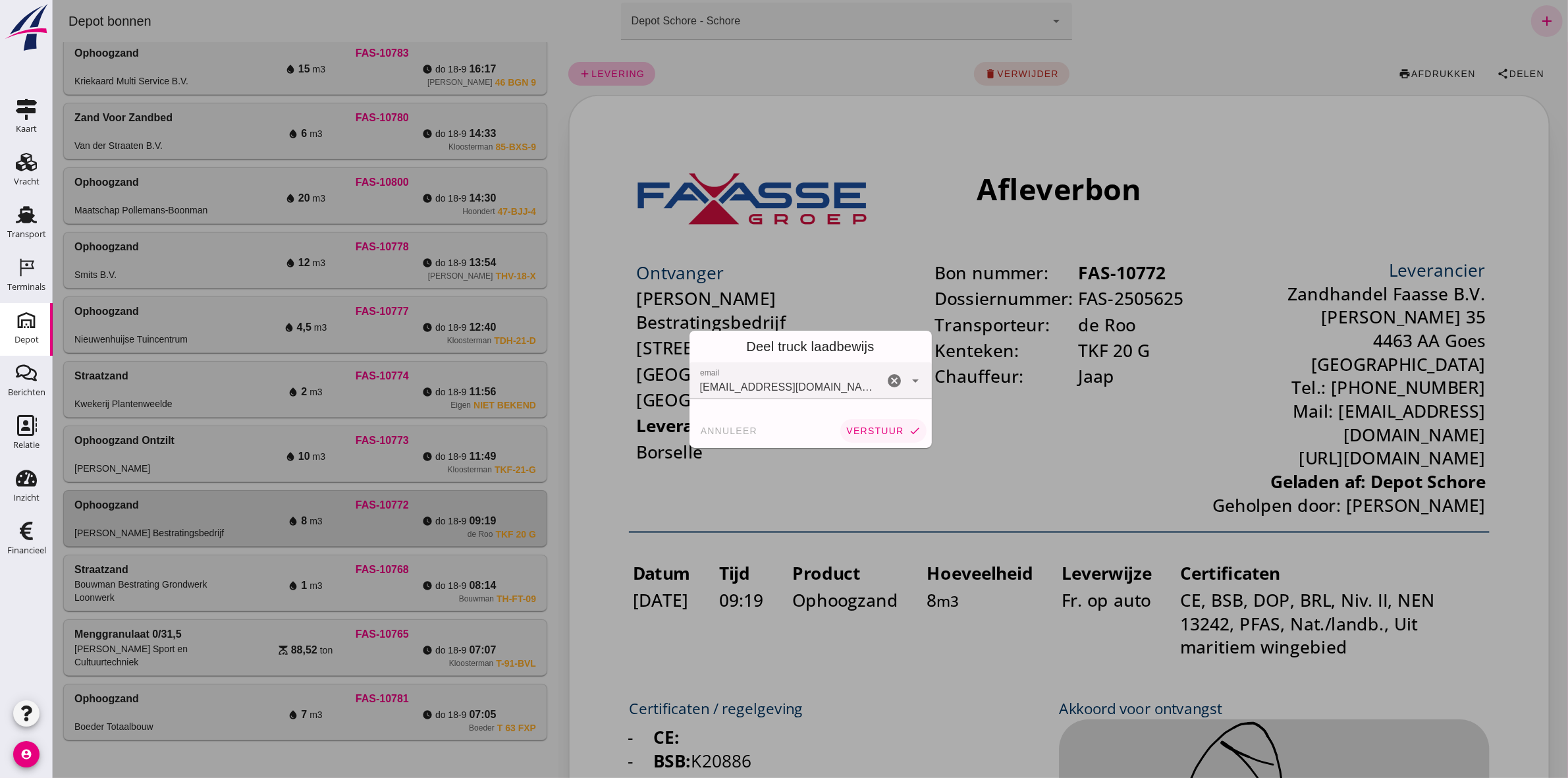
click at [863, 432] on span "verstuur" at bounding box center [873, 431] width 58 height 11
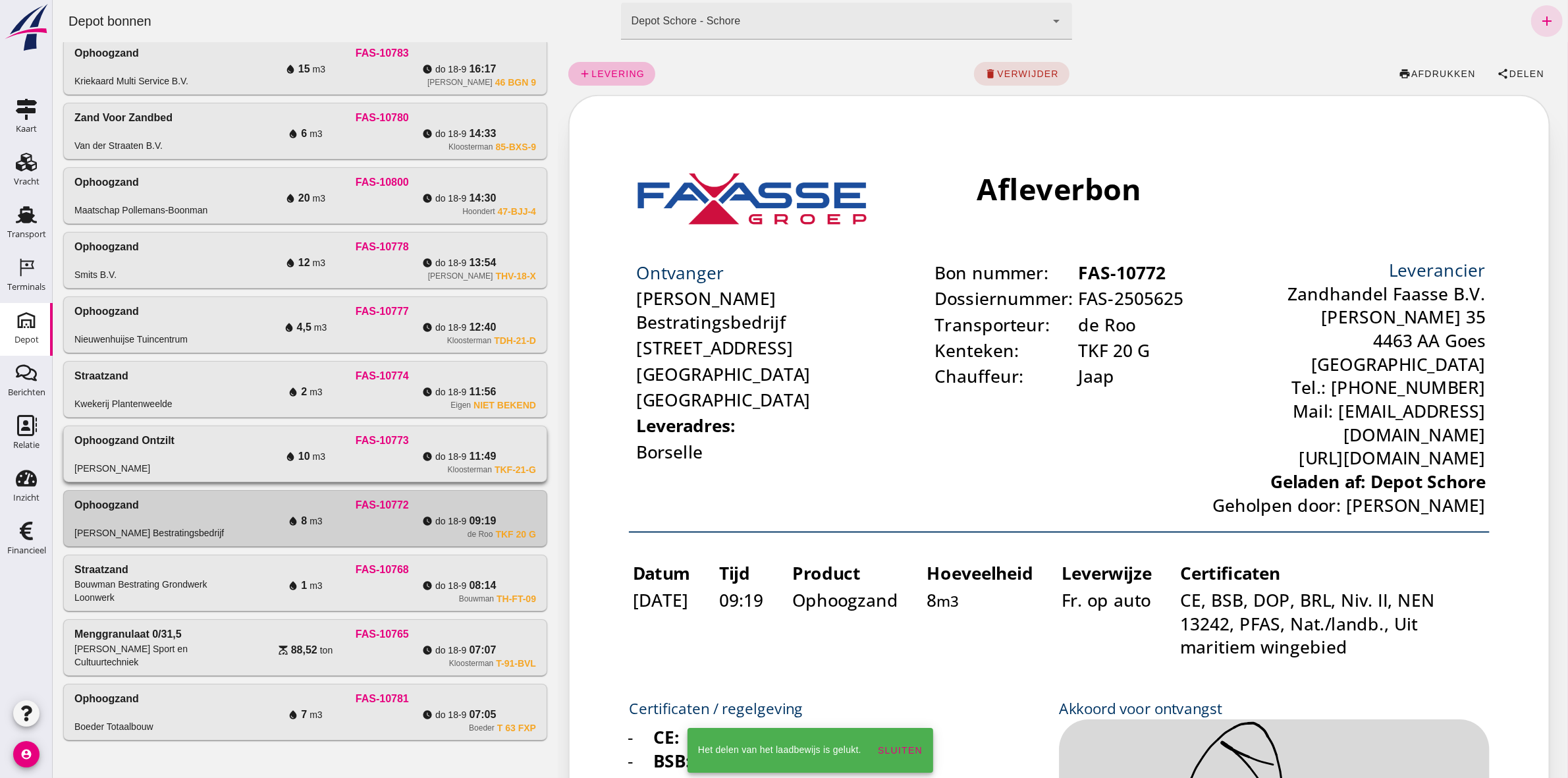
click at [342, 468] on div "Kloosterman TKF-21-G" at bounding box center [381, 469] width 308 height 11
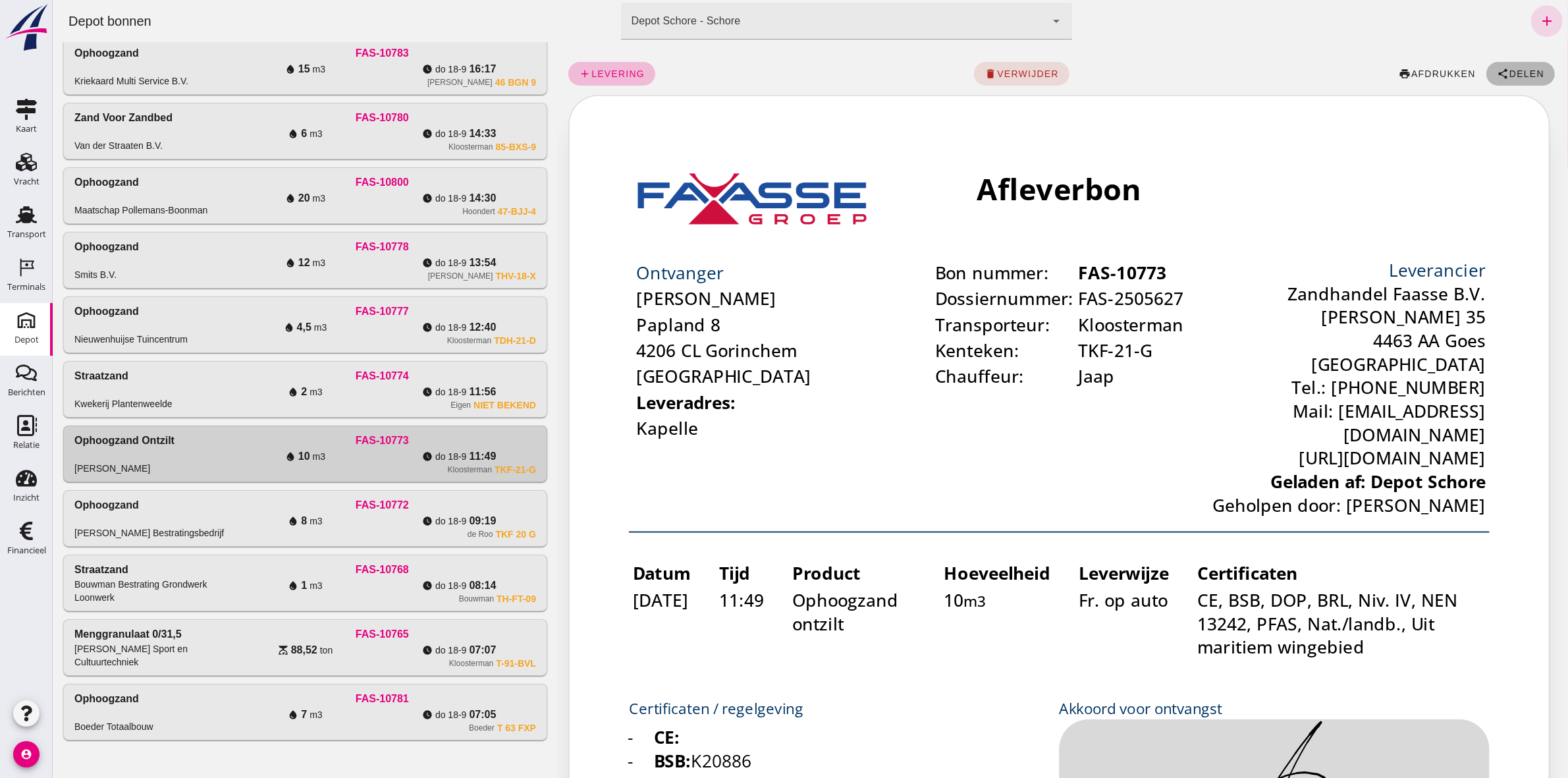
click at [1509, 70] on span "Delen" at bounding box center [1525, 74] width 35 height 11
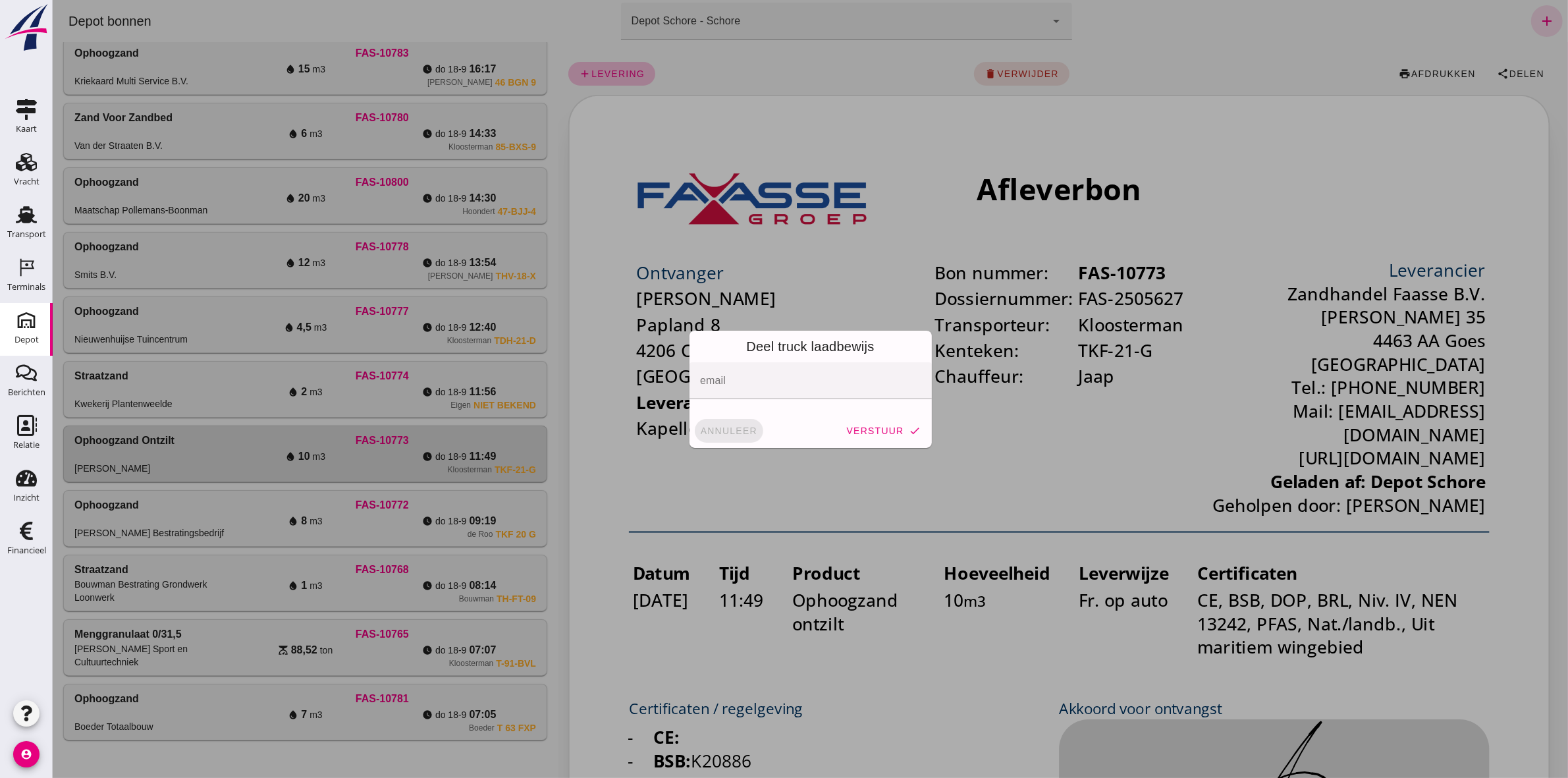
click at [699, 431] on span "annuleer" at bounding box center [728, 431] width 58 height 11
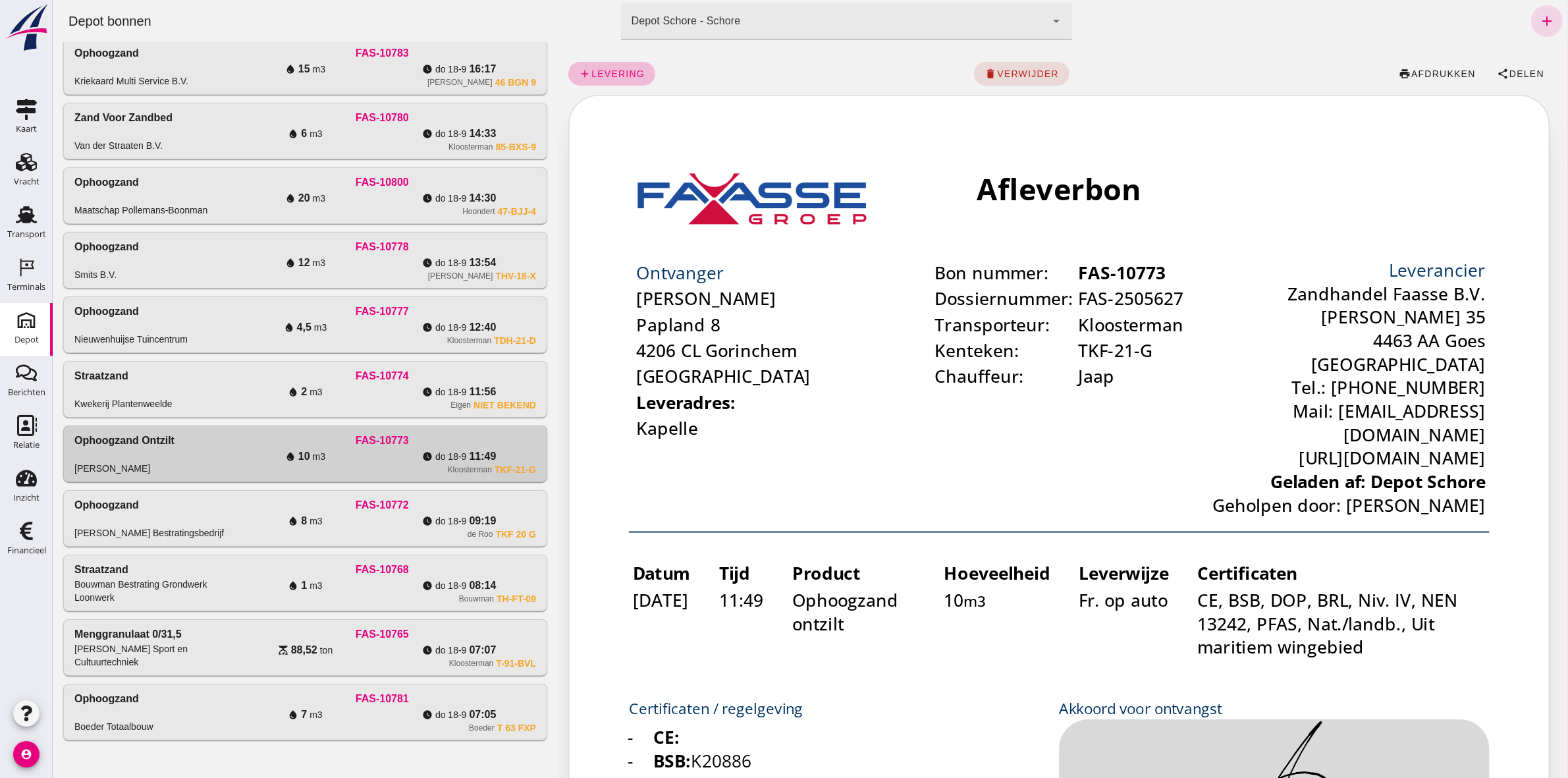
drag, startPoint x: 323, startPoint y: 384, endPoint x: 707, endPoint y: 203, distance: 424.5
click at [323, 385] on div "water_drop 2 m3" at bounding box center [304, 392] width 154 height 16
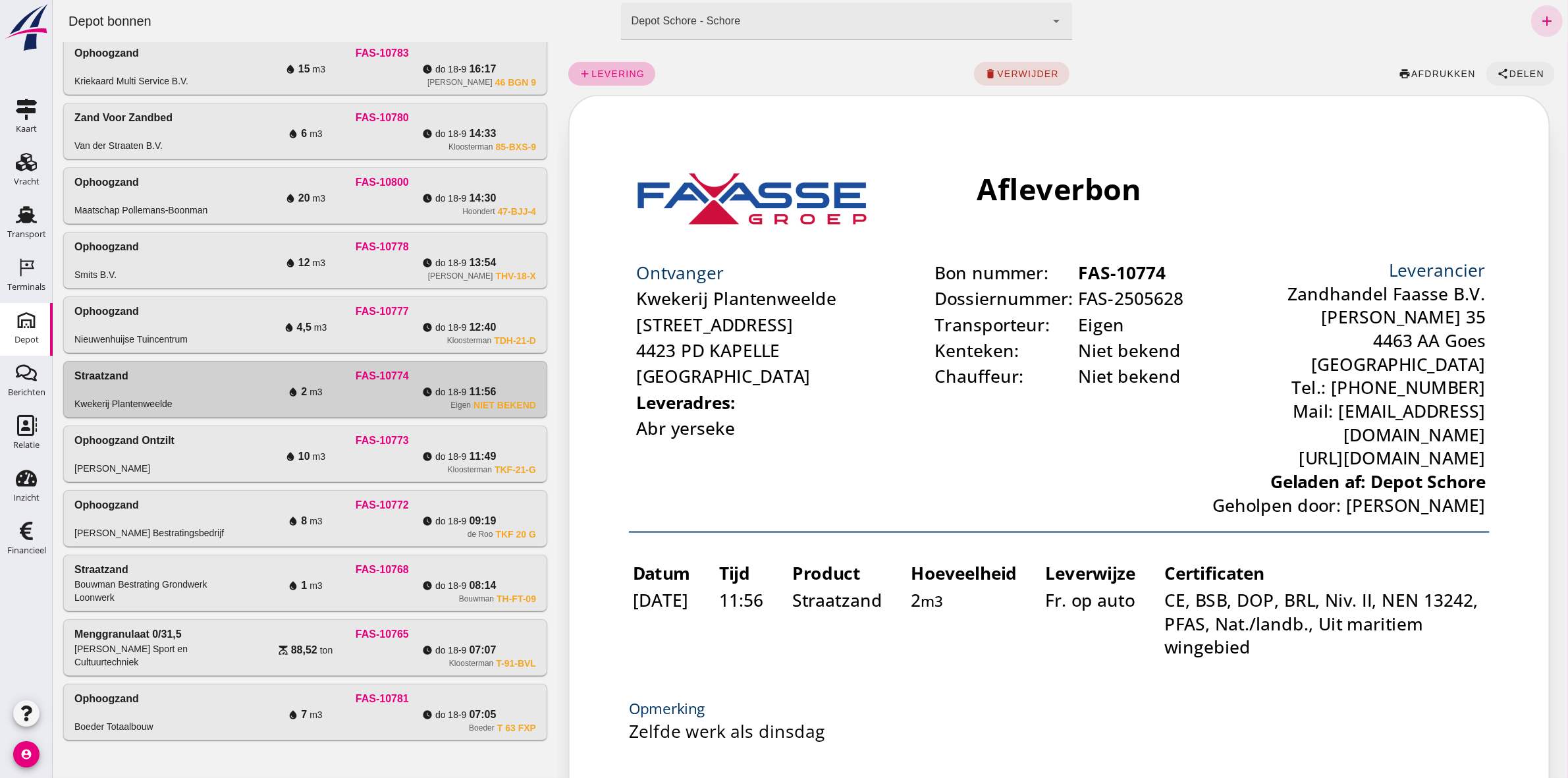
click at [1518, 73] on span "Delen" at bounding box center [1525, 74] width 35 height 11
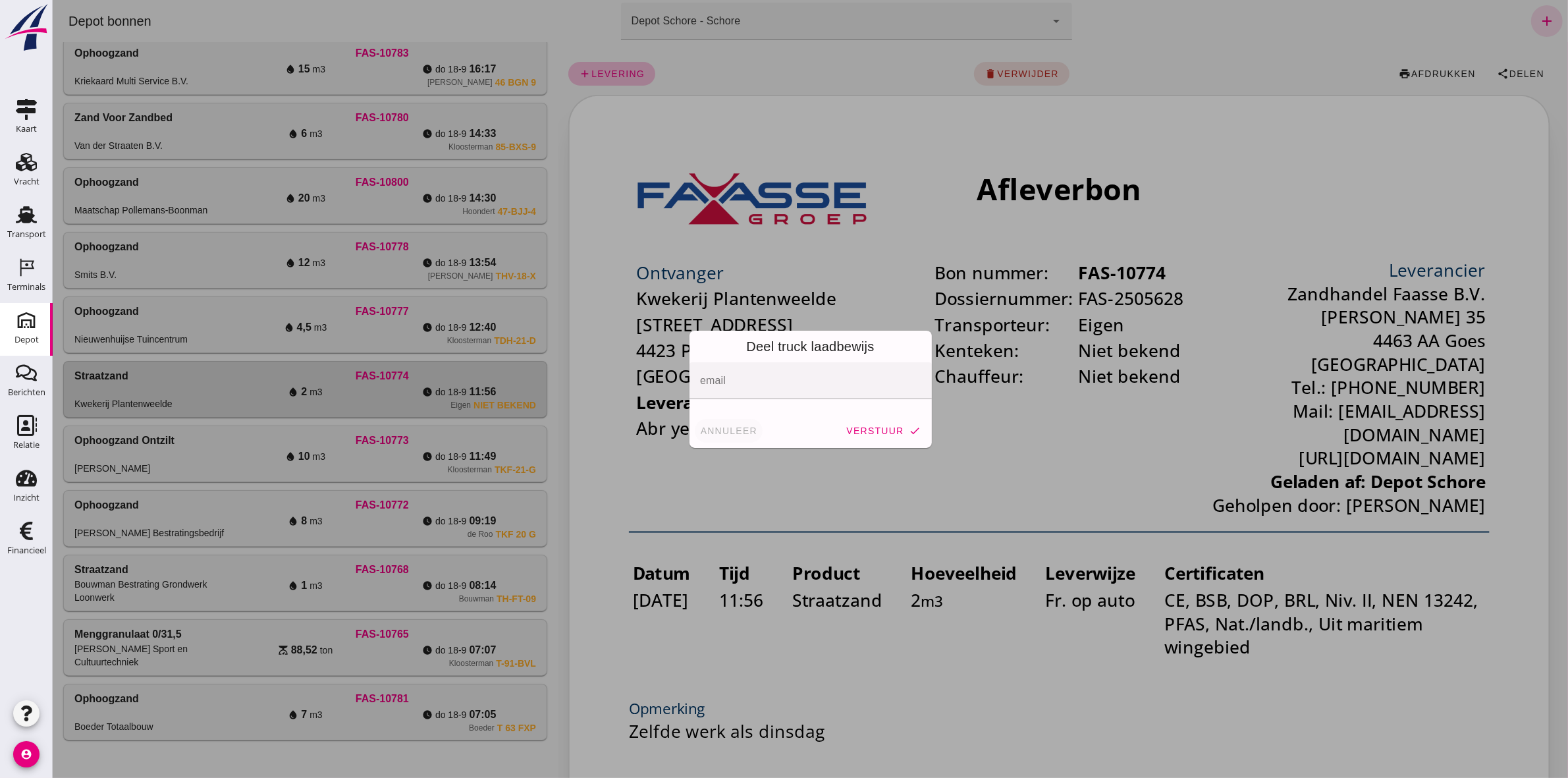
click at [721, 436] on button "annuleer" at bounding box center [728, 431] width 69 height 23
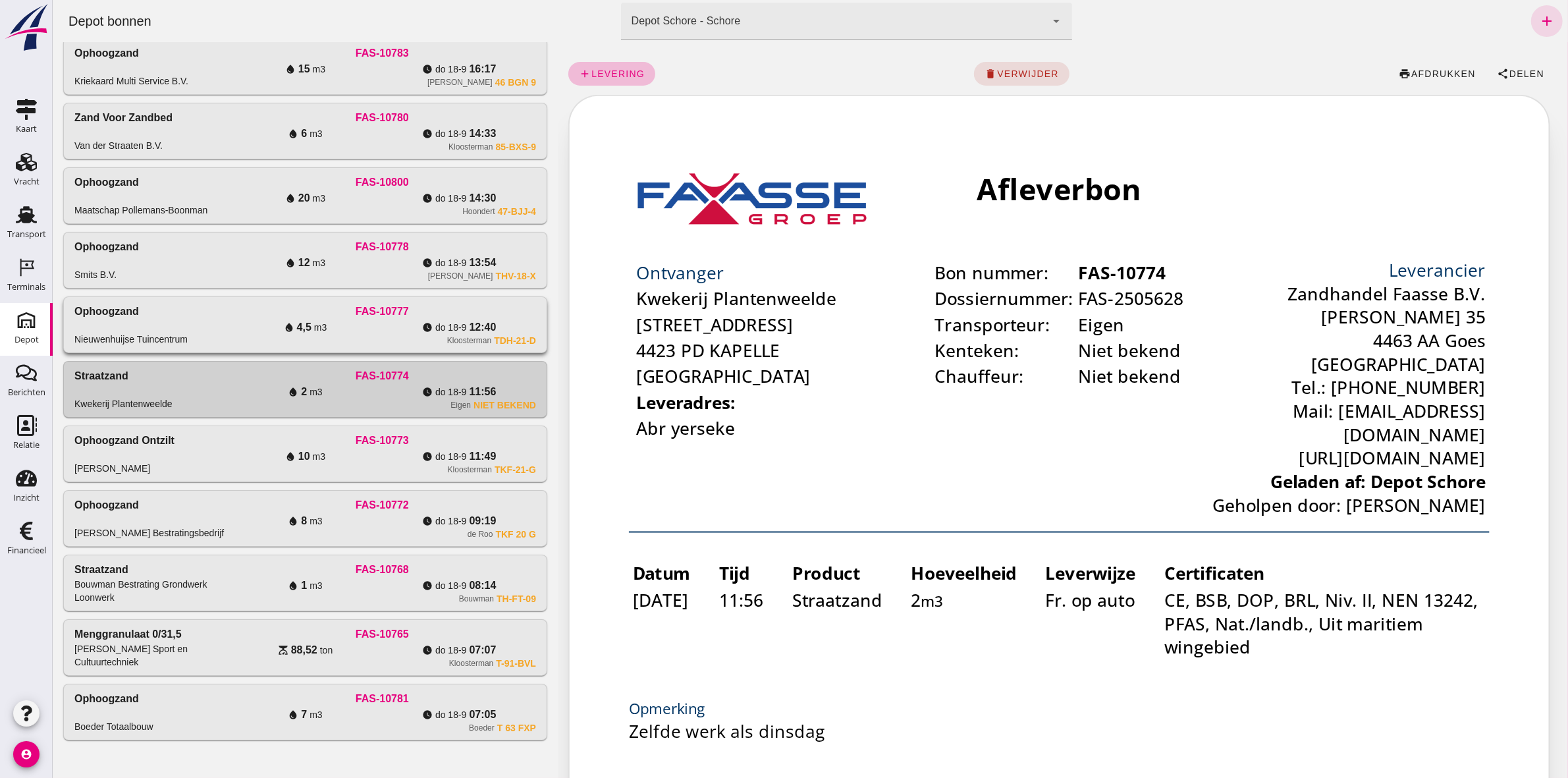
click at [413, 323] on div "watch_later do 18-9 12:40" at bounding box center [458, 328] width 154 height 16
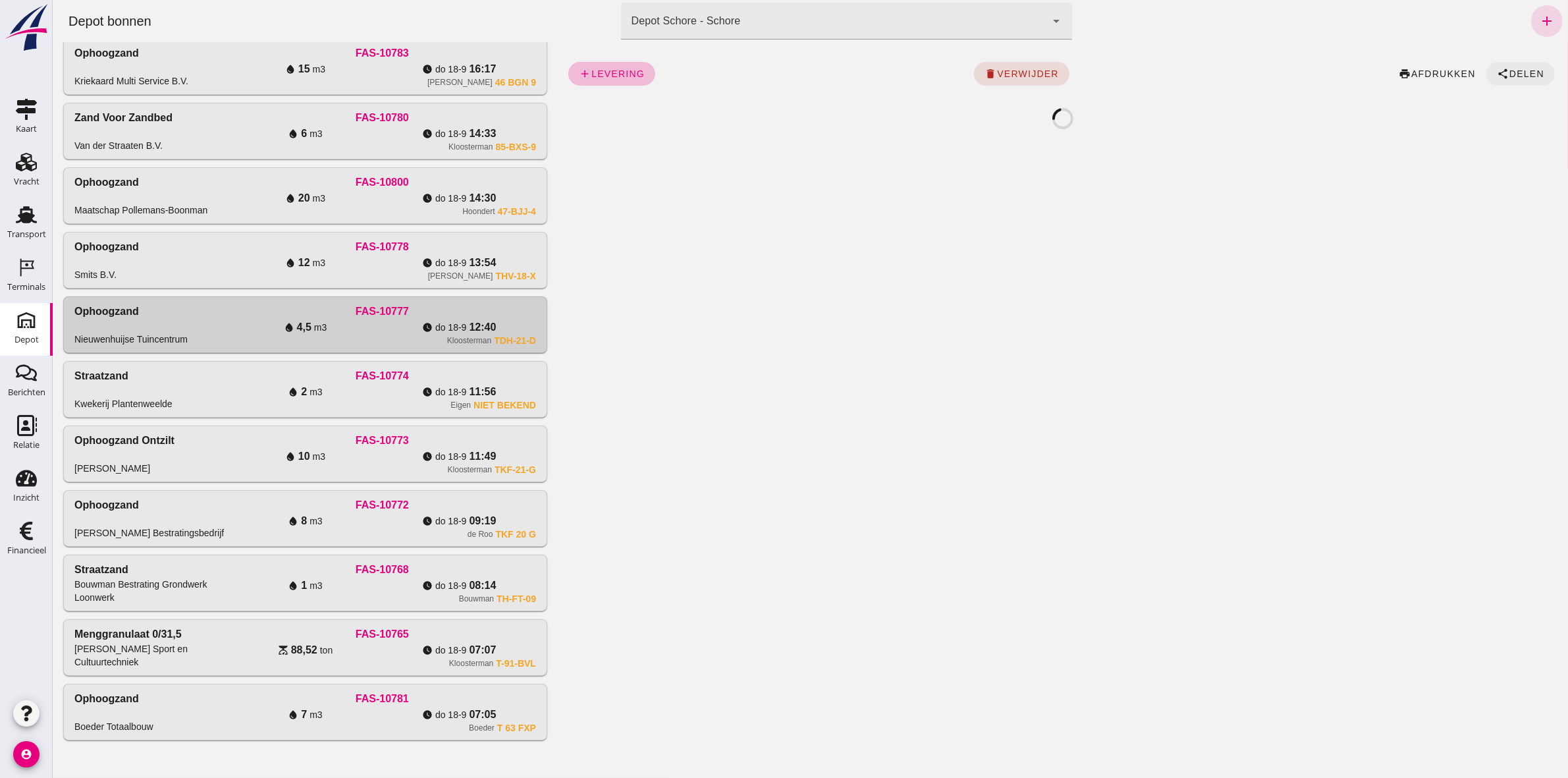
click at [1519, 78] on span "Delen" at bounding box center [1525, 74] width 35 height 11
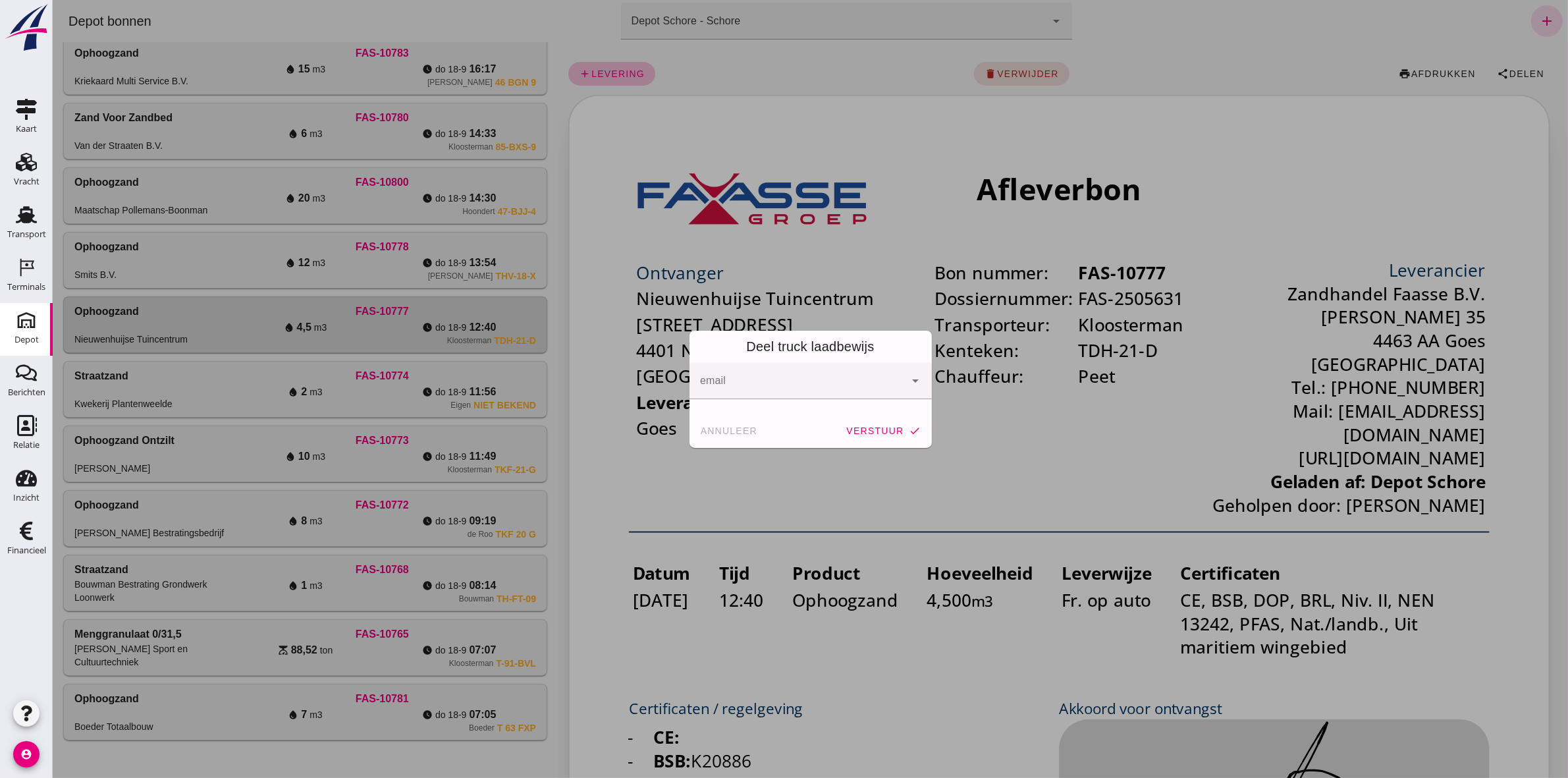
click at [768, 382] on input "email" at bounding box center [799, 387] width 201 height 16
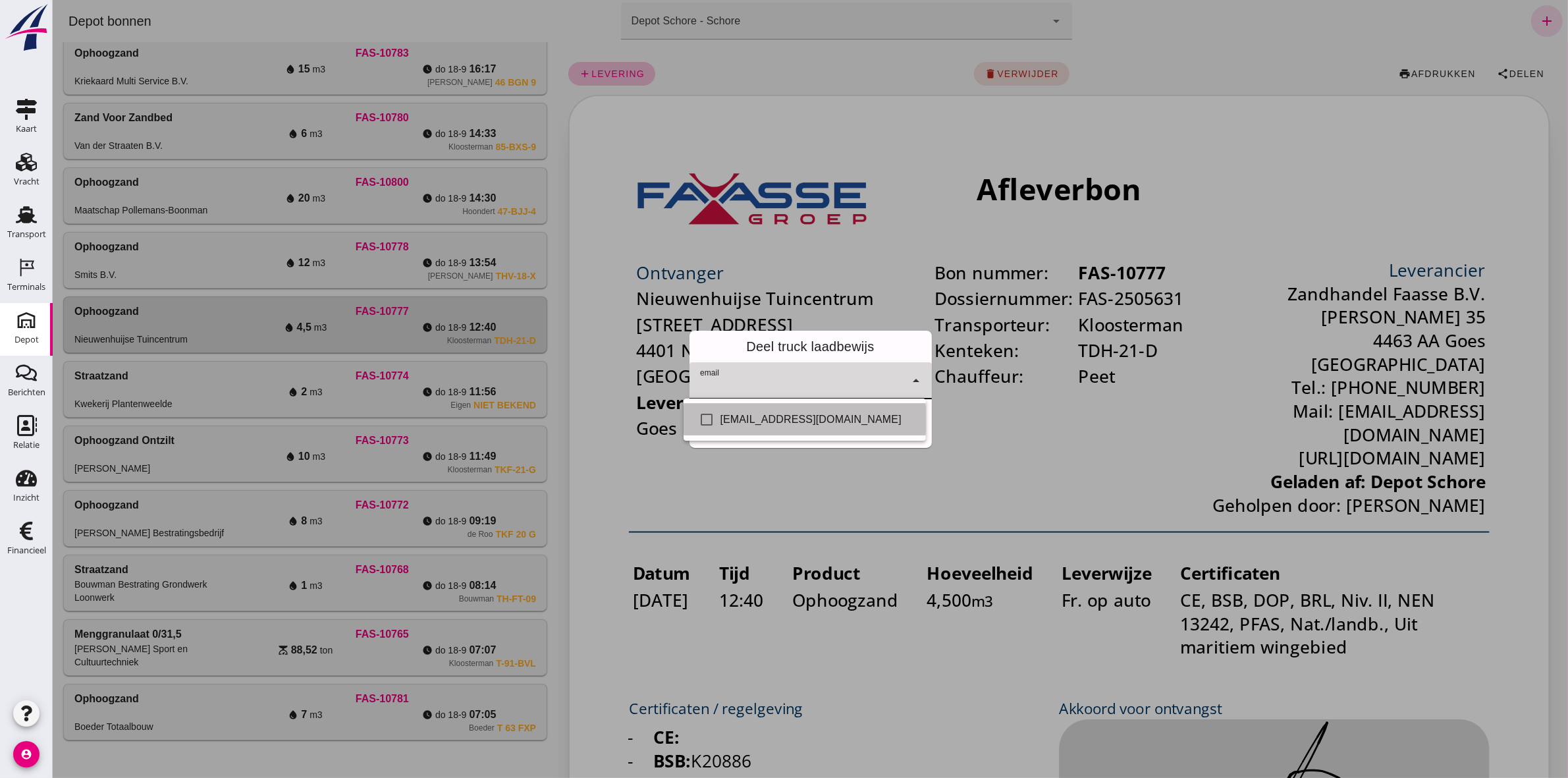
click at [761, 421] on div "Info@tuincentrum-nieuwenhuijse.nl" at bounding box center [817, 420] width 195 height 16
checkbox input "true"
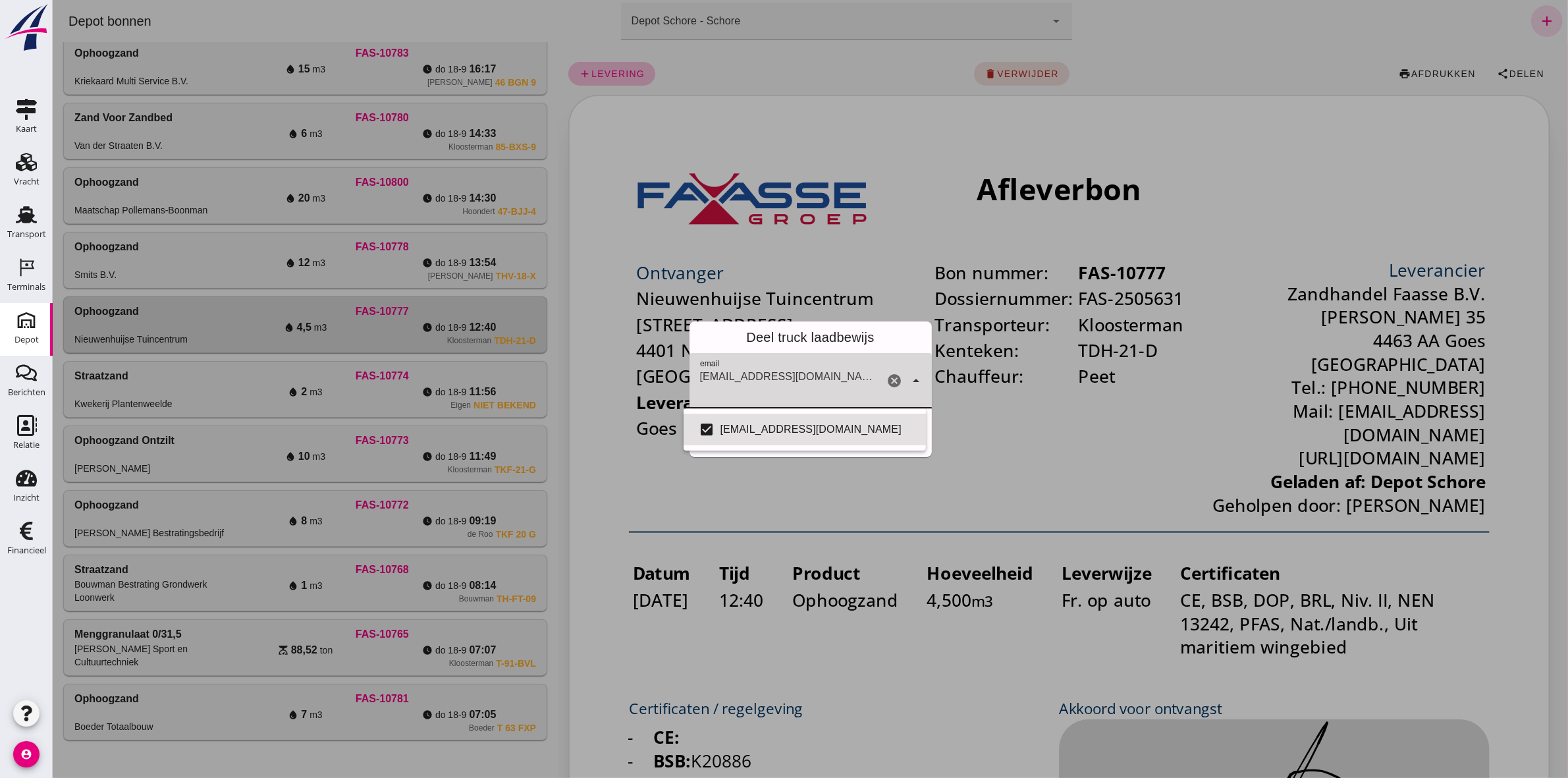
click at [771, 344] on div "Deel truck laadbewijs" at bounding box center [809, 337] width 243 height 32
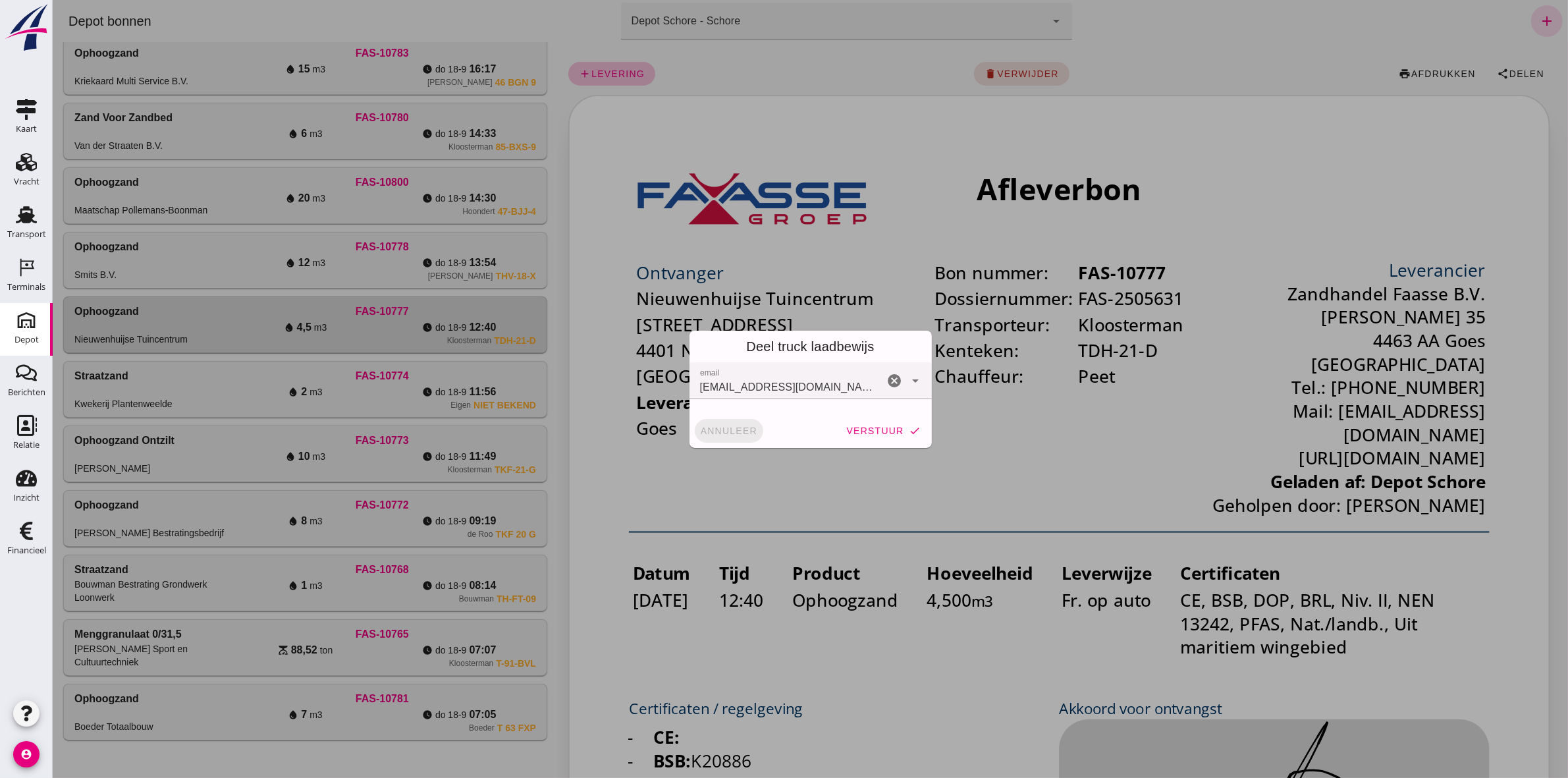
drag, startPoint x: 752, startPoint y: 431, endPoint x: 853, endPoint y: 436, distance: 101.1
click at [776, 433] on div "annuleer verstuur check" at bounding box center [809, 431] width 243 height 34
click at [869, 438] on button "verstuur check" at bounding box center [881, 431] width 86 height 23
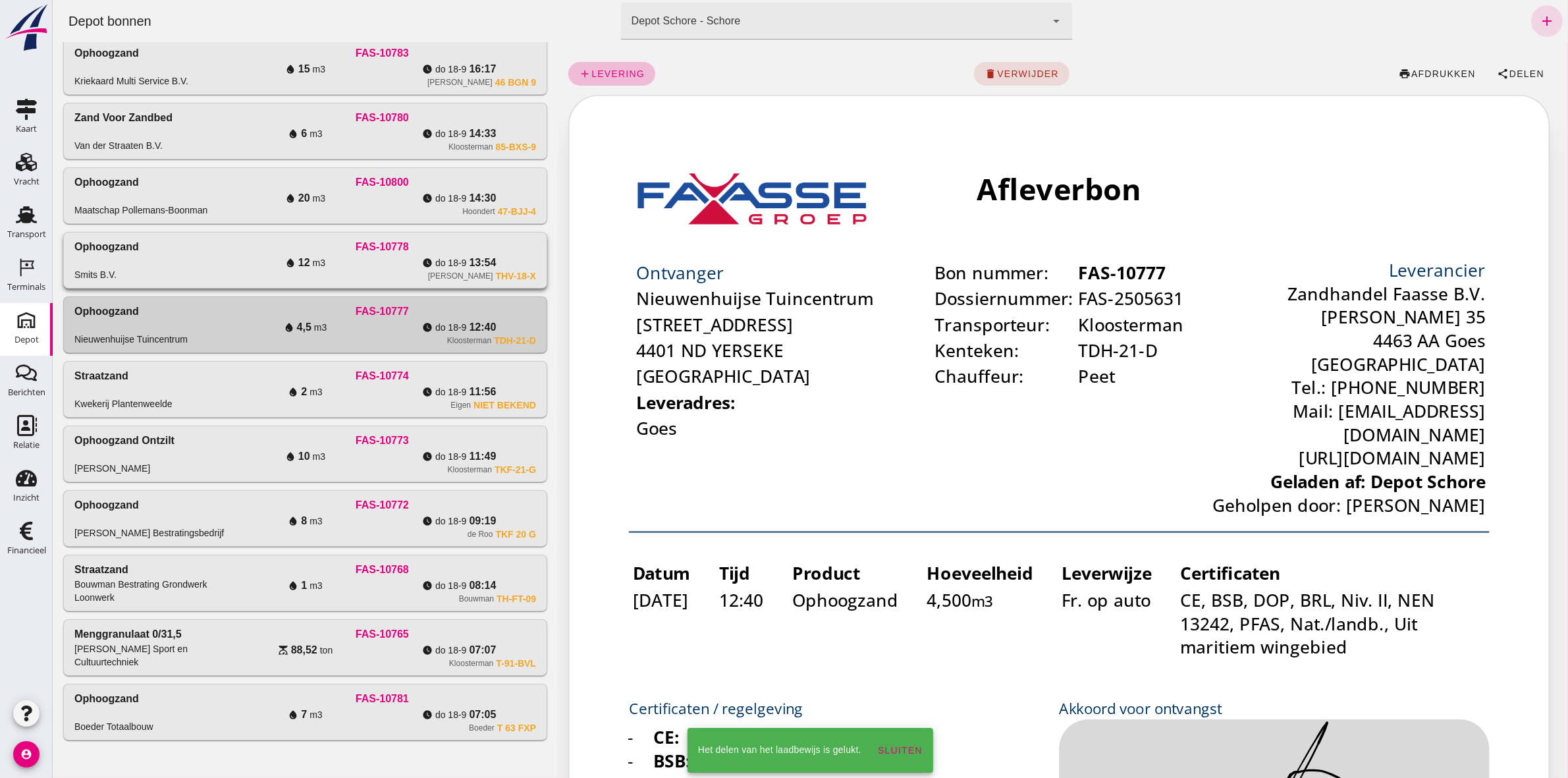
click at [532, 264] on div "Ophoogzand Smits B.V. FAS-10778 water_drop 12 m3 watch_later do 18-9 13:54 Smit…" at bounding box center [304, 260] width 483 height 55
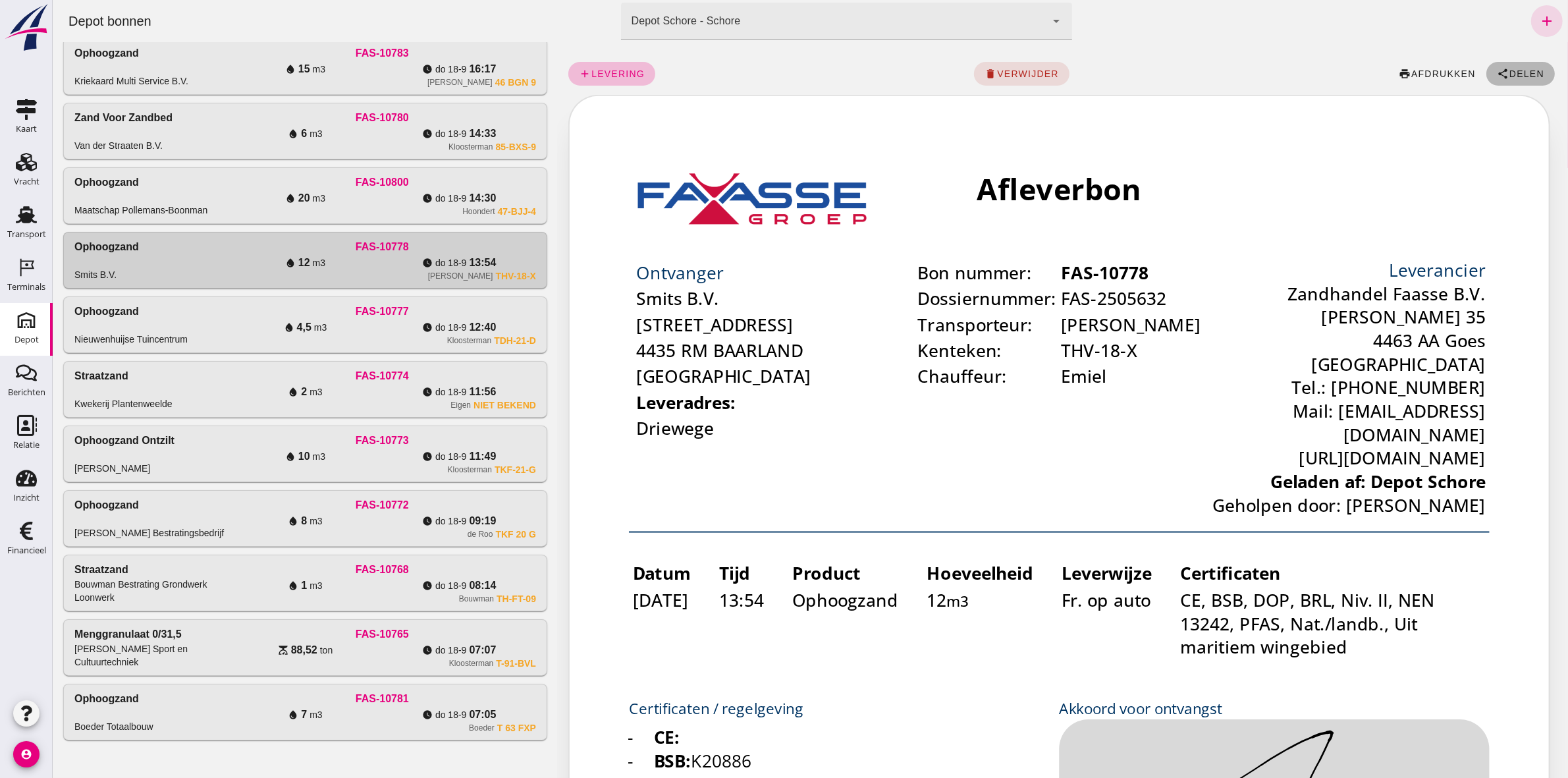
click at [1508, 69] on span "Delen" at bounding box center [1525, 74] width 35 height 11
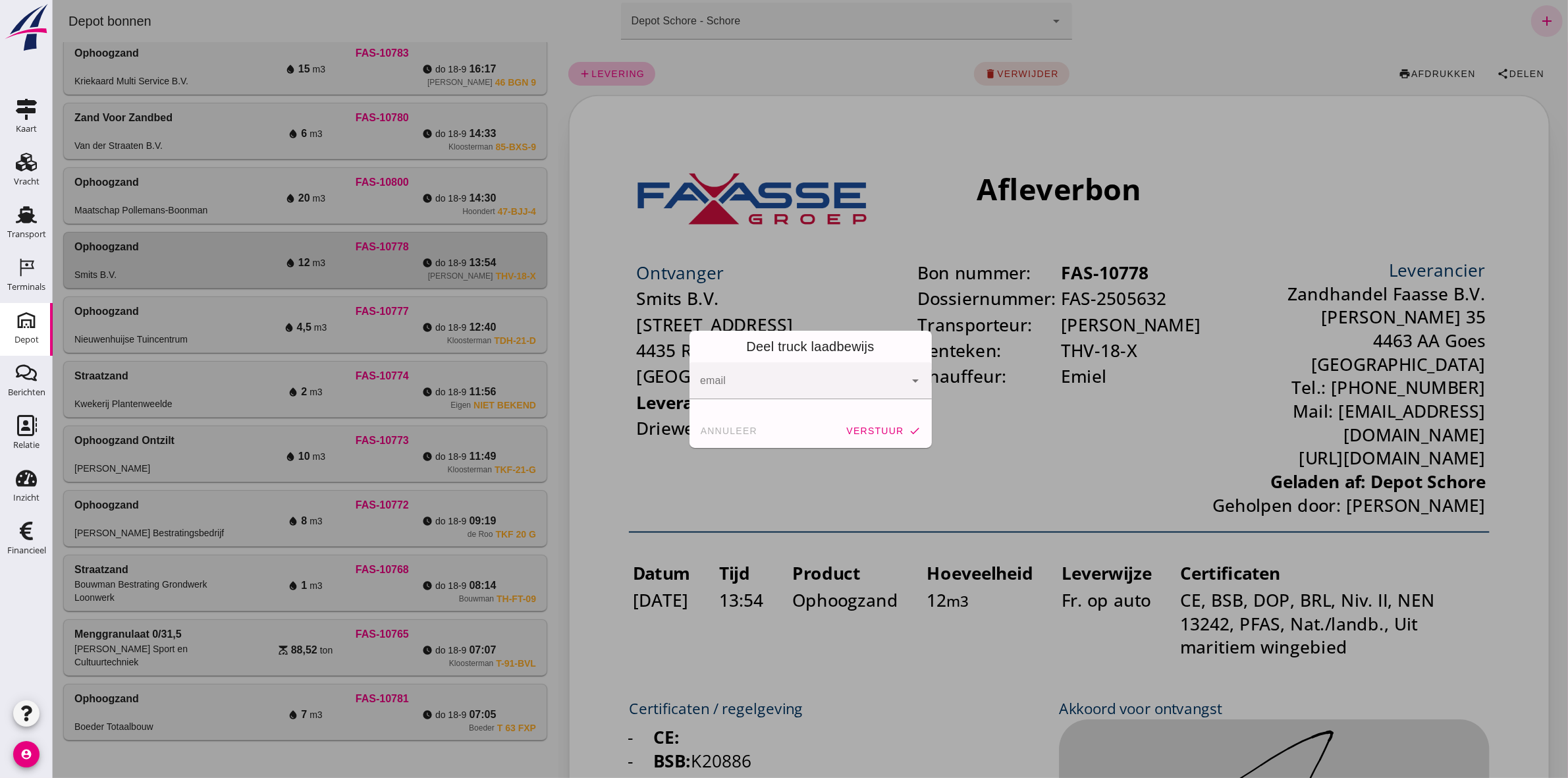
click at [909, 384] on icon "arrow_drop_down" at bounding box center [916, 381] width 16 height 16
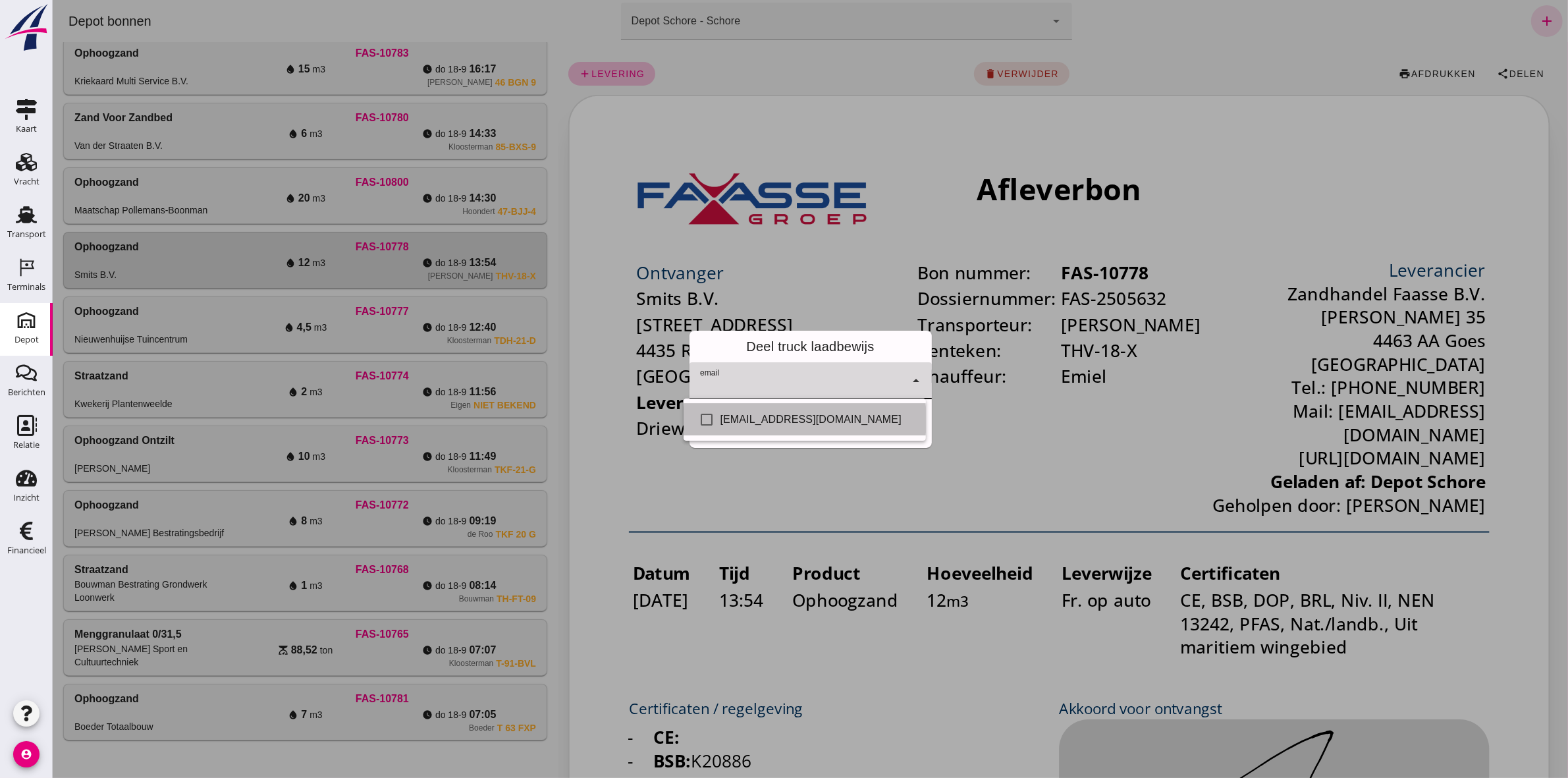
click at [898, 419] on div "facturen@smitsgrondverzet.nl" at bounding box center [817, 420] width 195 height 16
checkbox input "true"
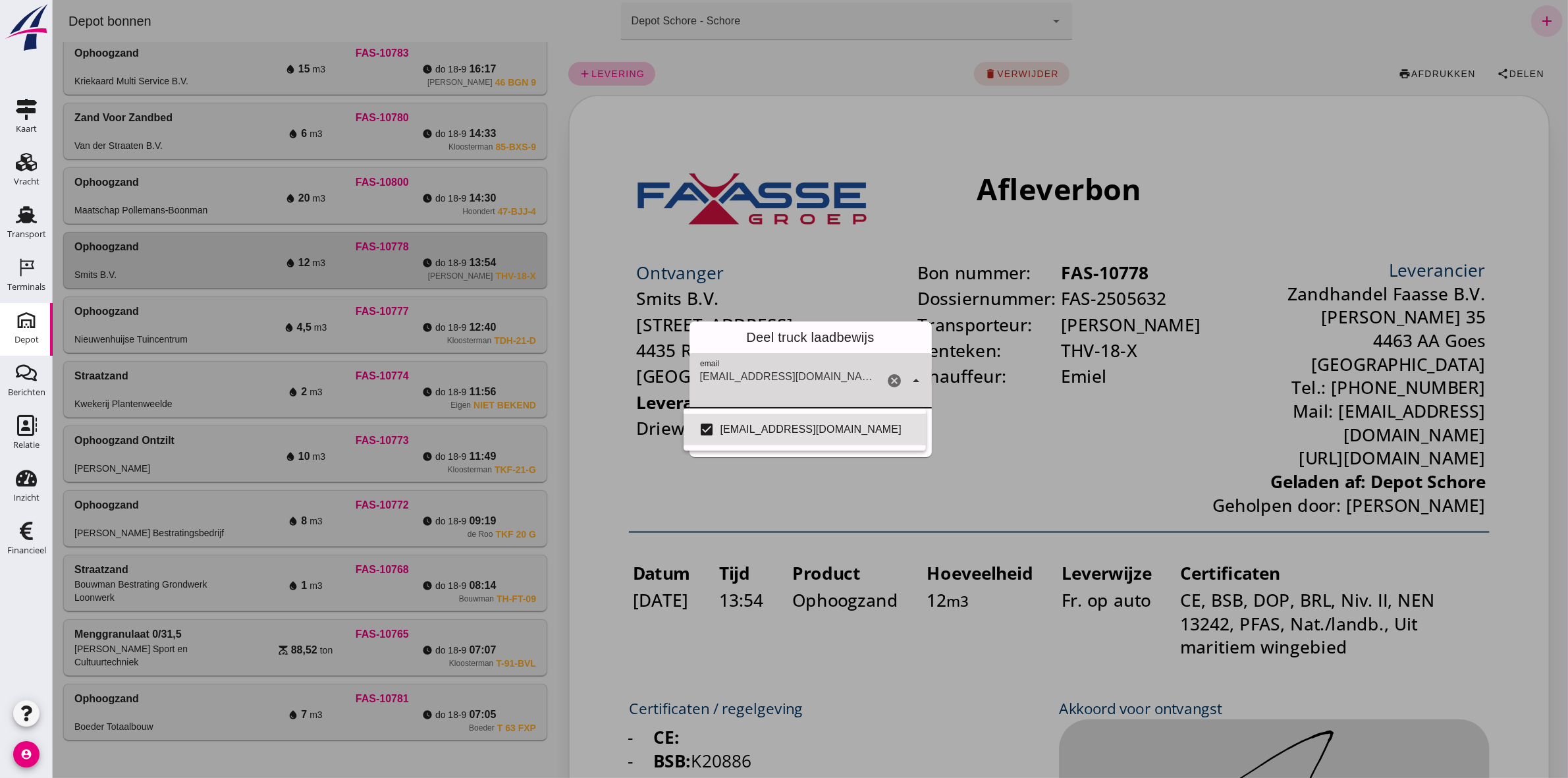
click at [902, 336] on div "Deel truck laadbewijs" at bounding box center [809, 337] width 243 height 32
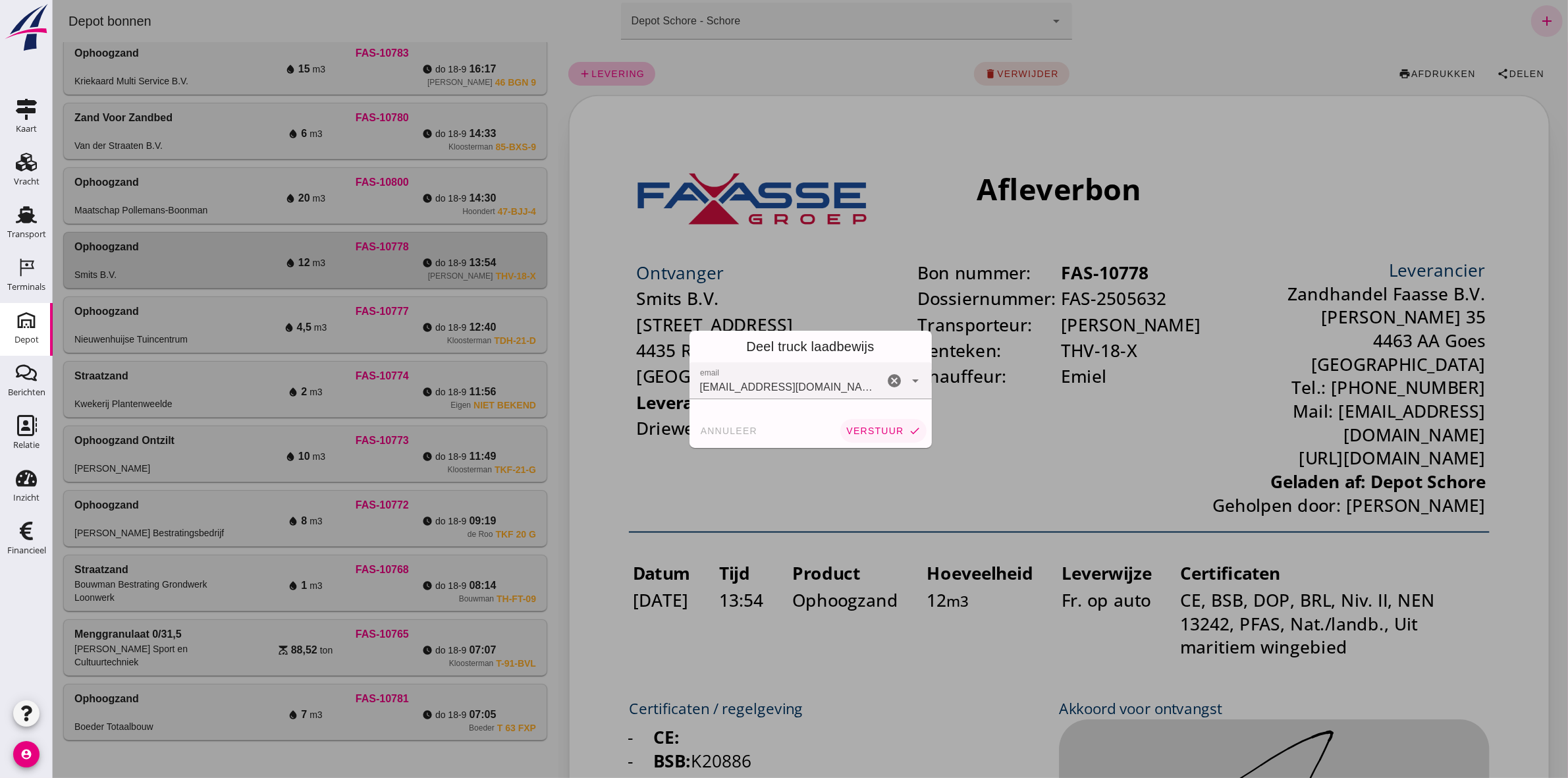
click at [898, 421] on button "verstuur check" at bounding box center [881, 431] width 86 height 23
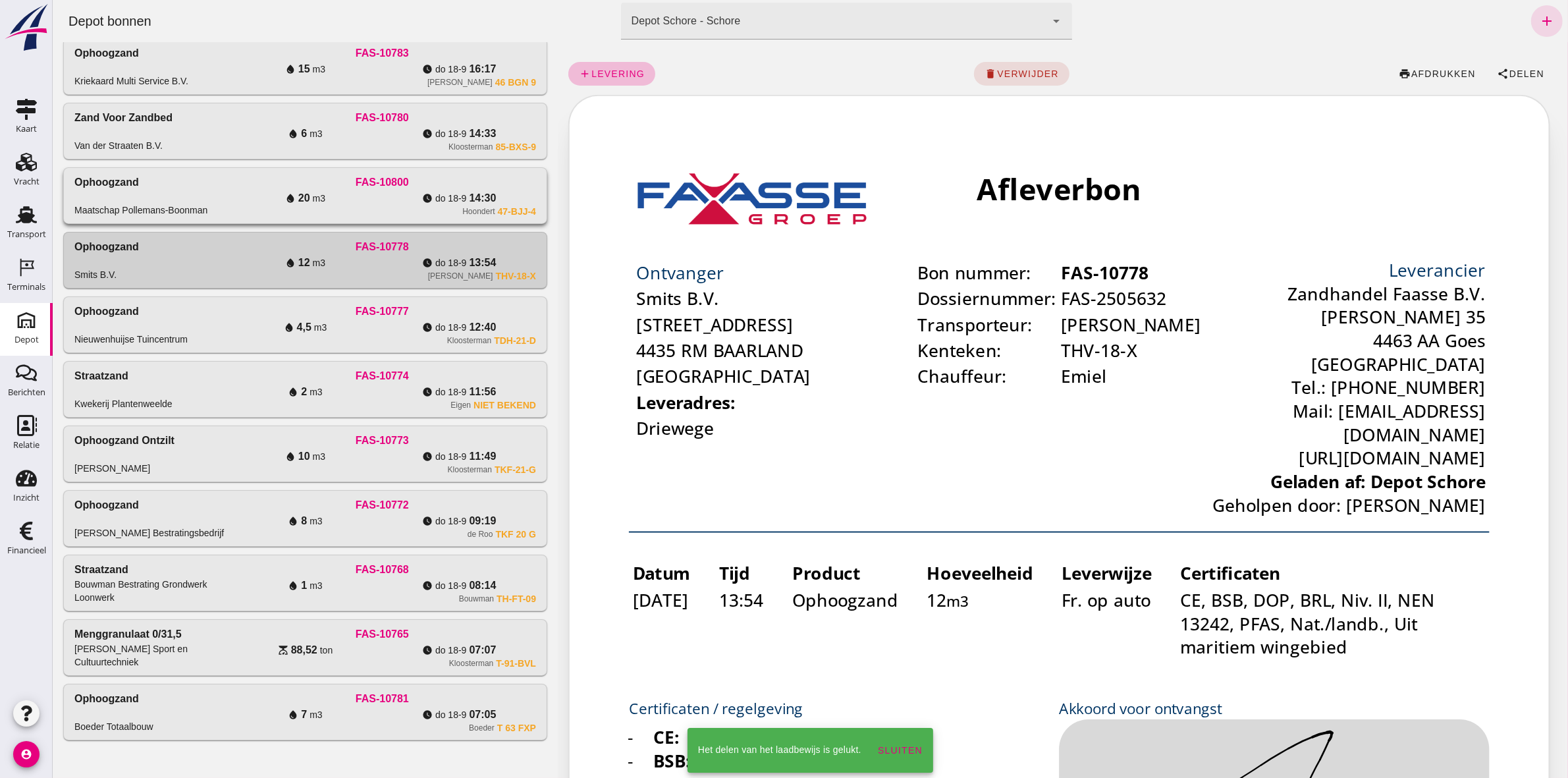
click at [435, 199] on span "do 18-9" at bounding box center [450, 198] width 31 height 14
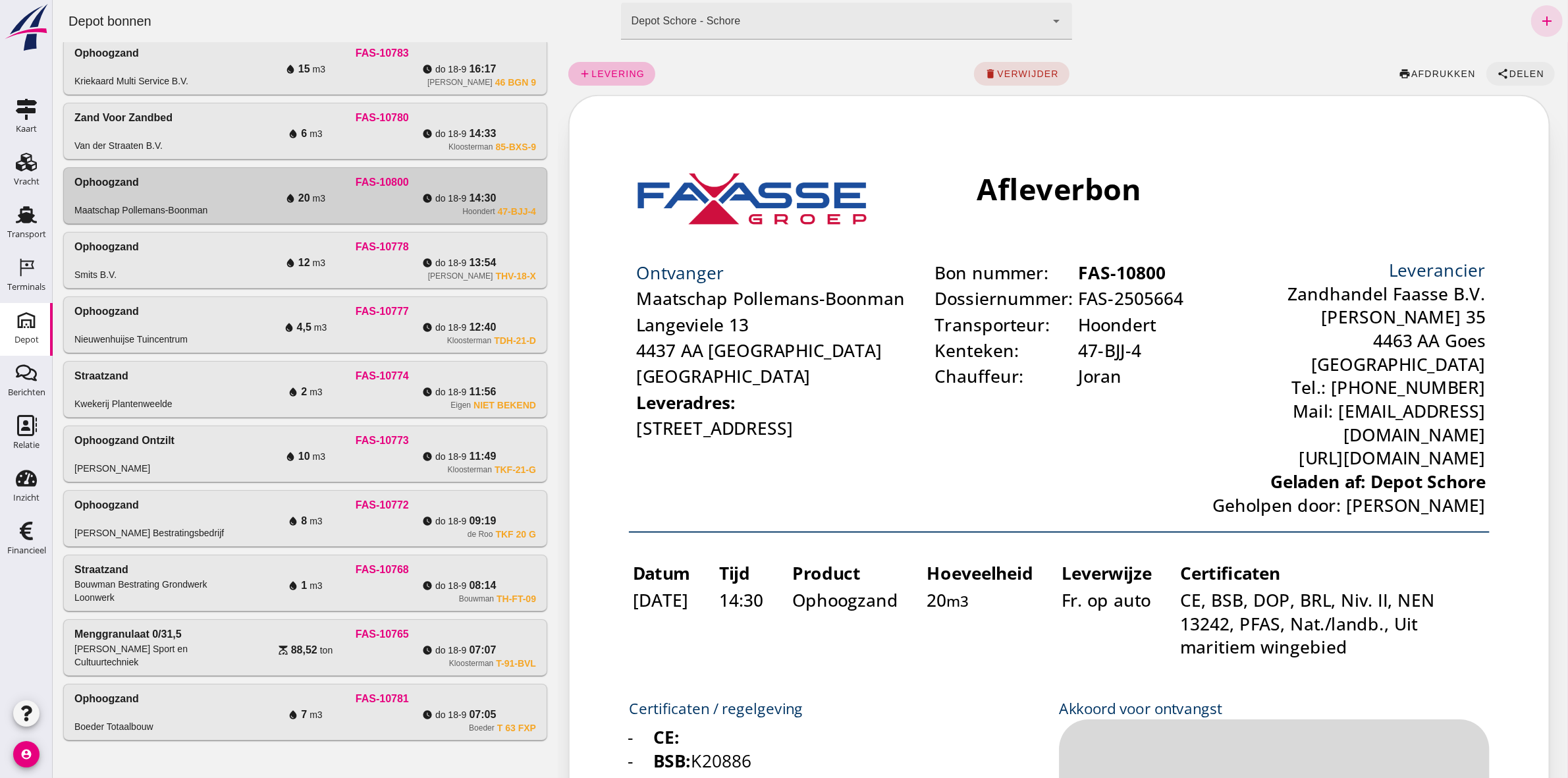
click at [1515, 82] on button "share Delen" at bounding box center [1519, 74] width 69 height 23
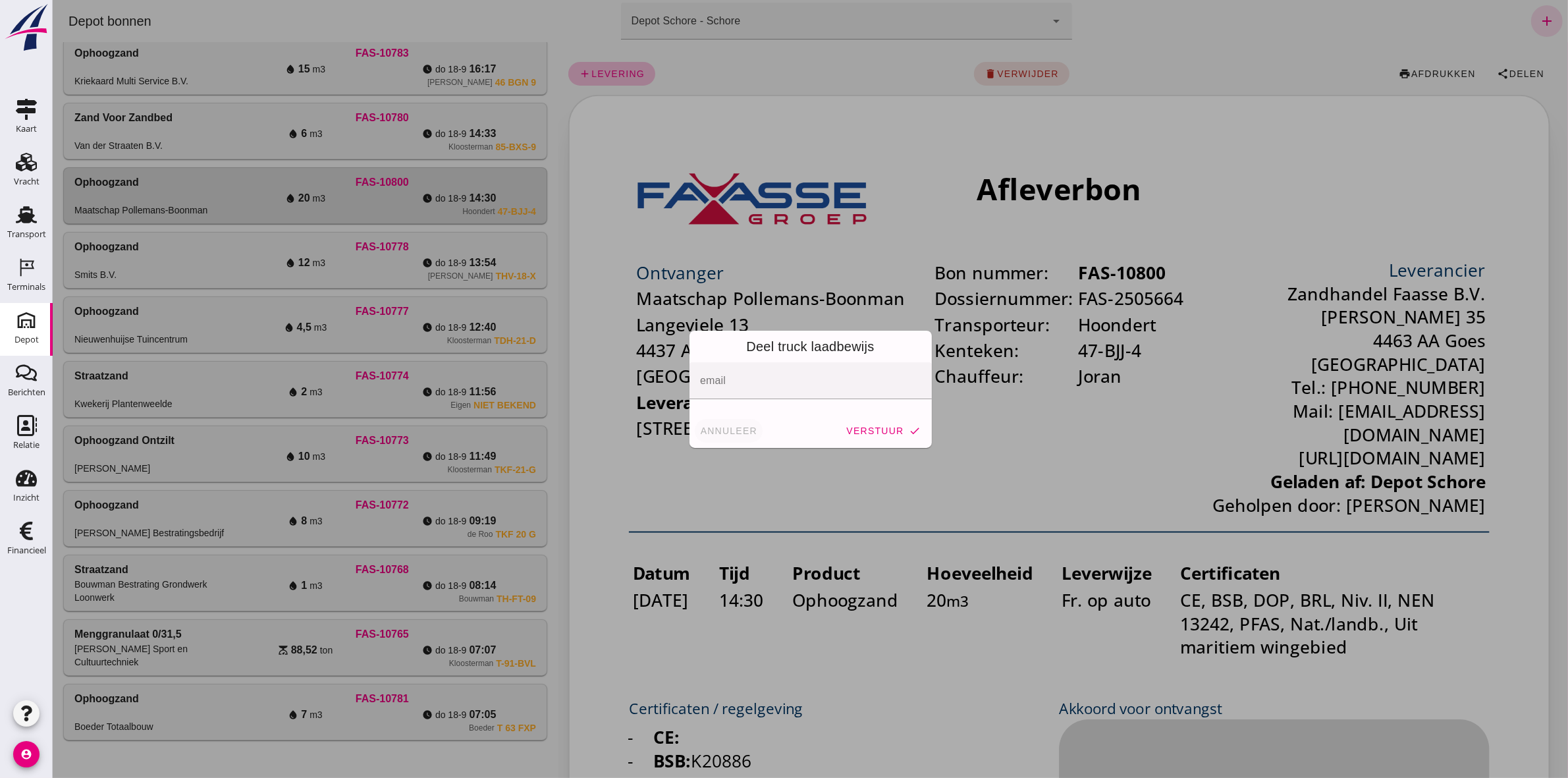
click at [724, 425] on span "annuleer" at bounding box center [728, 431] width 58 height 11
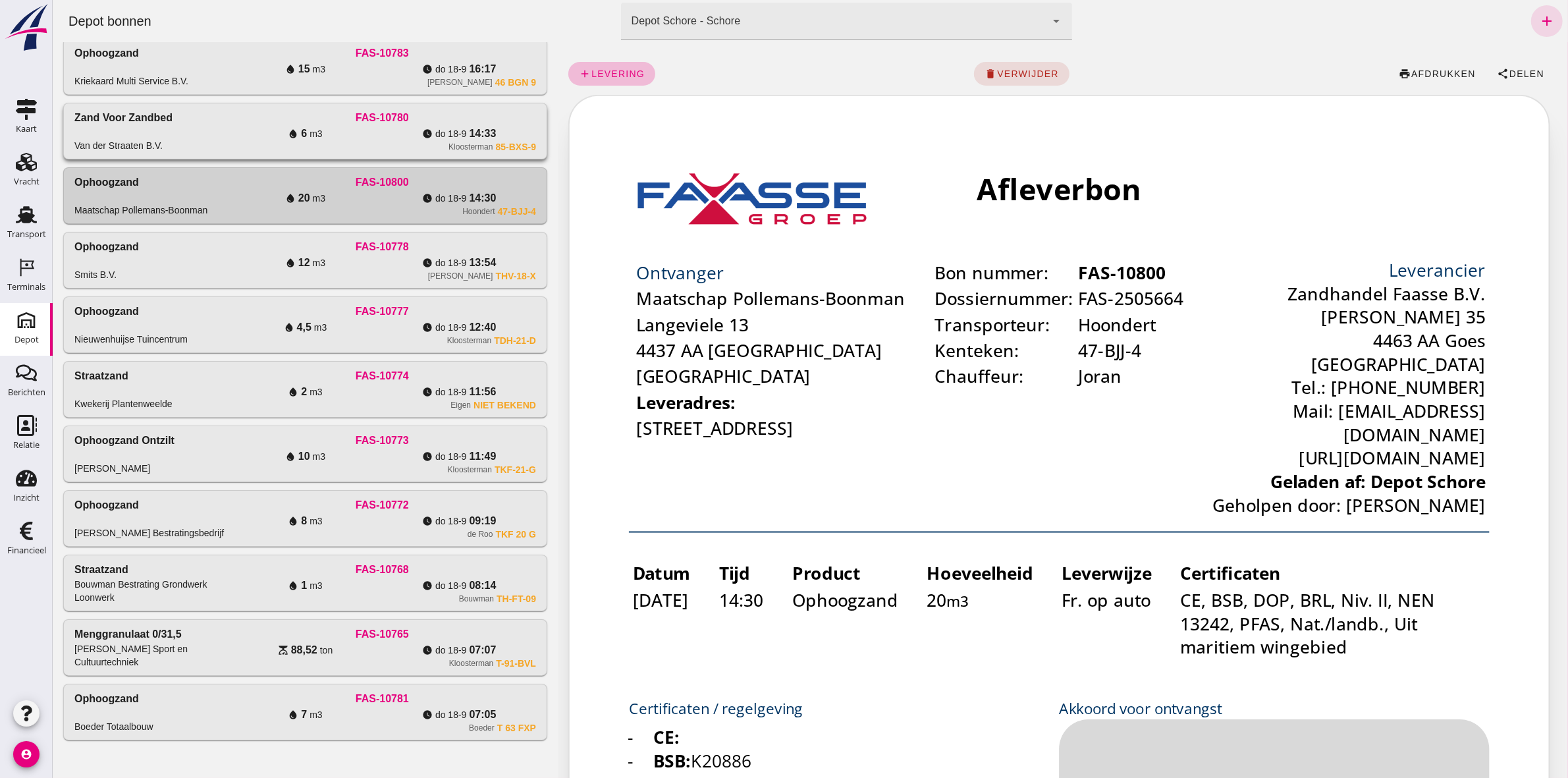
click at [487, 125] on span "14:33" at bounding box center [482, 134] width 27 height 16
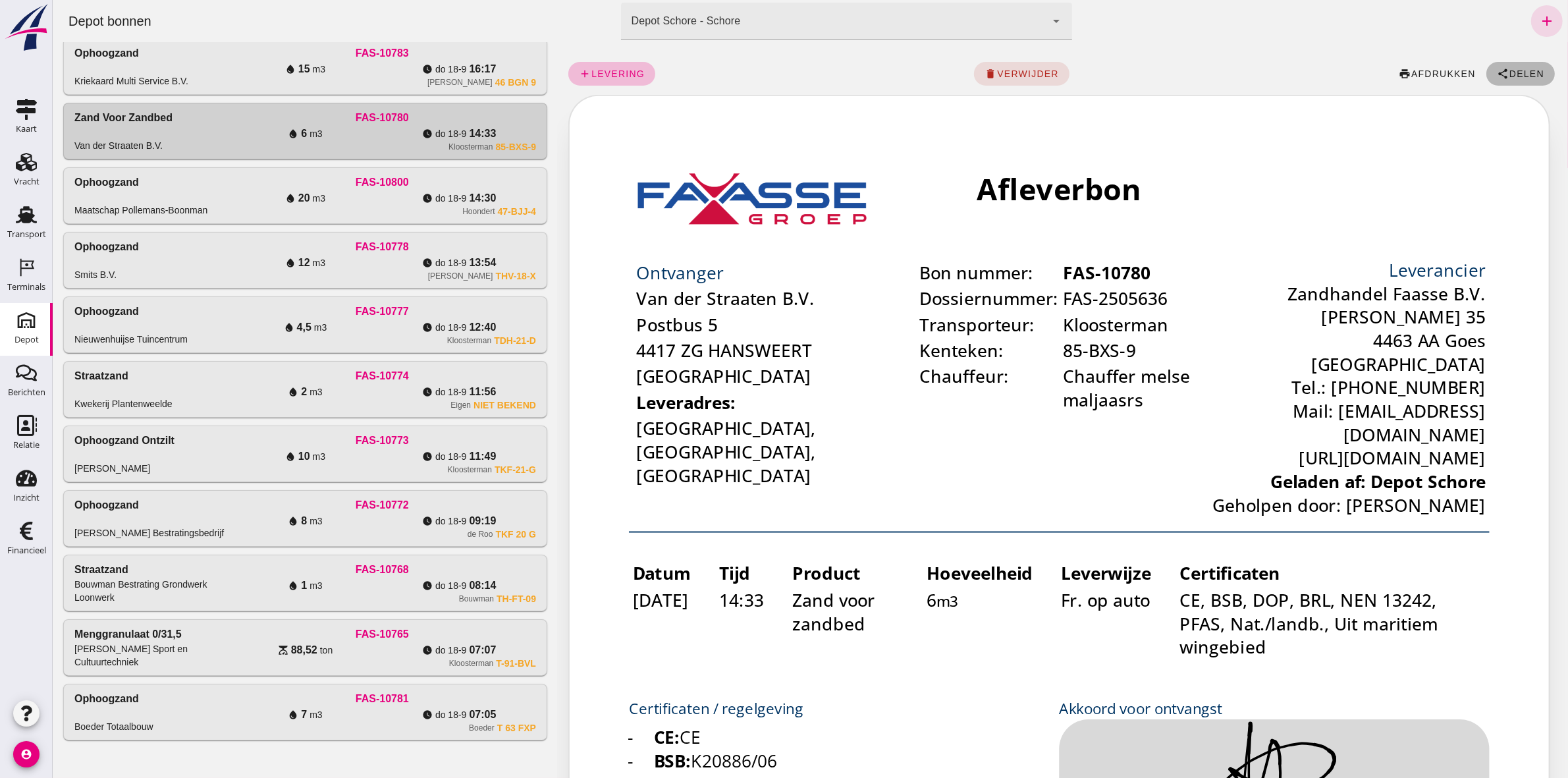
click at [1512, 63] on button "share Delen" at bounding box center [1519, 74] width 69 height 23
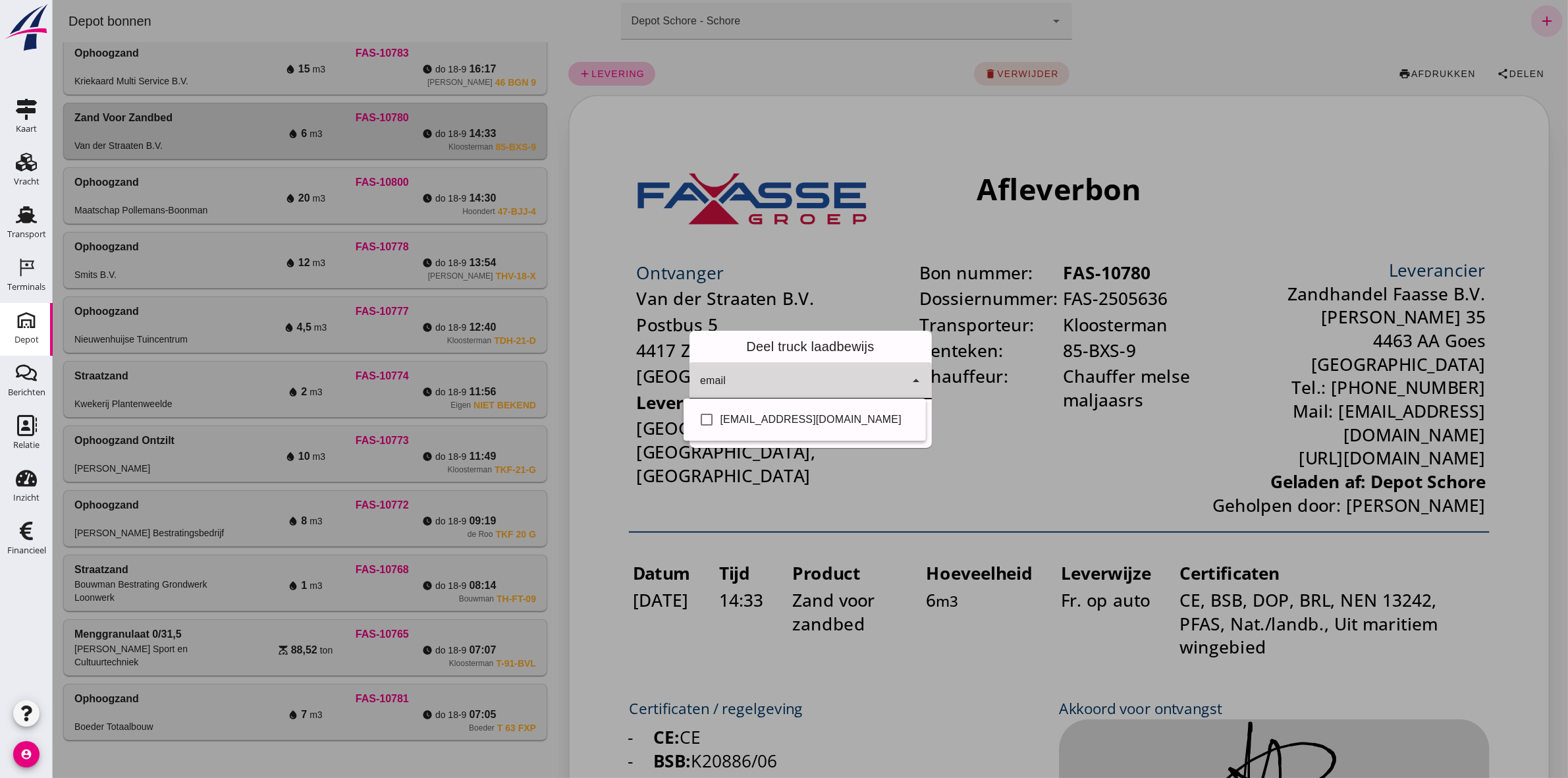
click at [908, 374] on icon "arrow_drop_down" at bounding box center [916, 381] width 16 height 16
click at [786, 420] on div "Info@vd-straaten.nl" at bounding box center [817, 420] width 195 height 16
checkbox input "true"
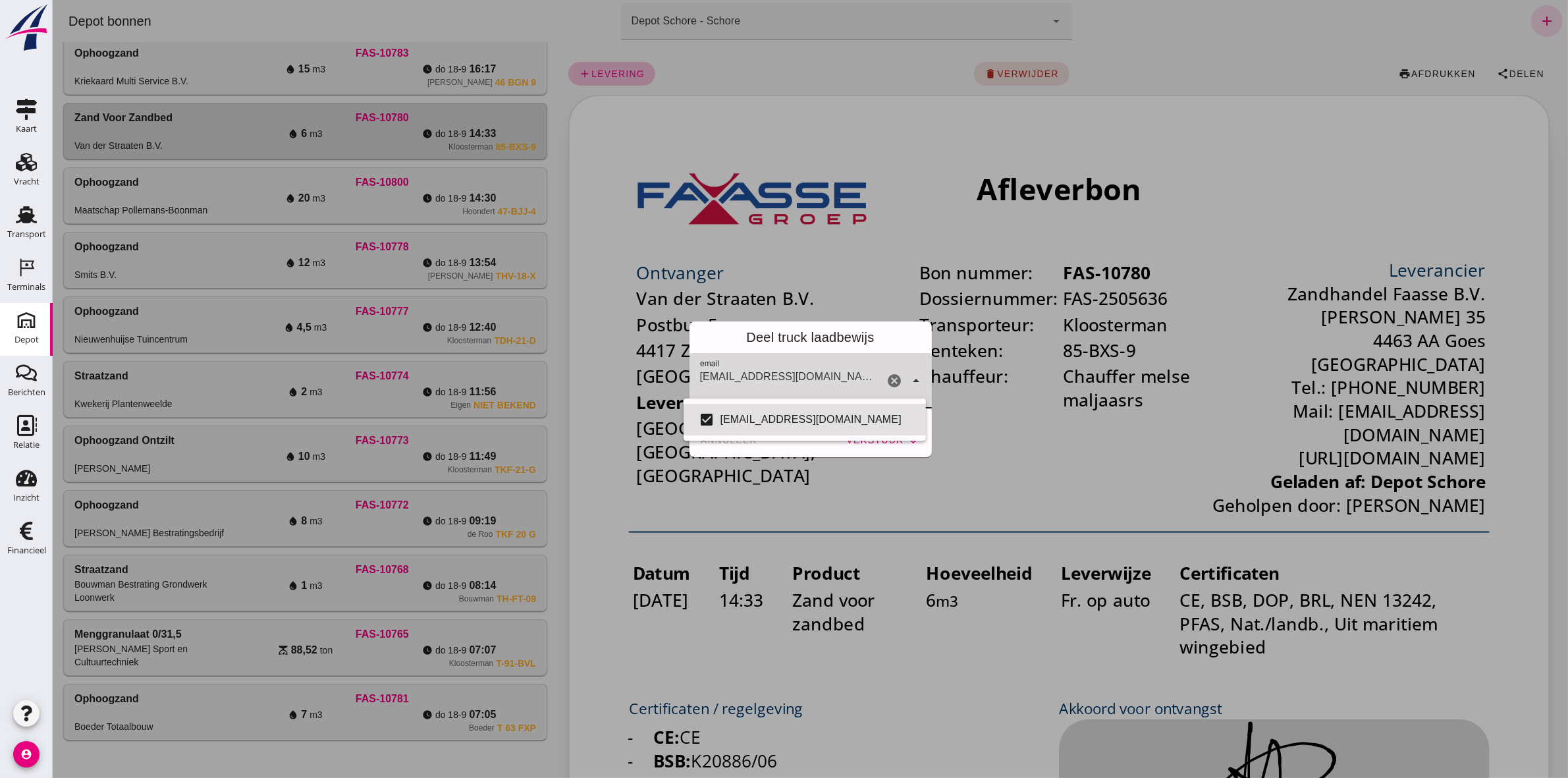
click at [859, 349] on div "Deel truck laadbewijs" at bounding box center [809, 337] width 243 height 32
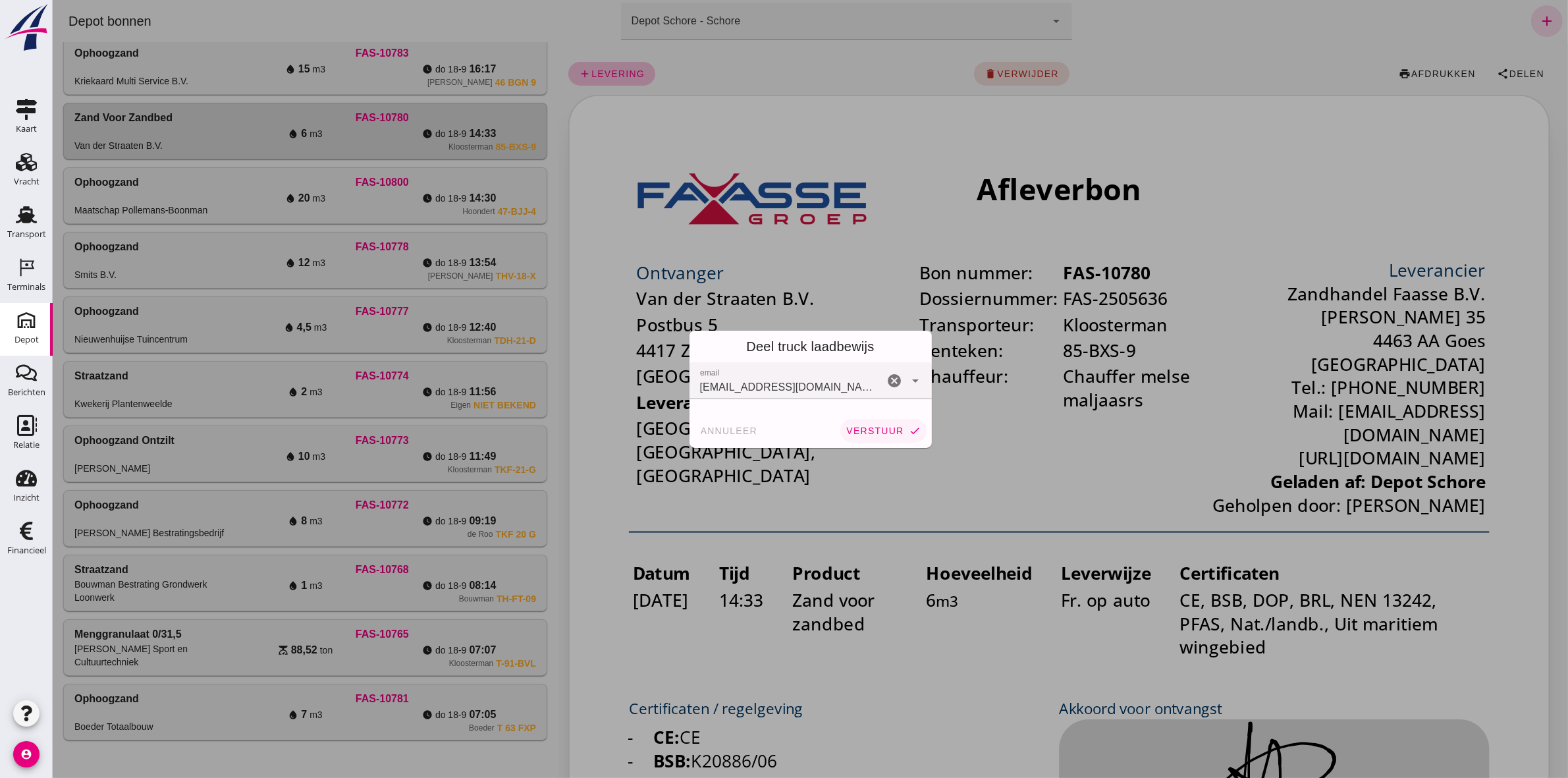
click at [866, 426] on span "verstuur" at bounding box center [873, 431] width 58 height 11
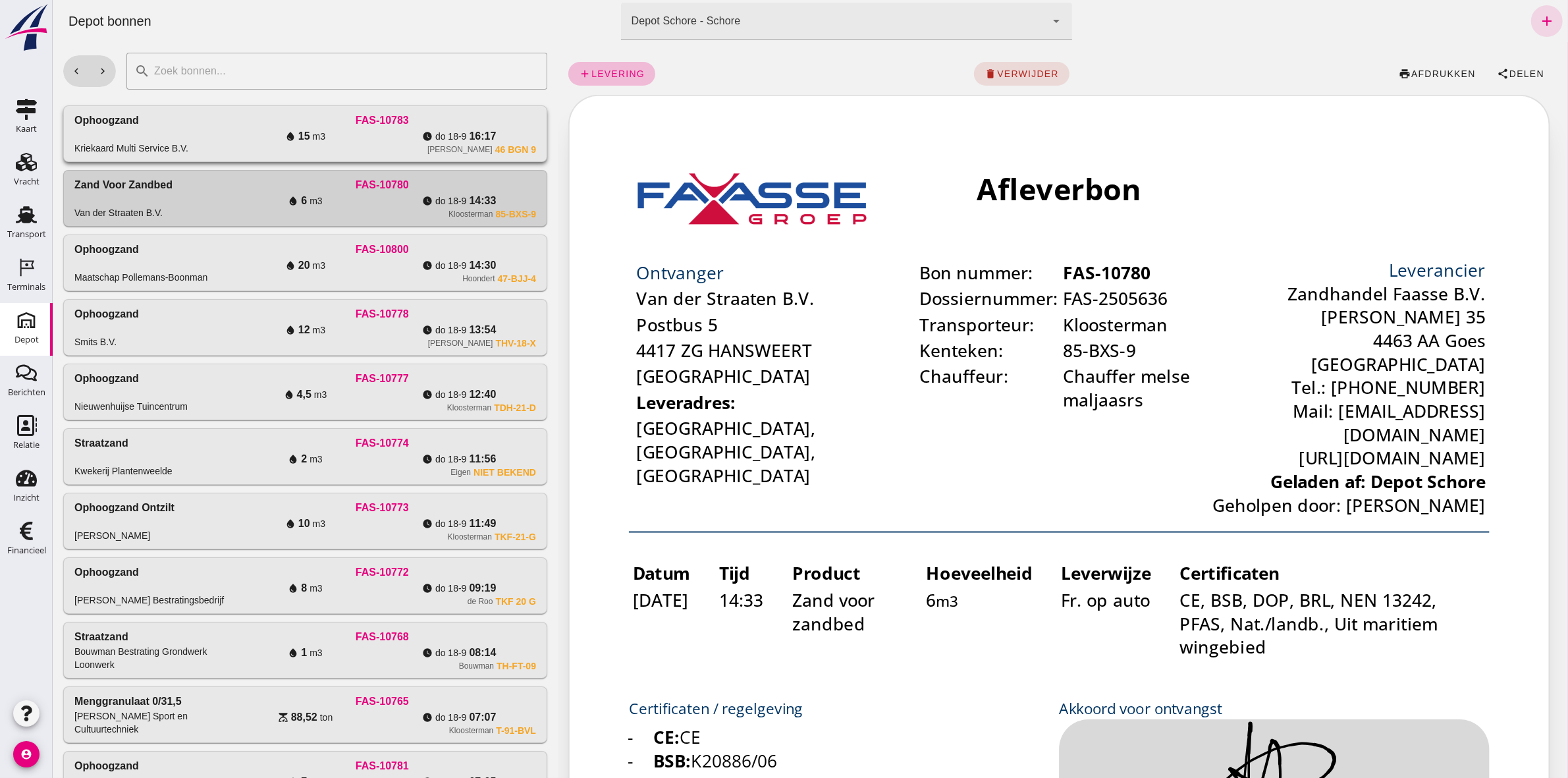
click at [284, 145] on div "Kriekaard 46 BGN 9" at bounding box center [381, 150] width 308 height 11
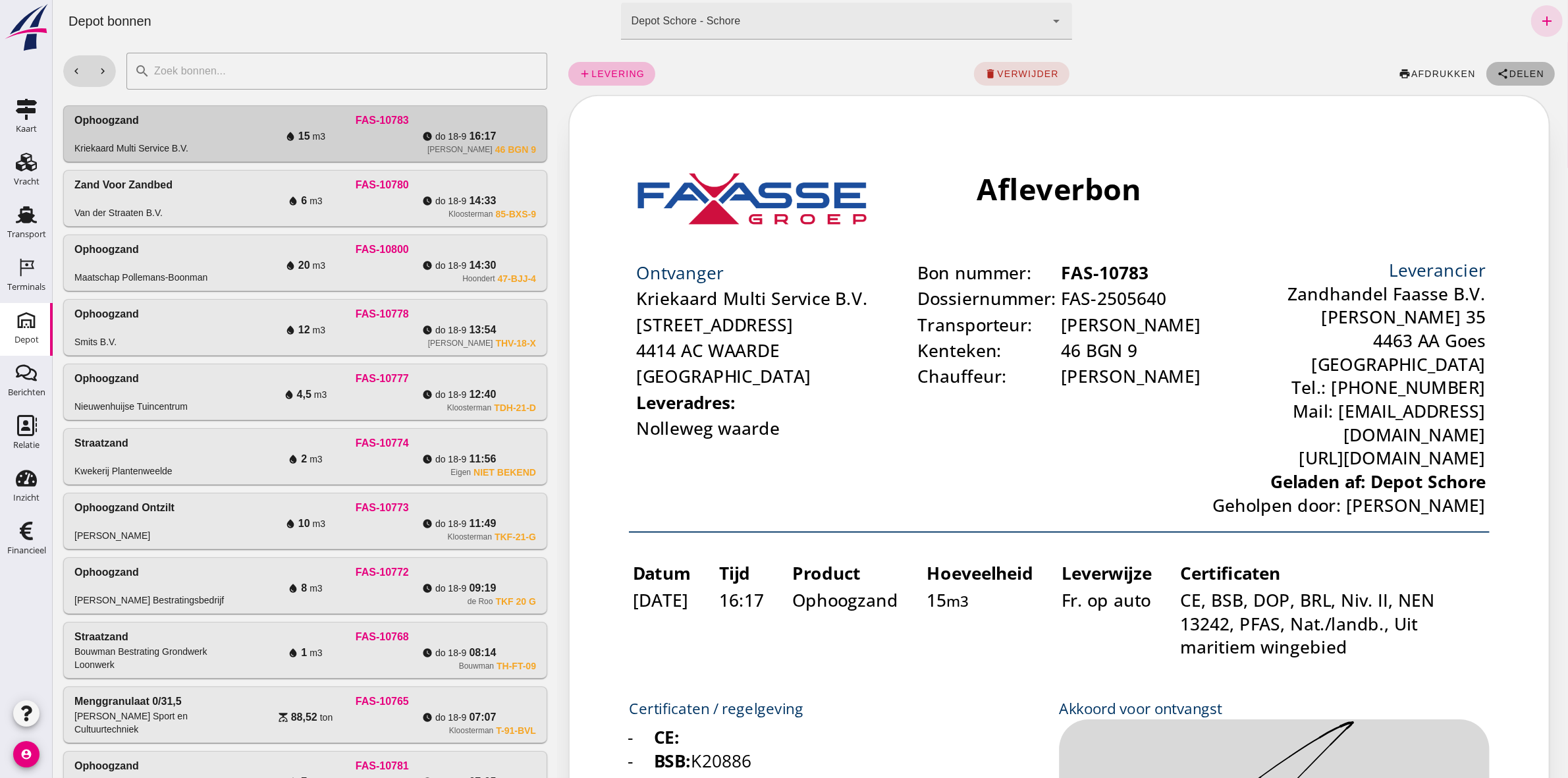
click at [1496, 72] on icon "share" at bounding box center [1501, 73] width 12 height 12
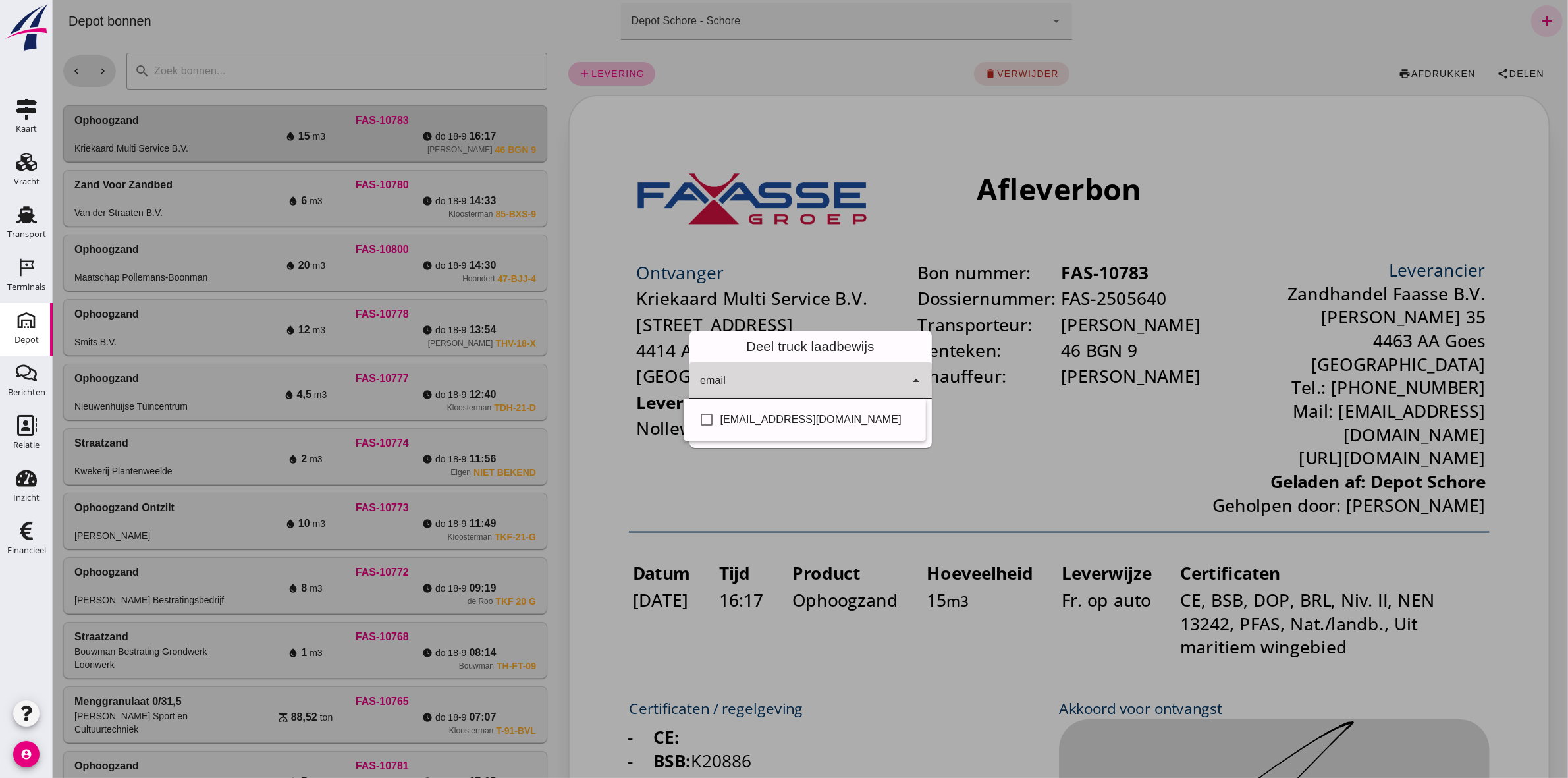
click at [912, 380] on icon "arrow_drop_down" at bounding box center [916, 381] width 16 height 16
click at [895, 415] on div "admin@kriekaardmultiservice.nl" at bounding box center [817, 420] width 195 height 16
checkbox input "true"
click at [898, 349] on div "Deel truck laadbewijs" at bounding box center [809, 346] width 243 height 32
click at [898, 429] on button "verstuur check" at bounding box center [881, 431] width 86 height 23
